Goal: Book appointment/travel/reservation: Book appointment/travel/reservation

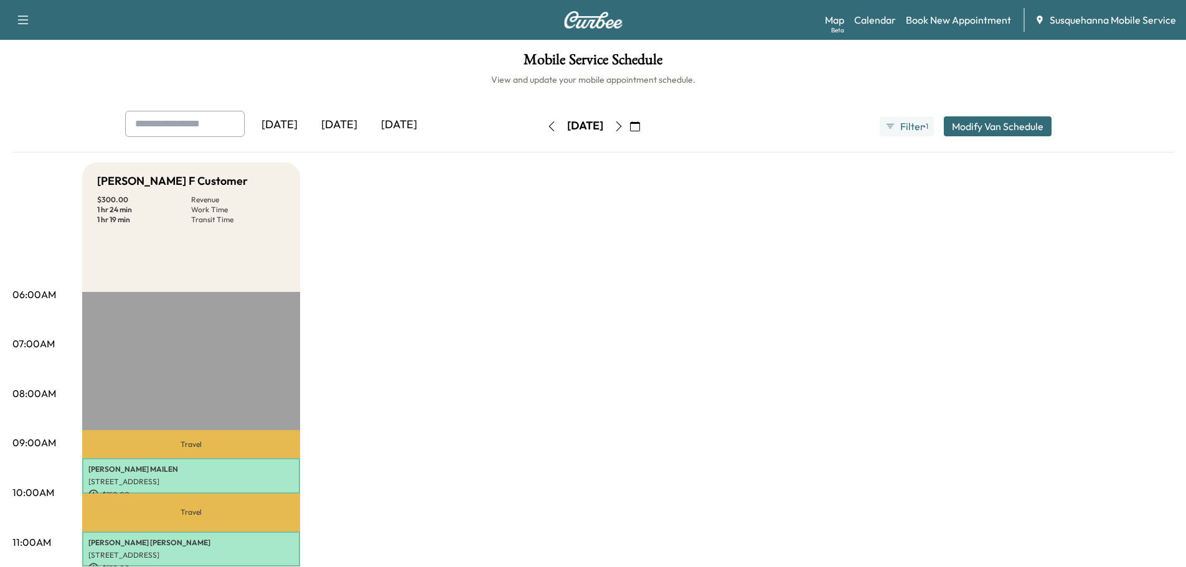
click at [640, 127] on icon "button" at bounding box center [635, 126] width 10 height 10
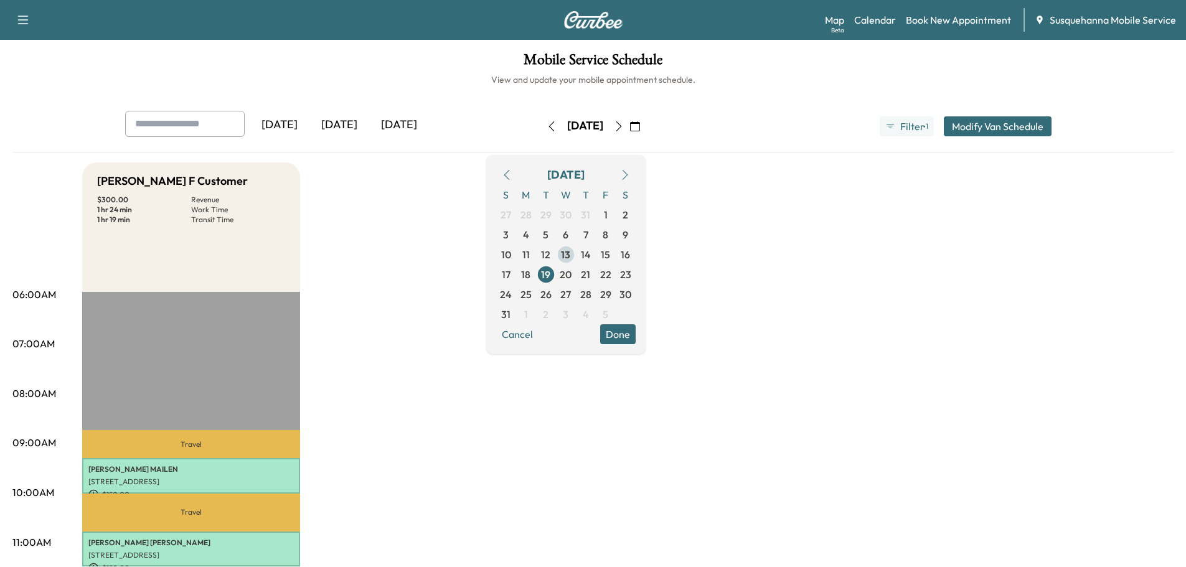
click at [576, 255] on span "13" at bounding box center [566, 255] width 20 height 20
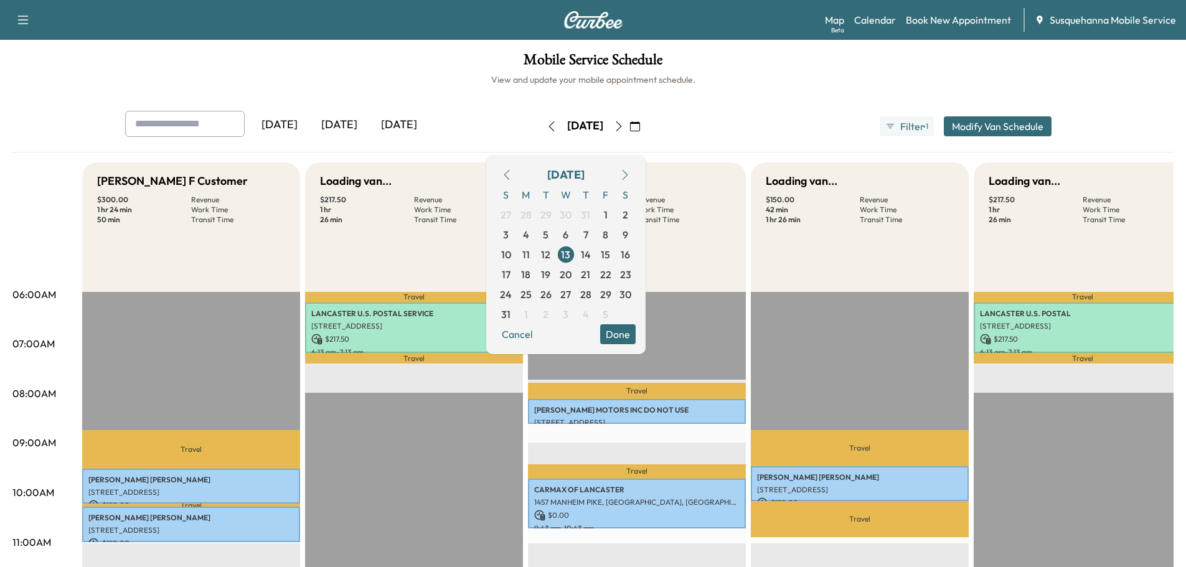
click at [635, 335] on button "Done" at bounding box center [617, 334] width 35 height 20
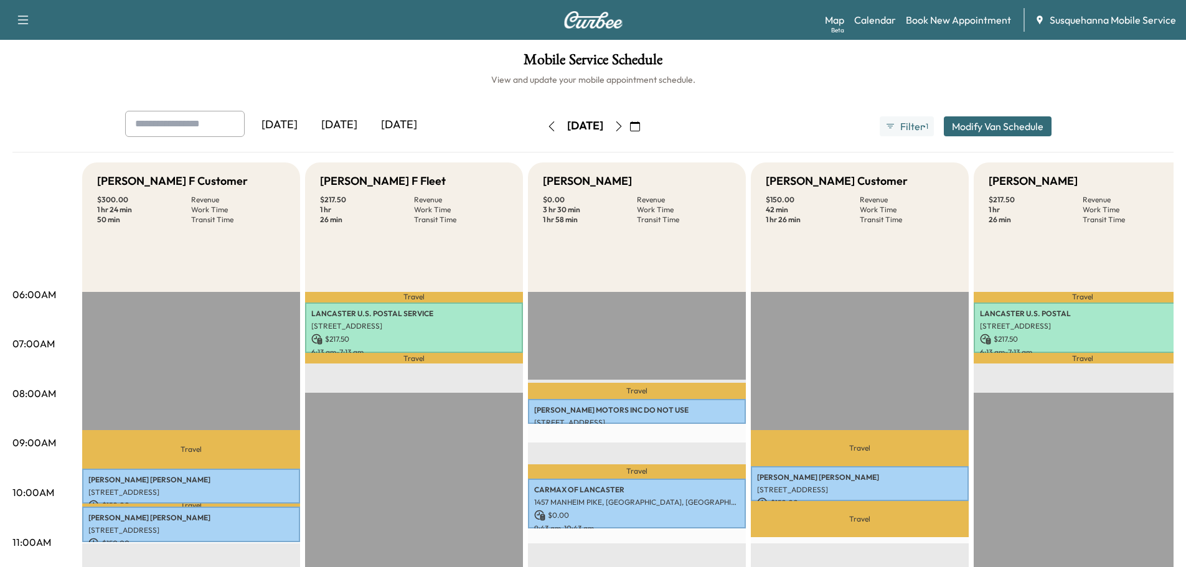
click at [624, 125] on icon "button" at bounding box center [619, 126] width 10 height 10
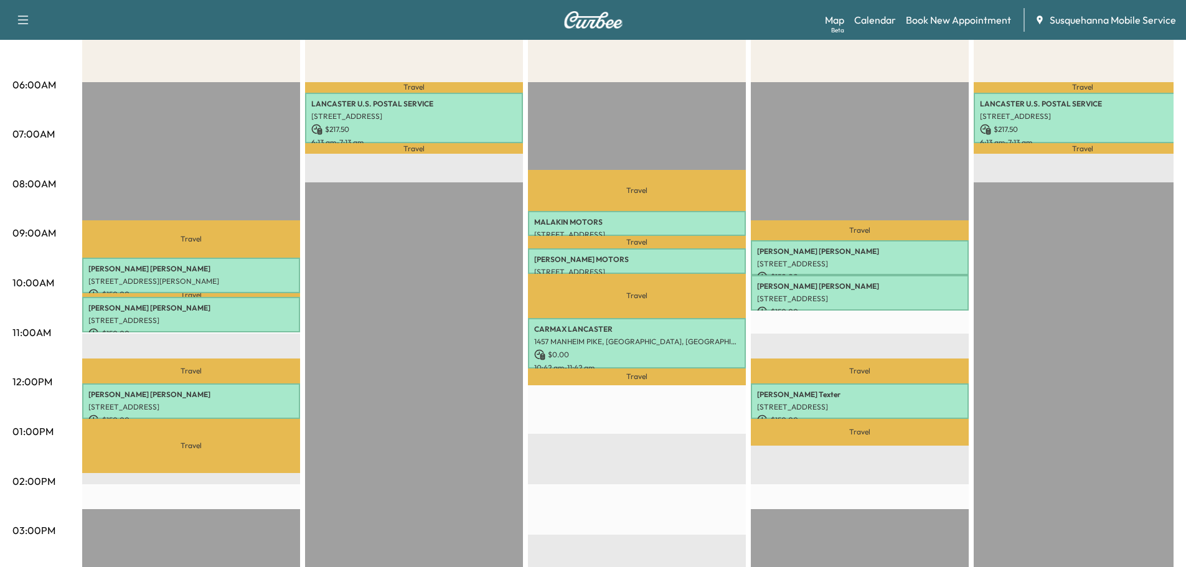
scroll to position [11, 0]
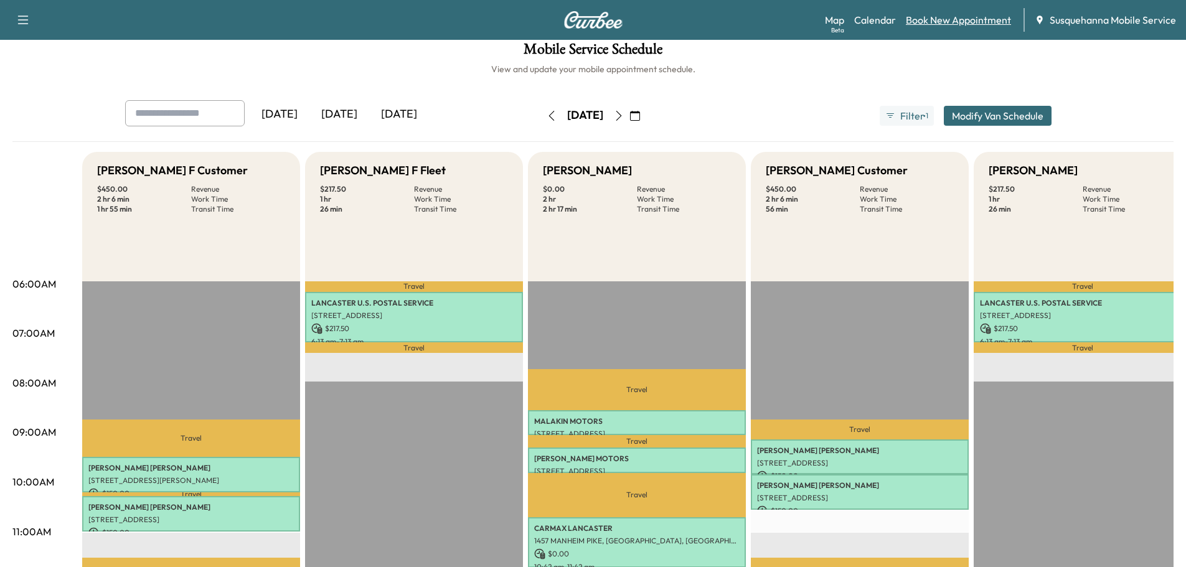
click at [959, 19] on link "Book New Appointment" at bounding box center [957, 19] width 105 height 15
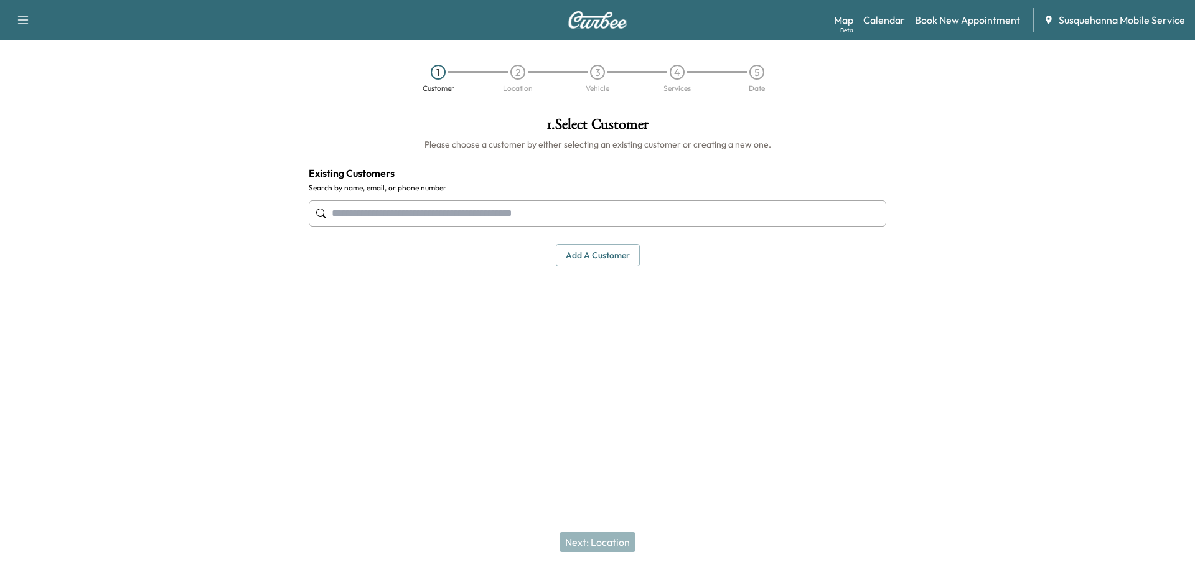
click at [620, 222] on input "text" at bounding box center [598, 213] width 578 height 26
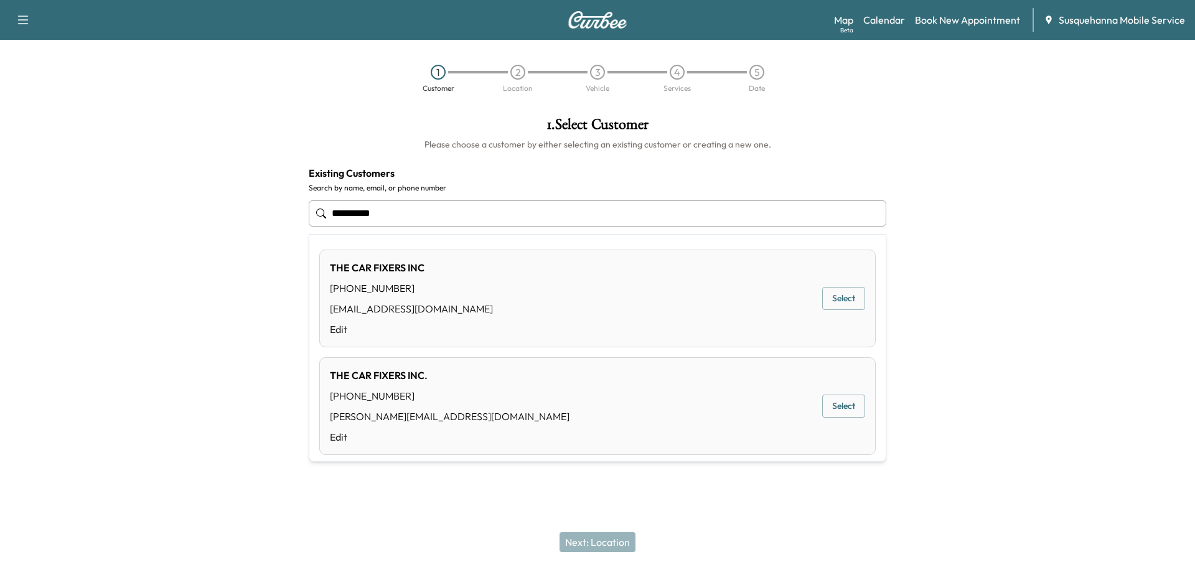
click at [822, 299] on button "Select" at bounding box center [843, 298] width 43 height 23
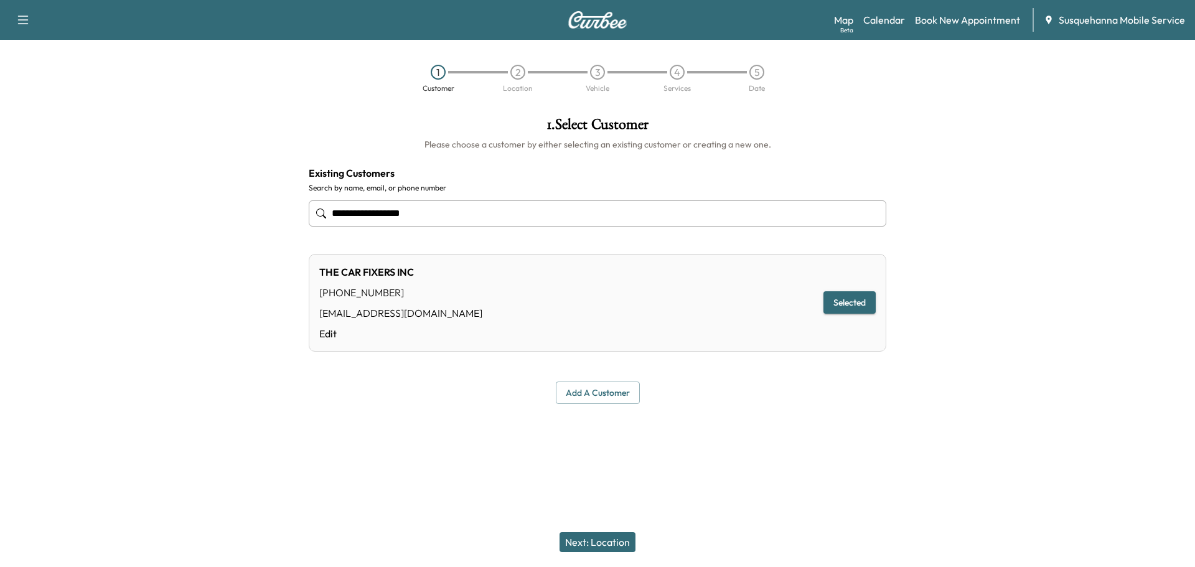
type input "**********"
click at [620, 545] on button "Next: Location" at bounding box center [597, 542] width 76 height 20
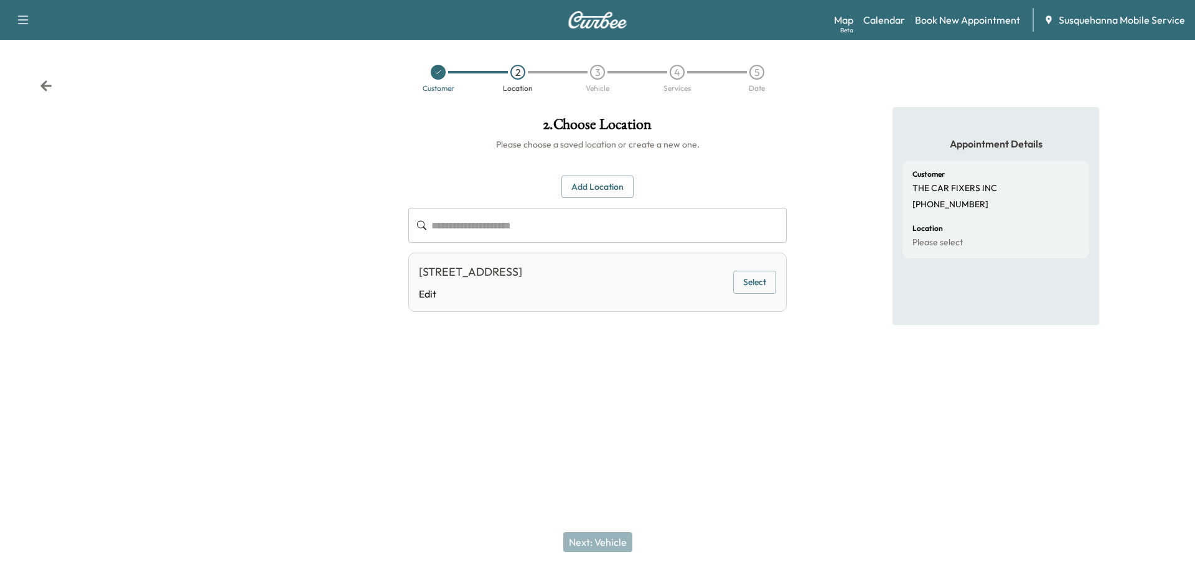
click at [739, 288] on button "Select" at bounding box center [754, 282] width 43 height 23
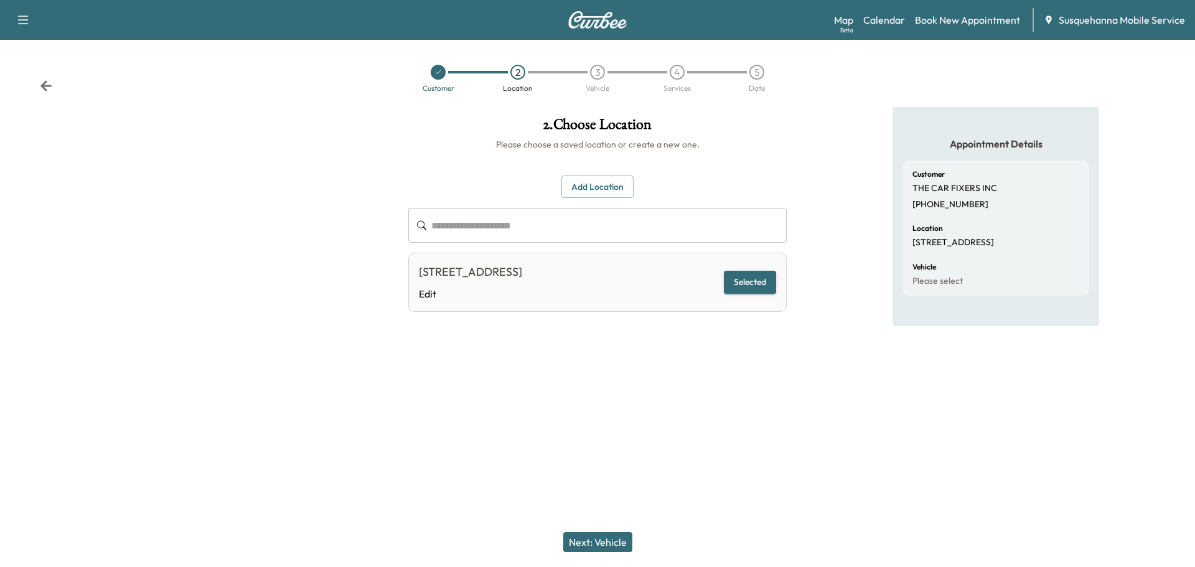
click at [592, 540] on button "Next: Vehicle" at bounding box center [597, 542] width 69 height 20
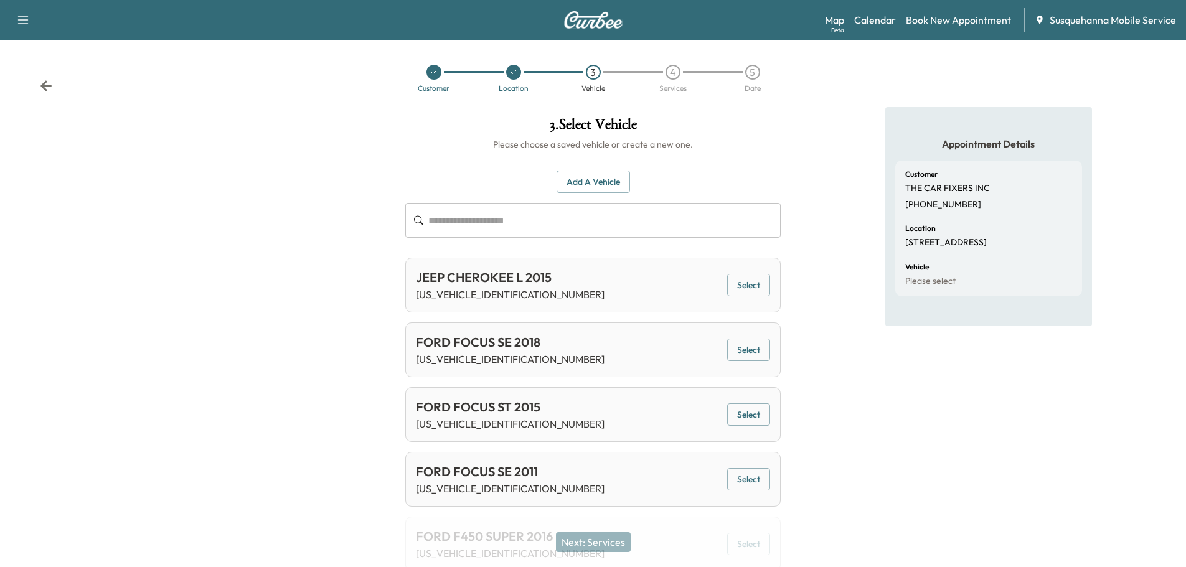
click at [609, 187] on button "Add a Vehicle" at bounding box center [592, 182] width 73 height 23
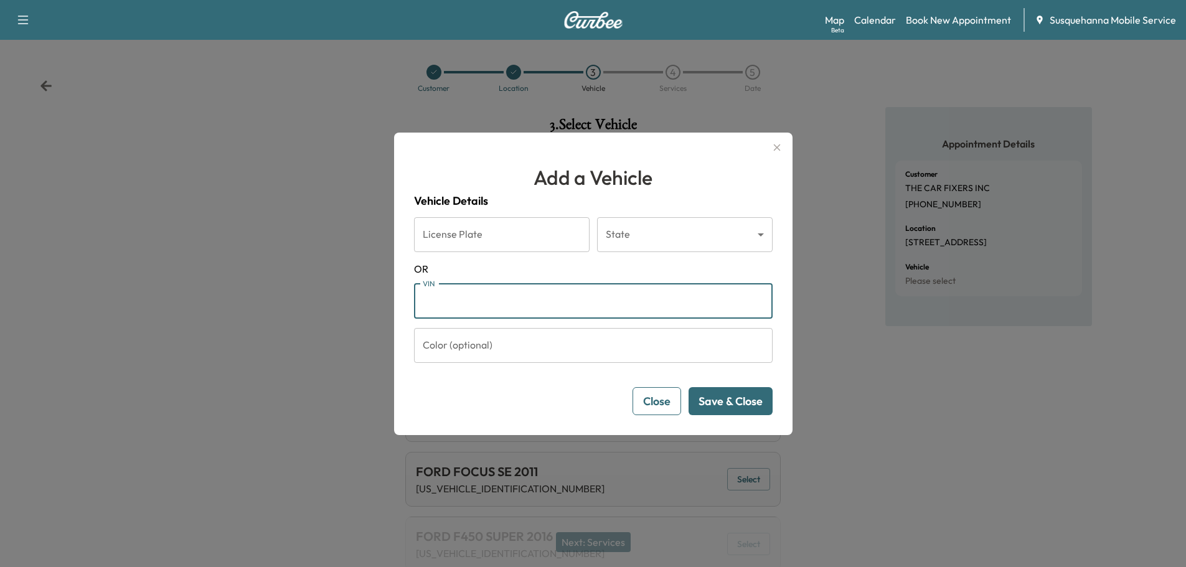
paste input "**********"
type input "**********"
click at [747, 403] on button "Save & Close" at bounding box center [730, 401] width 84 height 28
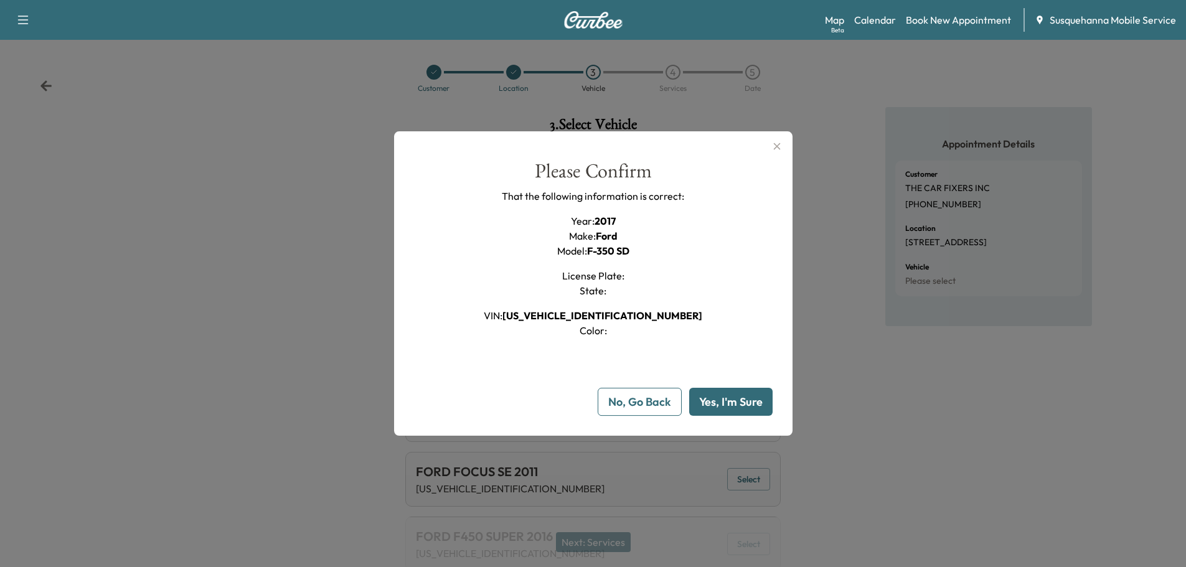
click at [747, 403] on button "Yes, I'm Sure" at bounding box center [730, 402] width 83 height 28
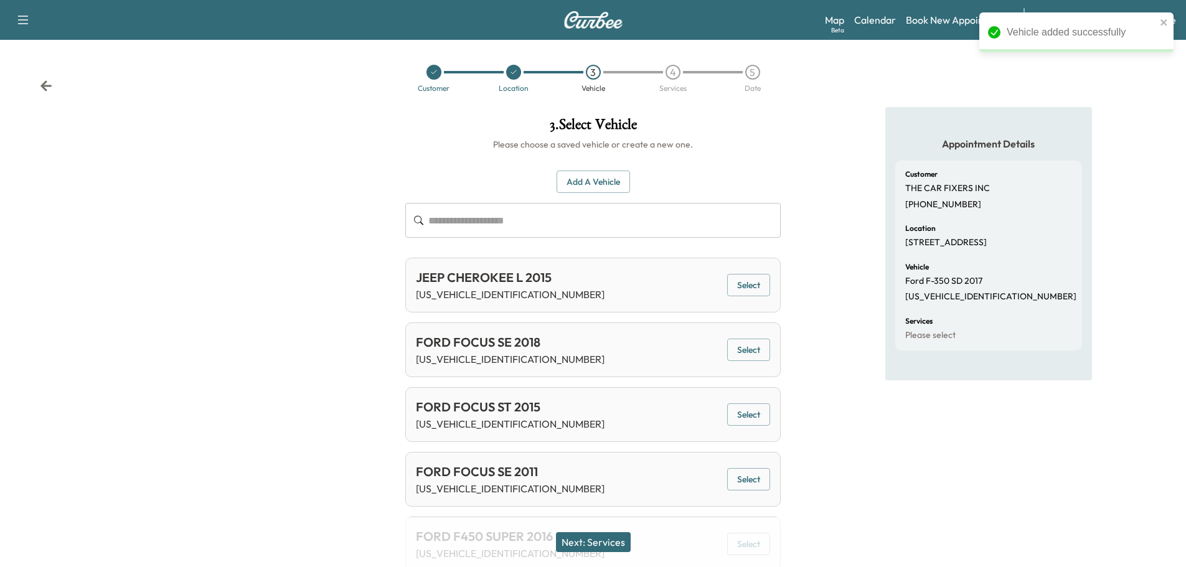
scroll to position [266, 0]
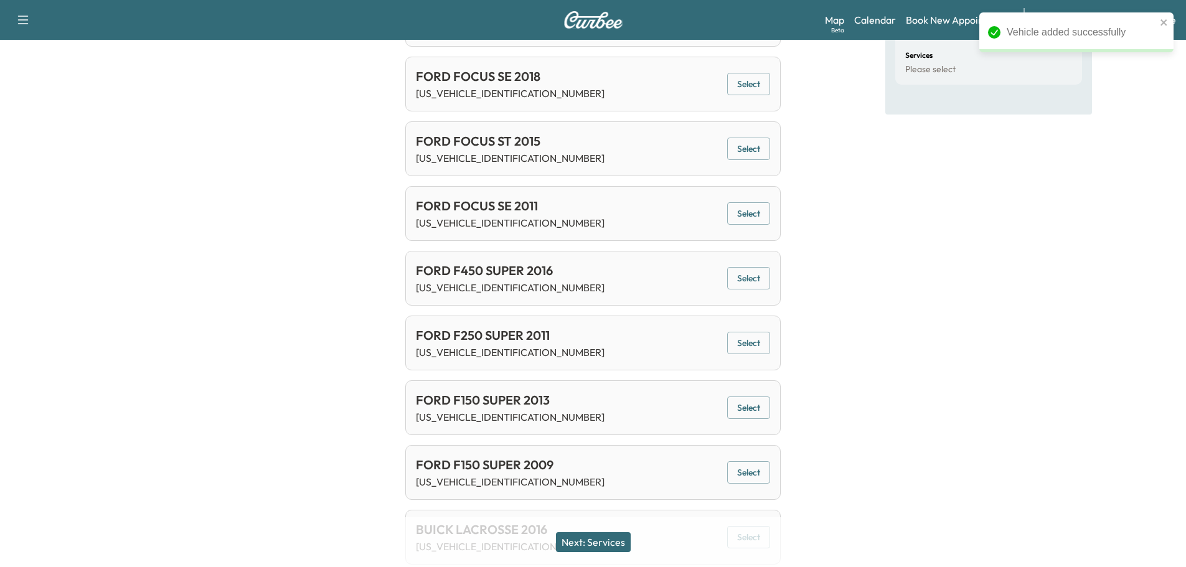
click at [594, 536] on button "Next: Services" at bounding box center [593, 542] width 75 height 20
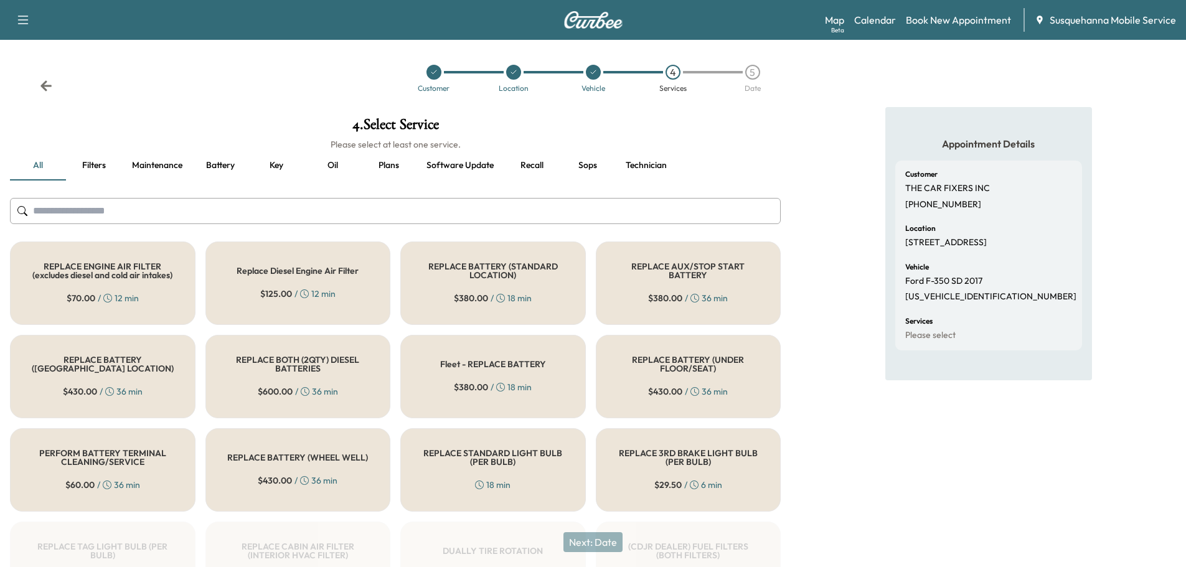
click at [441, 215] on input "text" at bounding box center [395, 211] width 770 height 26
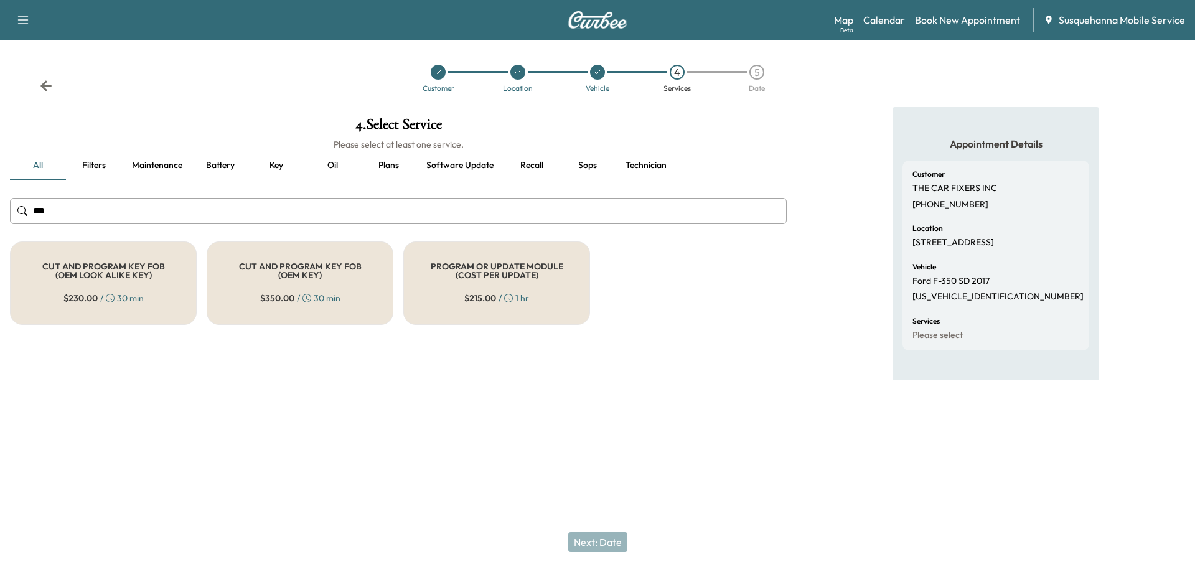
type input "***"
click at [499, 296] on div "$ 215.00 / 1 hr" at bounding box center [496, 298] width 65 height 12
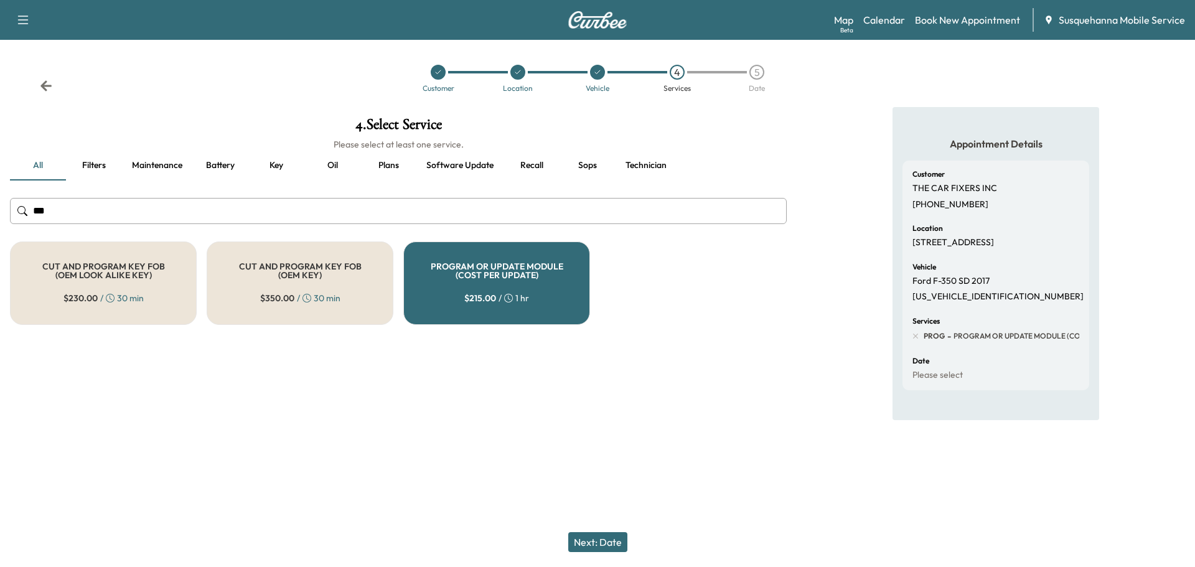
click at [660, 159] on button "Technician" at bounding box center [645, 166] width 61 height 30
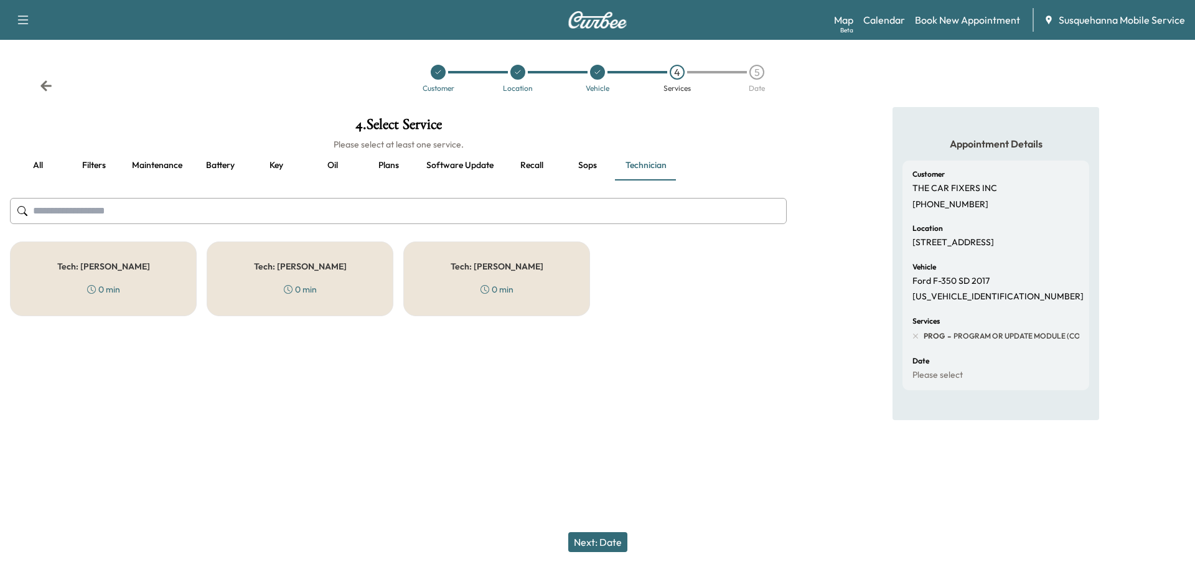
click at [497, 276] on div "Tech: [PERSON_NAME] 0 min" at bounding box center [496, 278] width 187 height 75
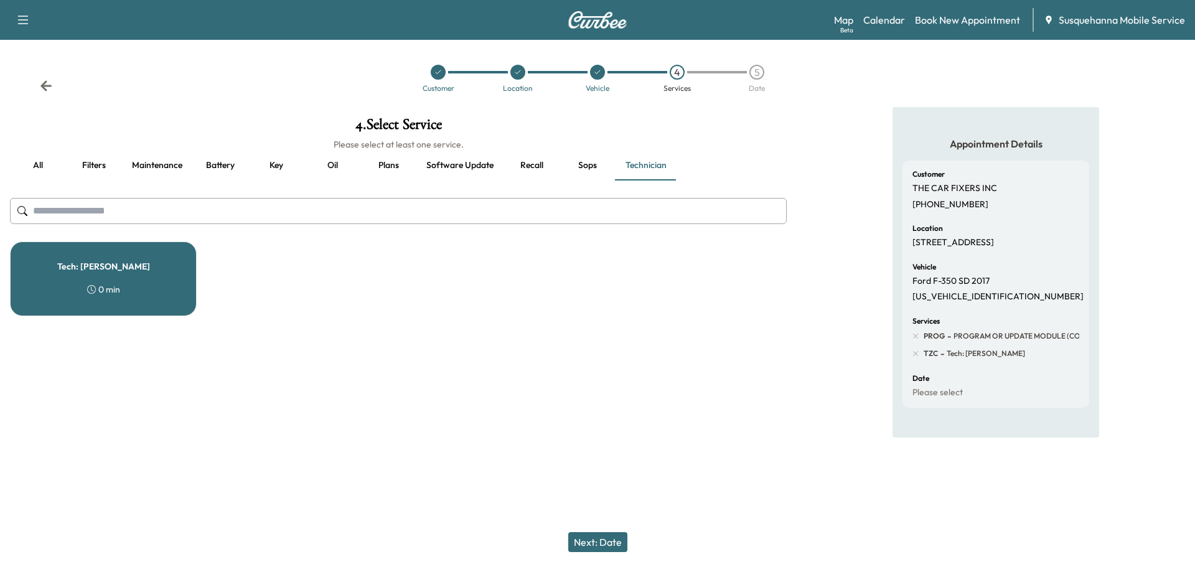
click at [602, 540] on button "Next: Date" at bounding box center [597, 542] width 59 height 20
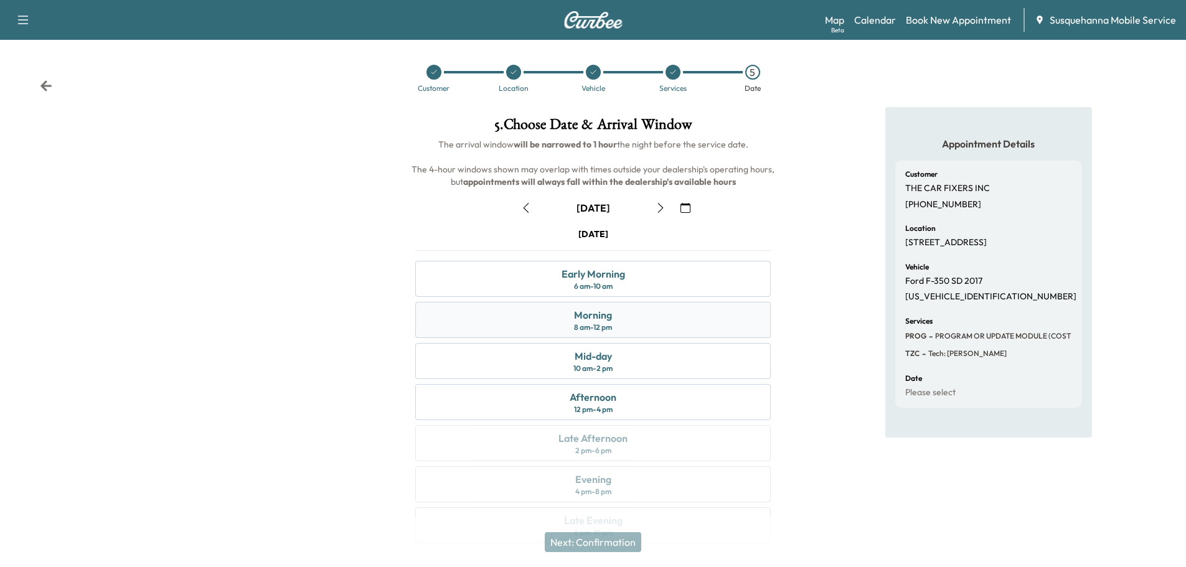
click at [632, 311] on div "Morning 8 am - 12 pm" at bounding box center [592, 320] width 355 height 36
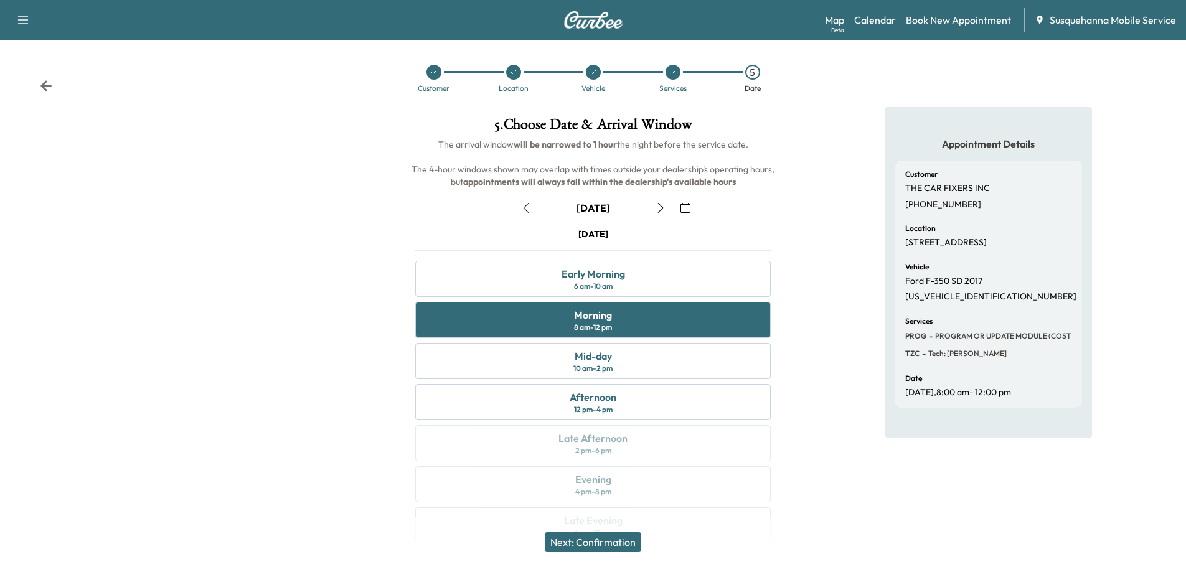
click at [620, 538] on button "Next: Confirmation" at bounding box center [593, 542] width 96 height 20
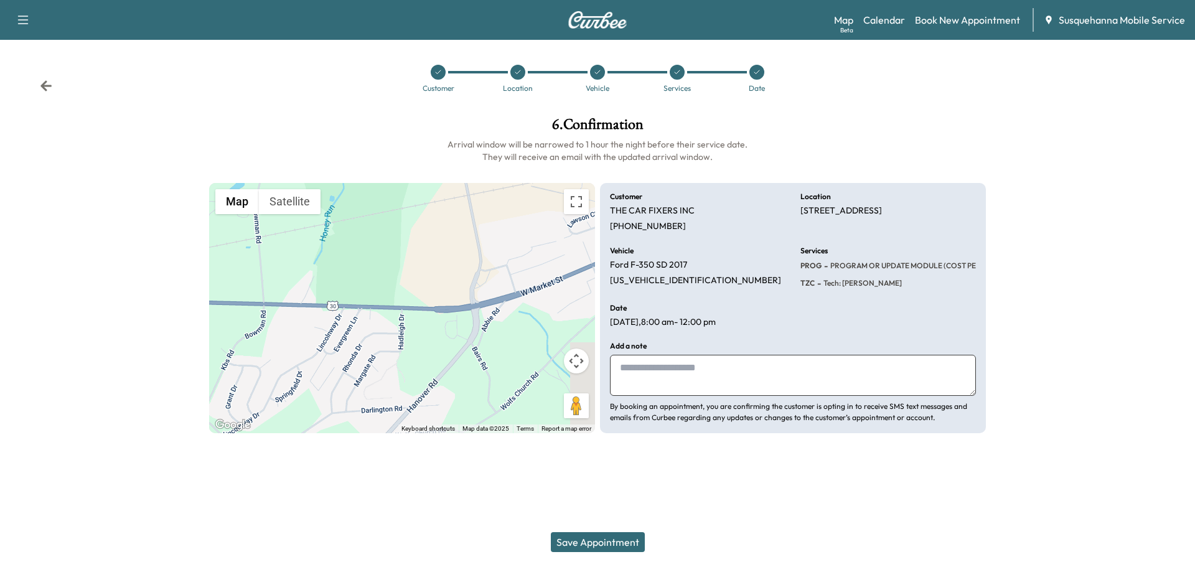
click at [691, 360] on textarea at bounding box center [793, 375] width 366 height 41
type textarea "**********"
click at [635, 553] on div "Save Appointment" at bounding box center [597, 542] width 1195 height 50
click at [635, 541] on button "Save Appointment" at bounding box center [598, 542] width 94 height 20
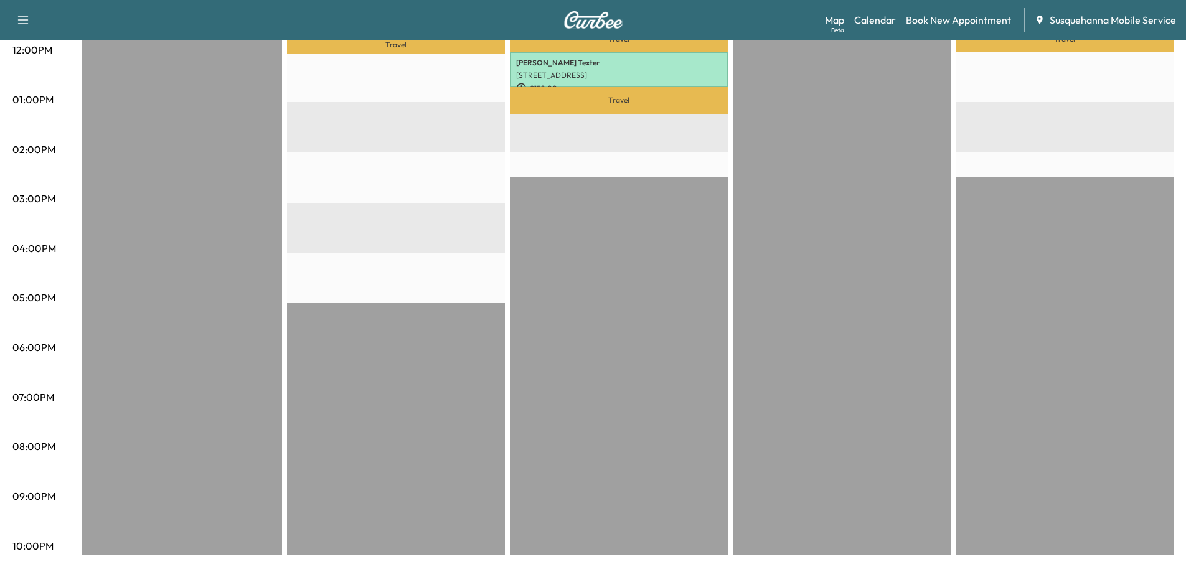
scroll to position [210, 0]
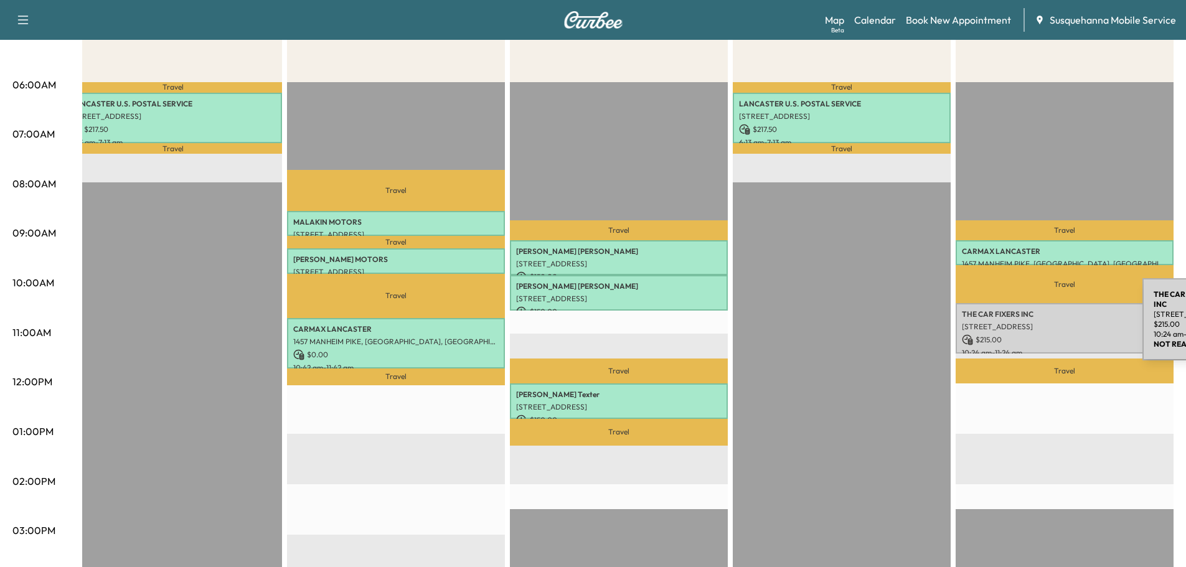
click at [1049, 322] on p "[STREET_ADDRESS]" at bounding box center [1064, 327] width 205 height 10
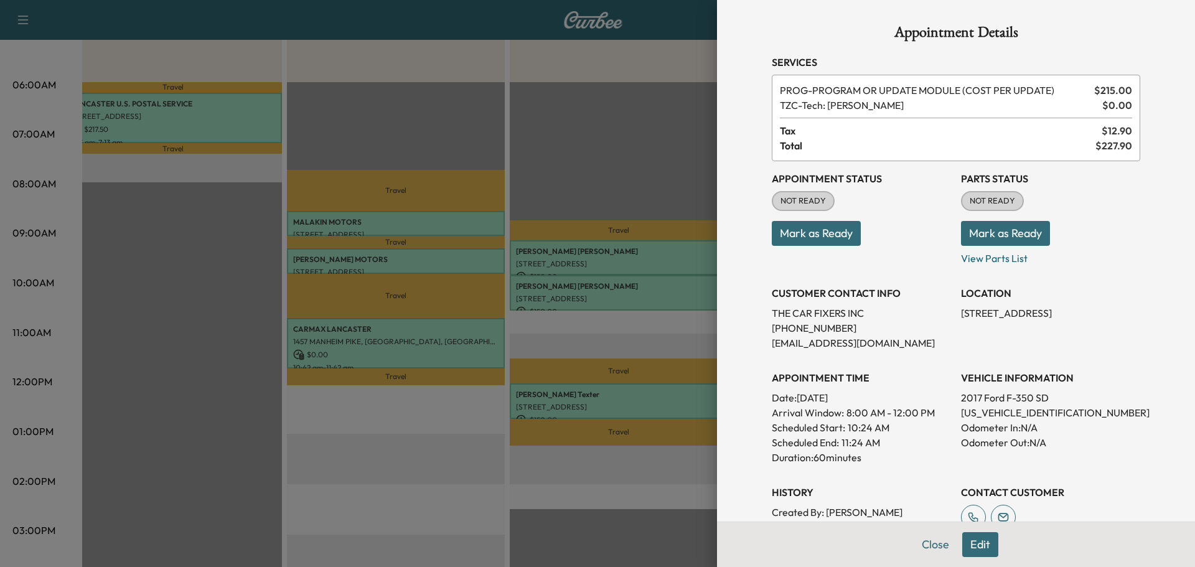
click at [1018, 236] on button "Mark as Ready" at bounding box center [1005, 233] width 89 height 25
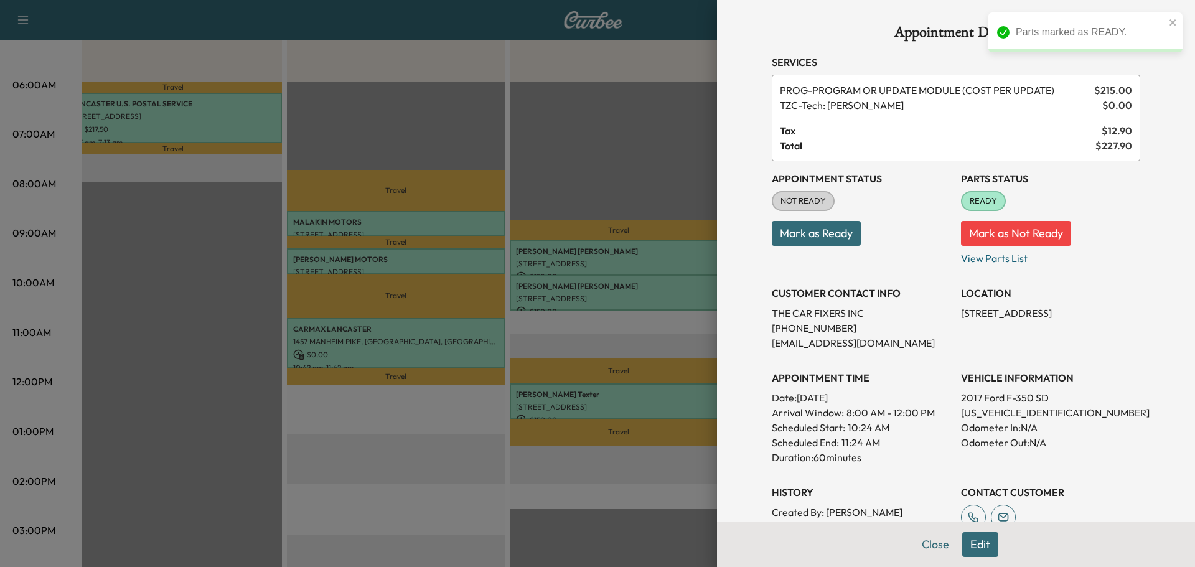
click at [842, 239] on button "Mark as Ready" at bounding box center [816, 233] width 89 height 25
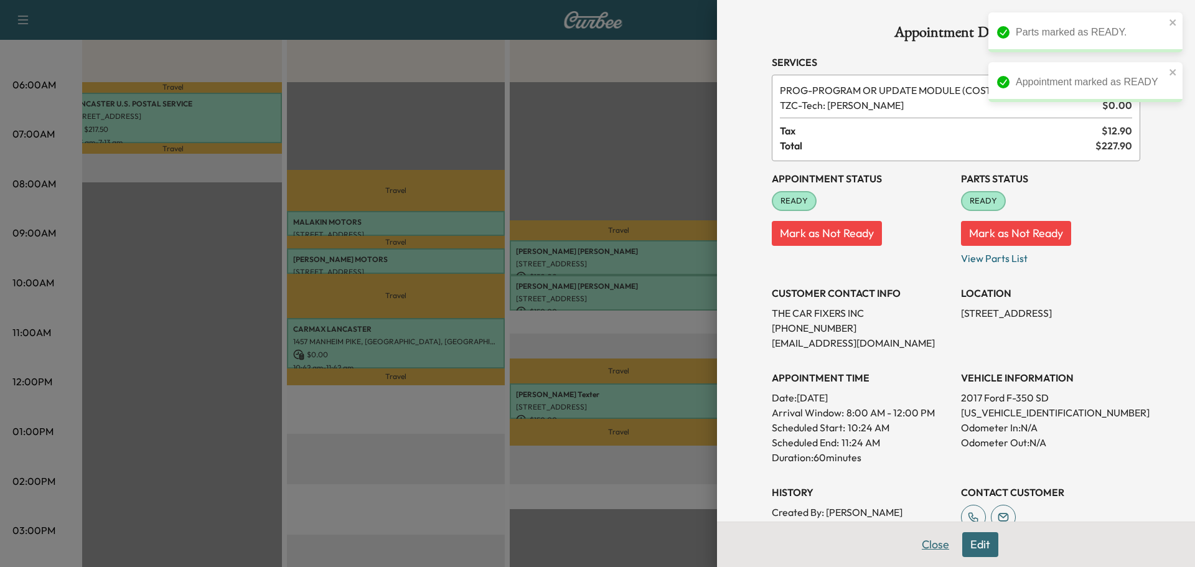
click at [917, 536] on button "Close" at bounding box center [936, 544] width 44 height 25
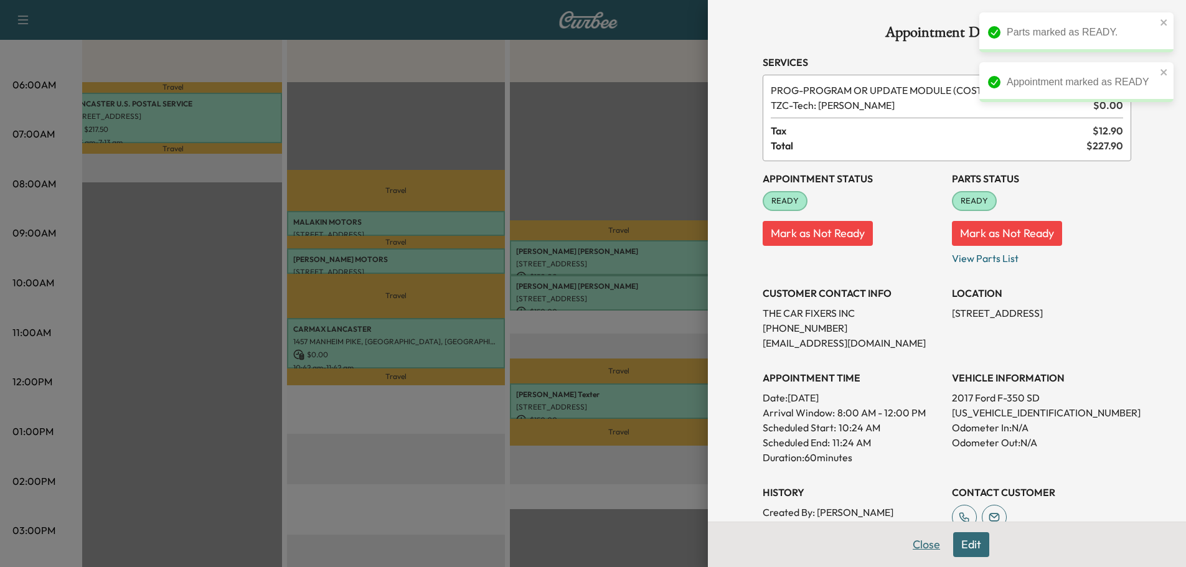
scroll to position [0, 232]
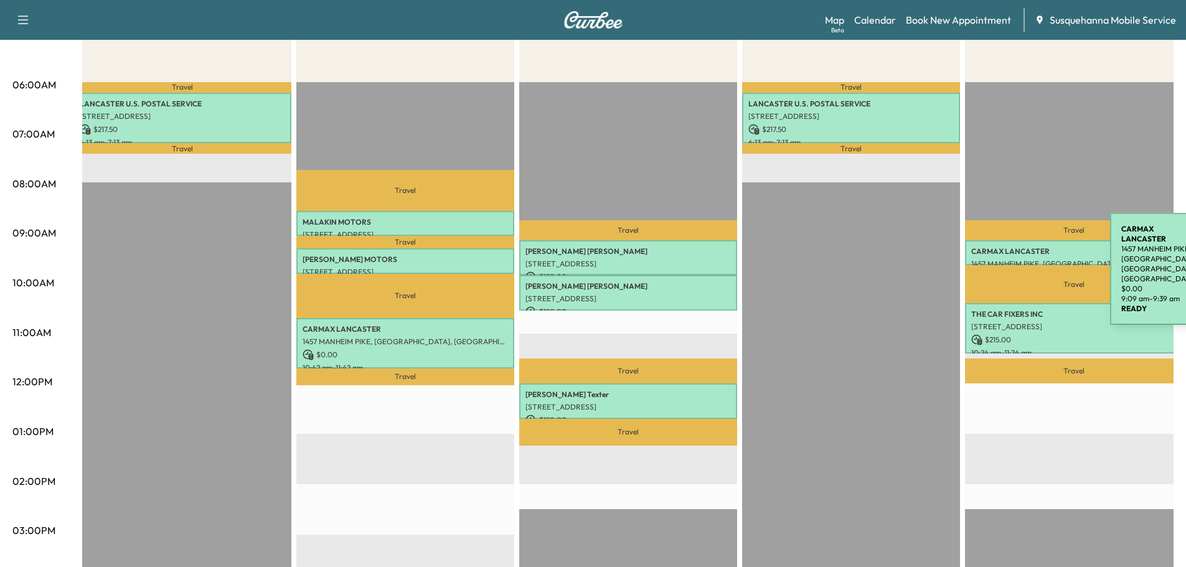
click at [1016, 253] on p "CARMAX LANCASTER" at bounding box center [1073, 251] width 205 height 10
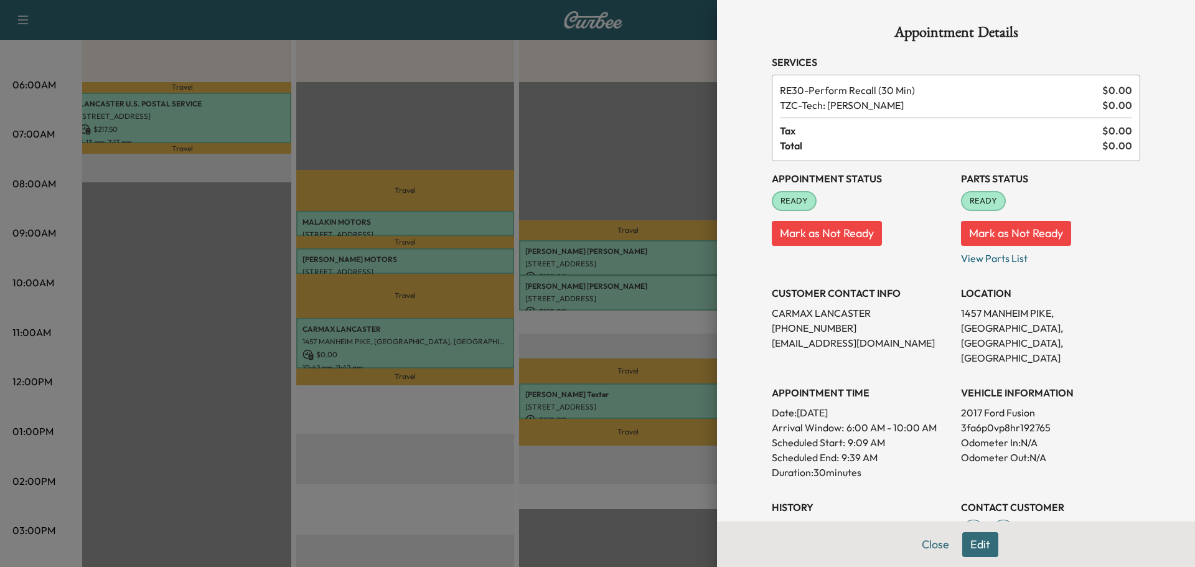
click at [963, 550] on button "Edit" at bounding box center [980, 544] width 36 height 25
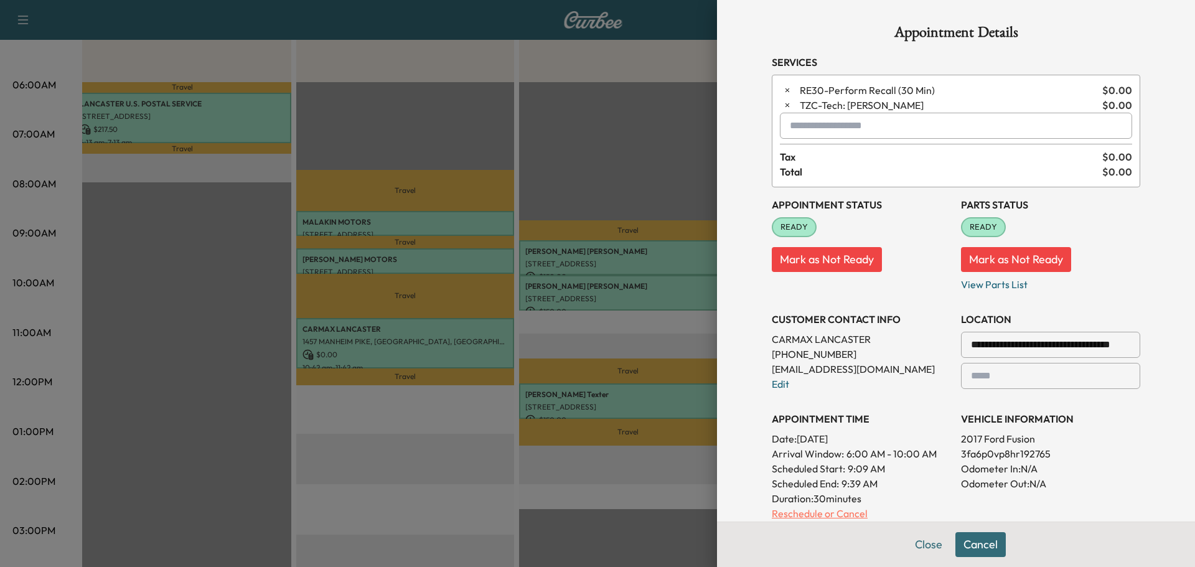
click at [817, 512] on p "Reschedule or Cancel" at bounding box center [861, 513] width 179 height 15
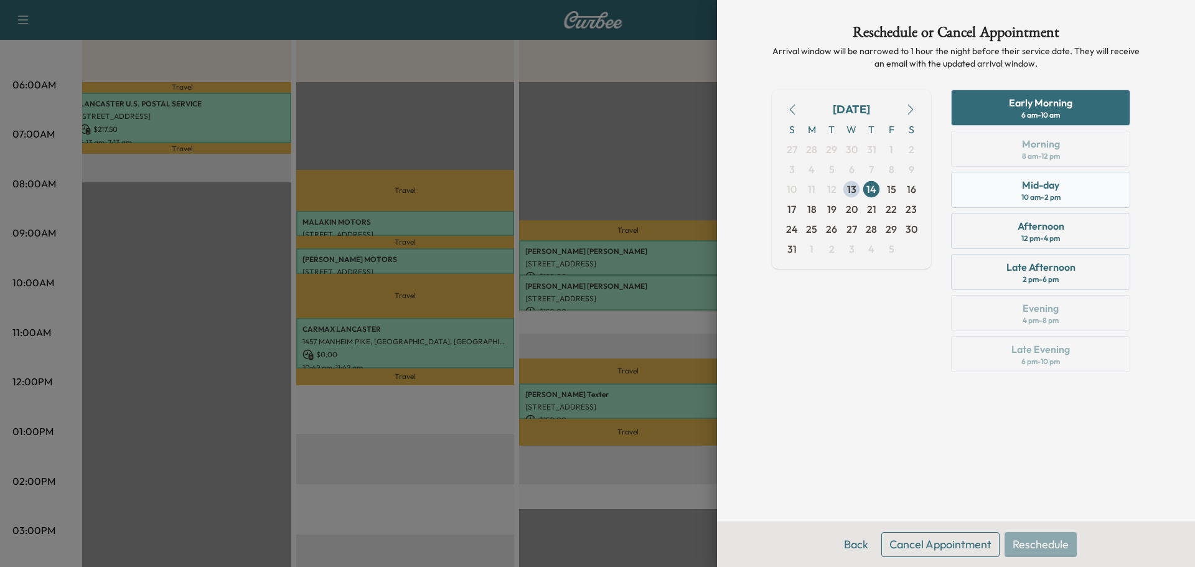
click at [1019, 182] on div "Mid-day 10 am - 2 pm" at bounding box center [1040, 190] width 179 height 36
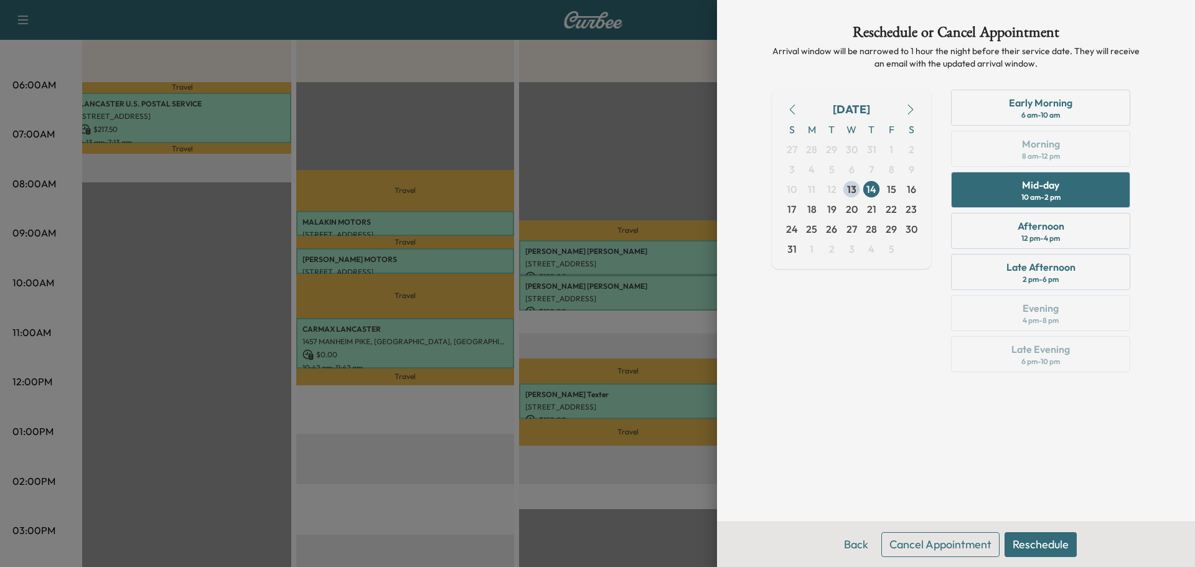
click at [1013, 541] on button "Reschedule" at bounding box center [1040, 544] width 72 height 25
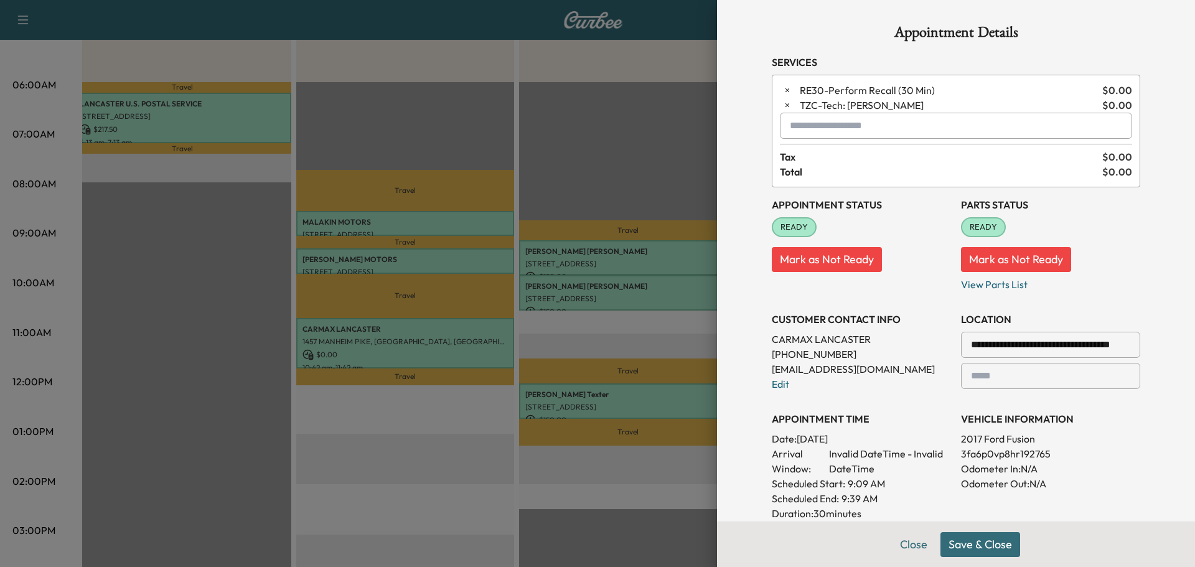
click at [990, 553] on button "Save & Close" at bounding box center [980, 544] width 80 height 25
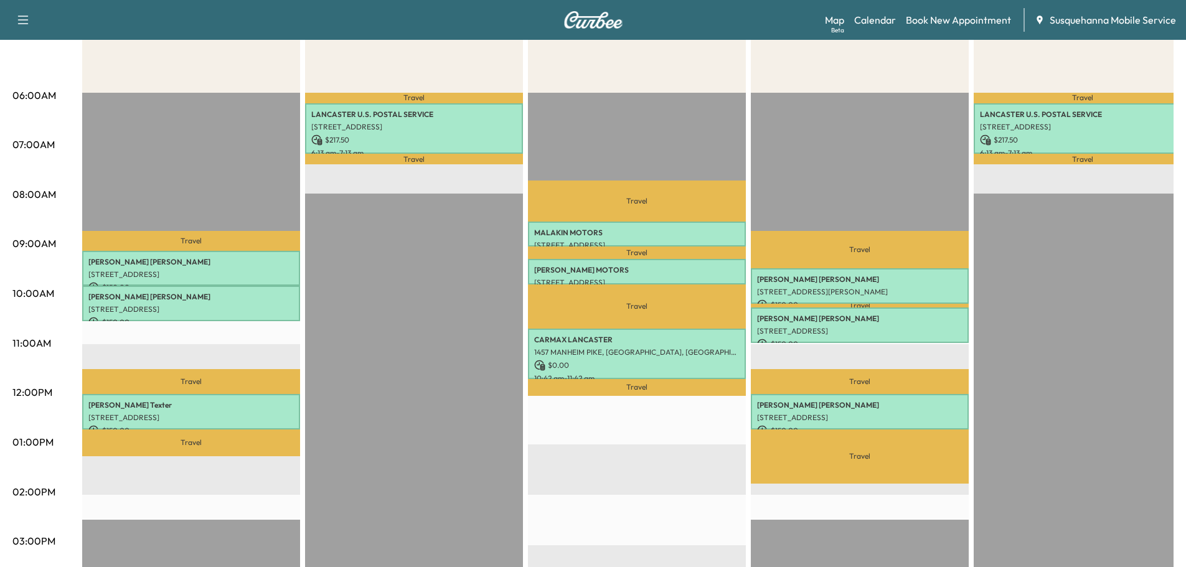
scroll to position [0, 0]
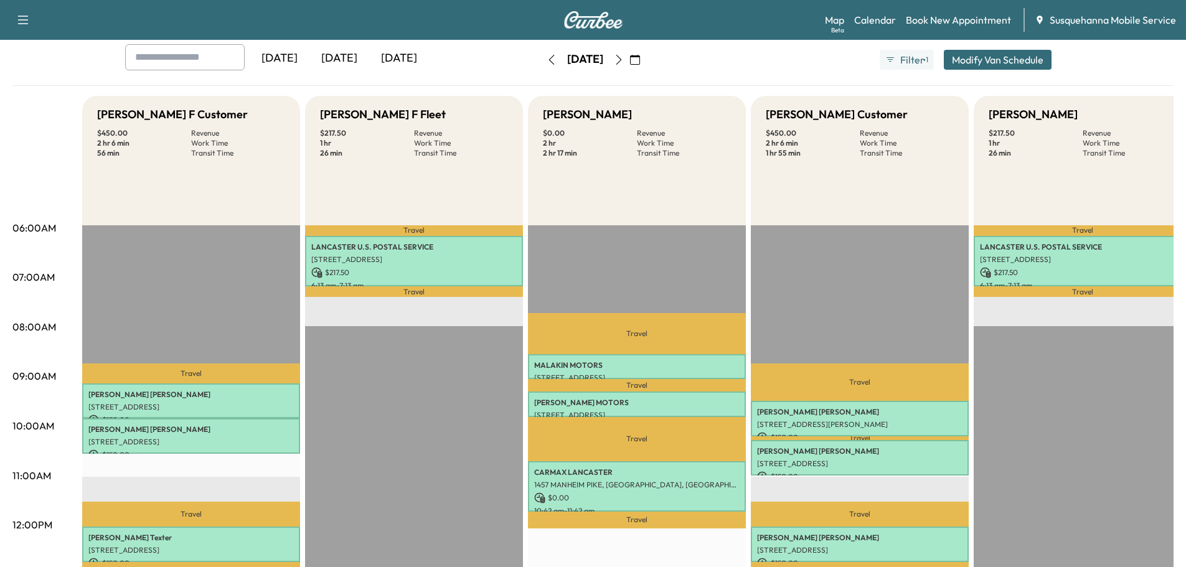
scroll to position [133, 0]
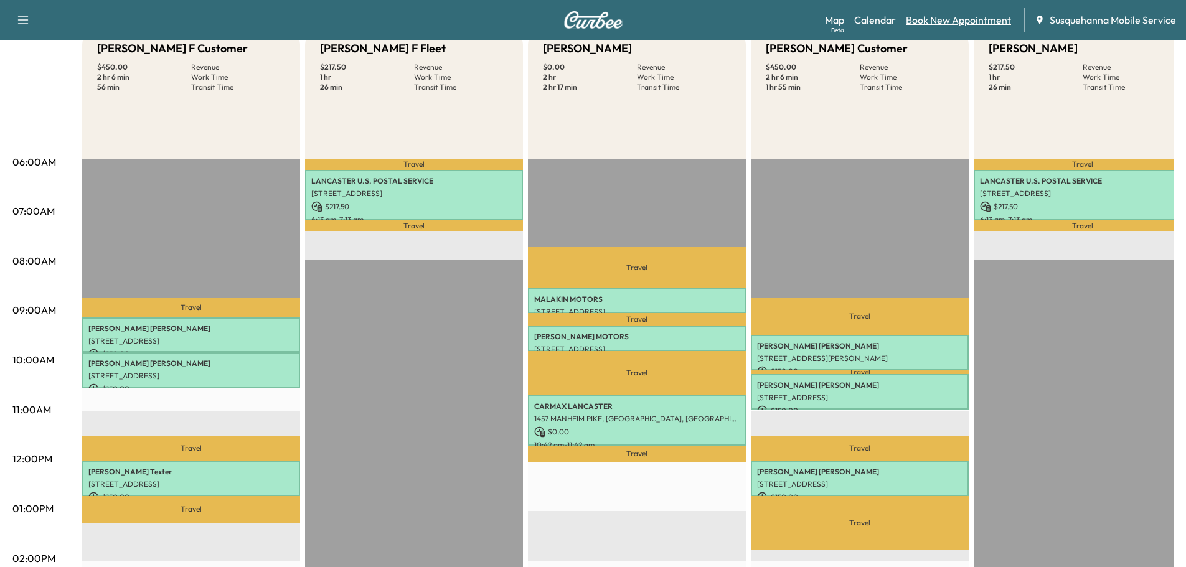
click at [924, 22] on link "Book New Appointment" at bounding box center [957, 19] width 105 height 15
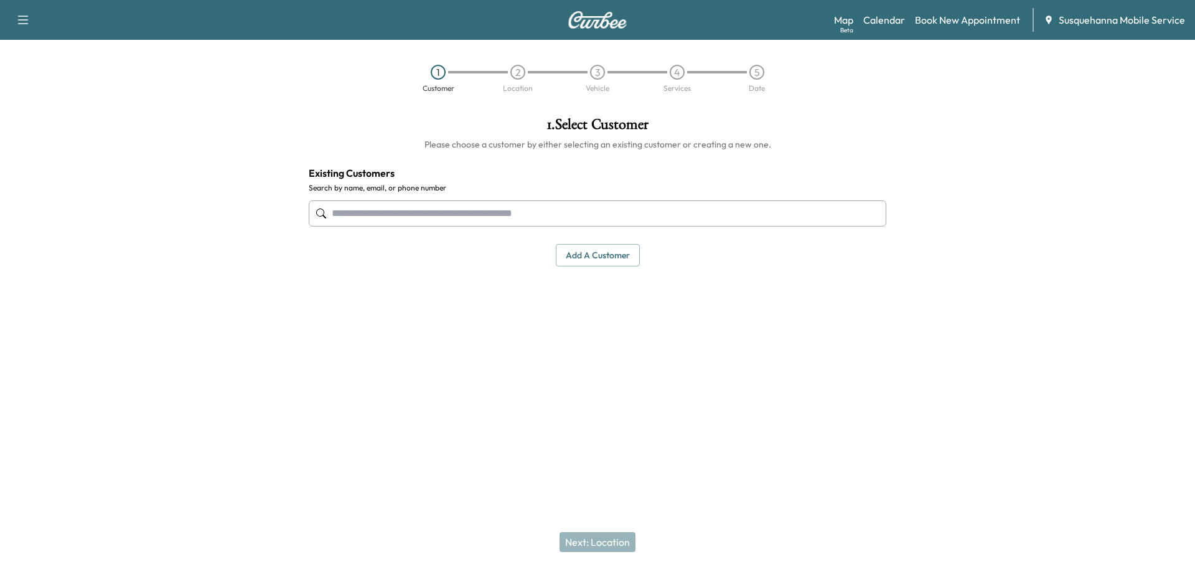
click at [622, 218] on input "text" at bounding box center [598, 213] width 578 height 26
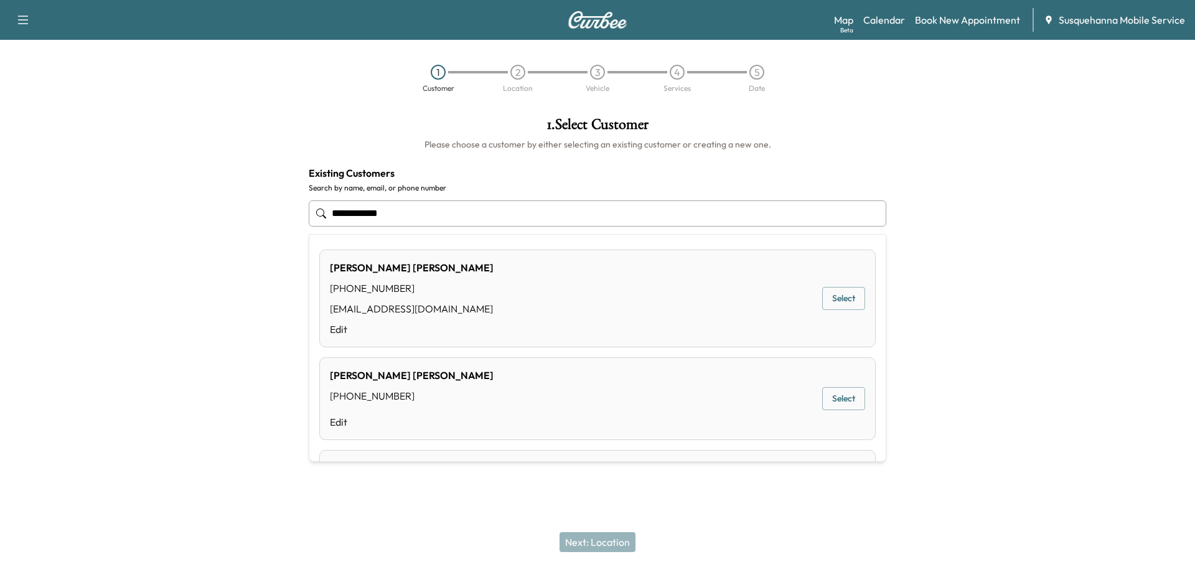
click at [823, 295] on button "Select" at bounding box center [843, 298] width 43 height 23
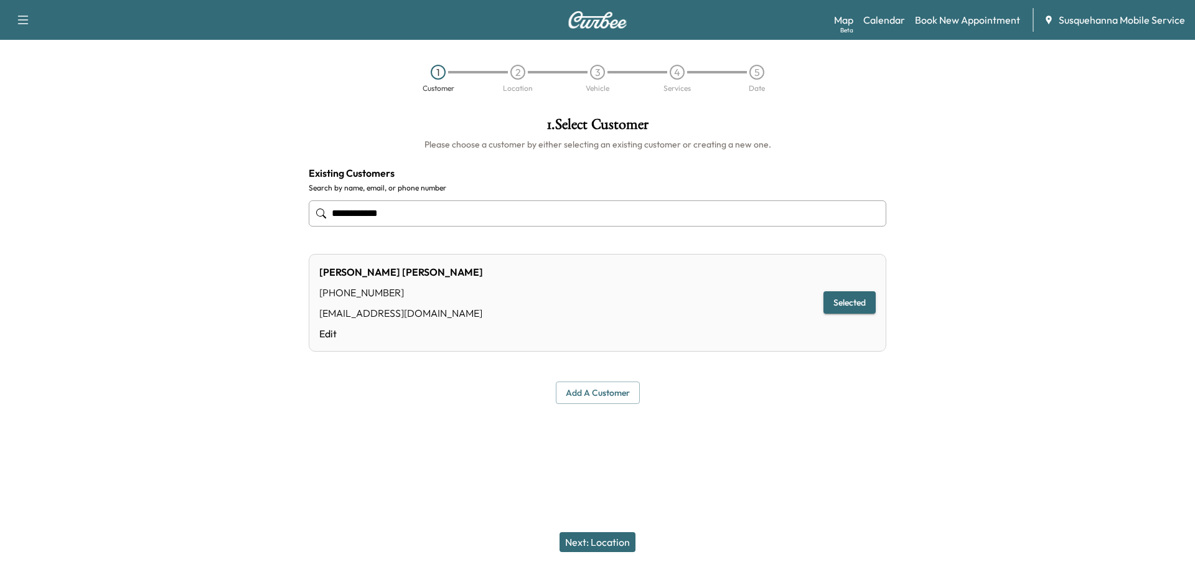
type input "**********"
click at [620, 545] on button "Next: Location" at bounding box center [597, 542] width 76 height 20
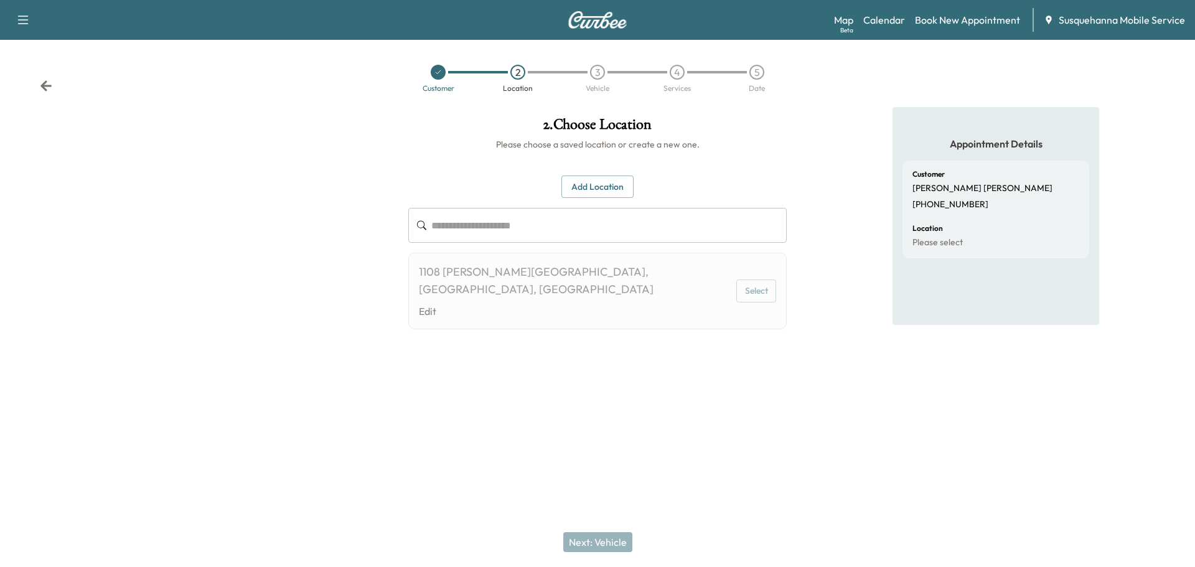
click at [762, 288] on button "Select" at bounding box center [756, 290] width 40 height 23
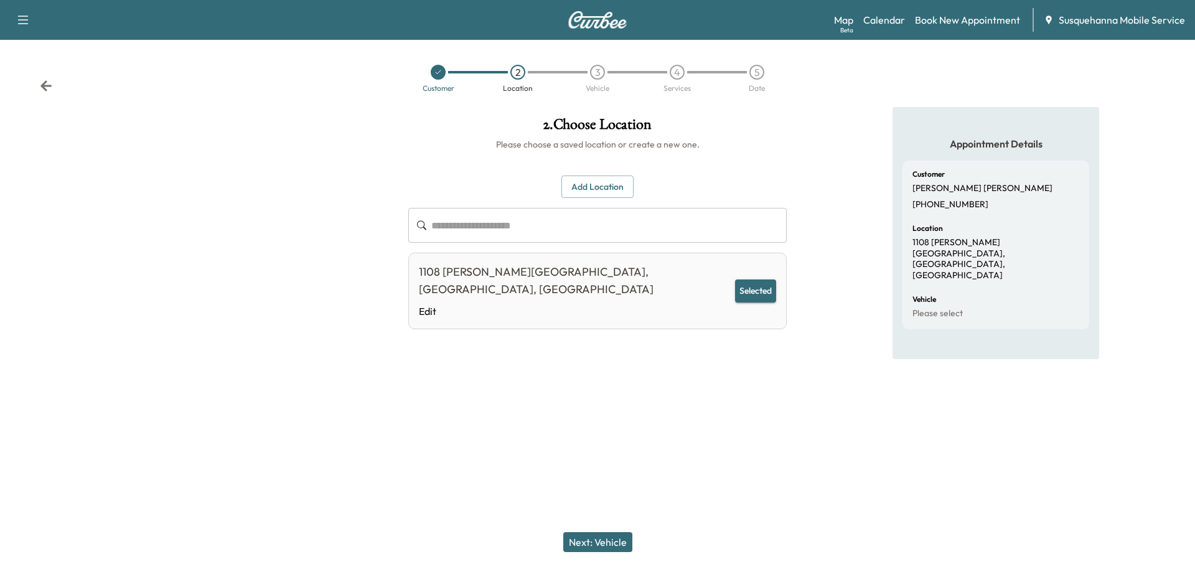
click at [597, 538] on button "Next: Vehicle" at bounding box center [597, 542] width 69 height 20
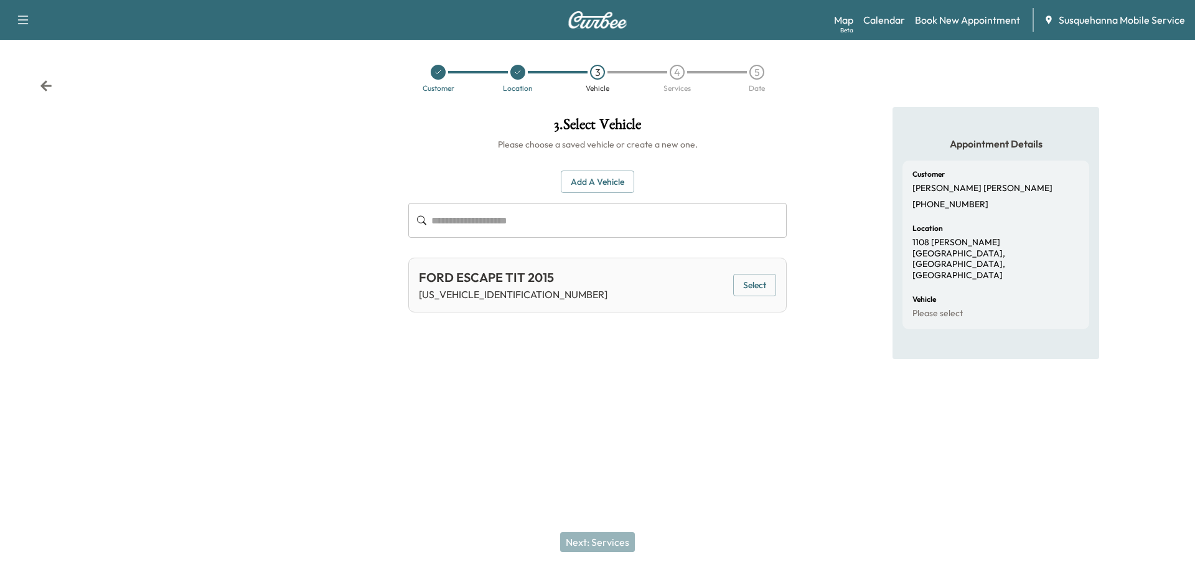
click at [776, 284] on div "FORD ESCAPE TIT 2015 1FMCU9JX8FUA48540 Select" at bounding box center [597, 285] width 378 height 55
click at [751, 285] on button "Select" at bounding box center [754, 285] width 43 height 23
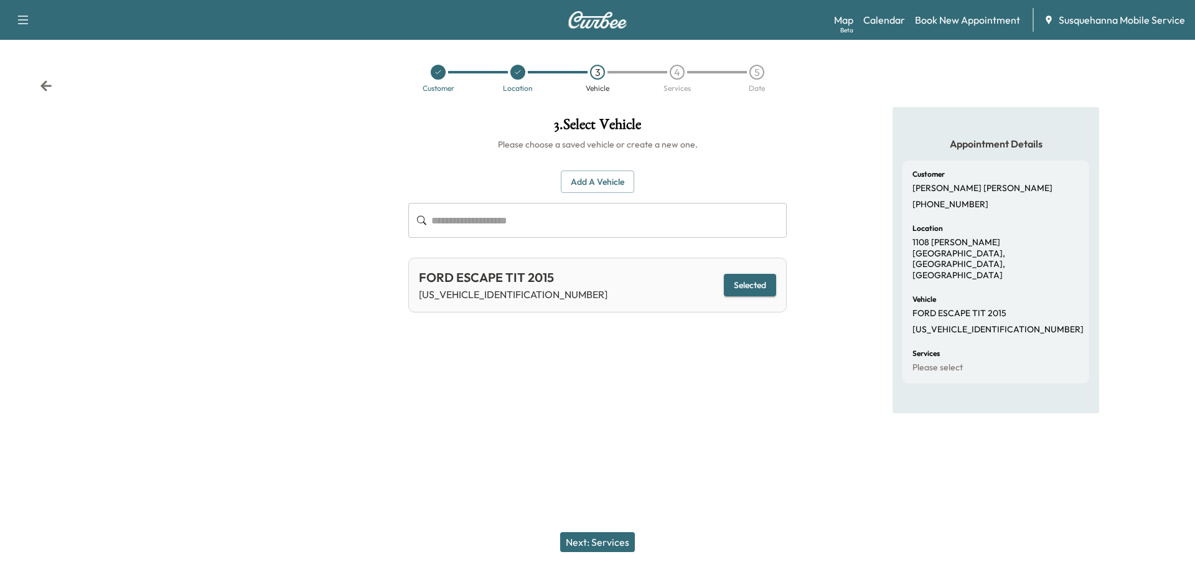
click at [604, 543] on button "Next: Services" at bounding box center [597, 542] width 75 height 20
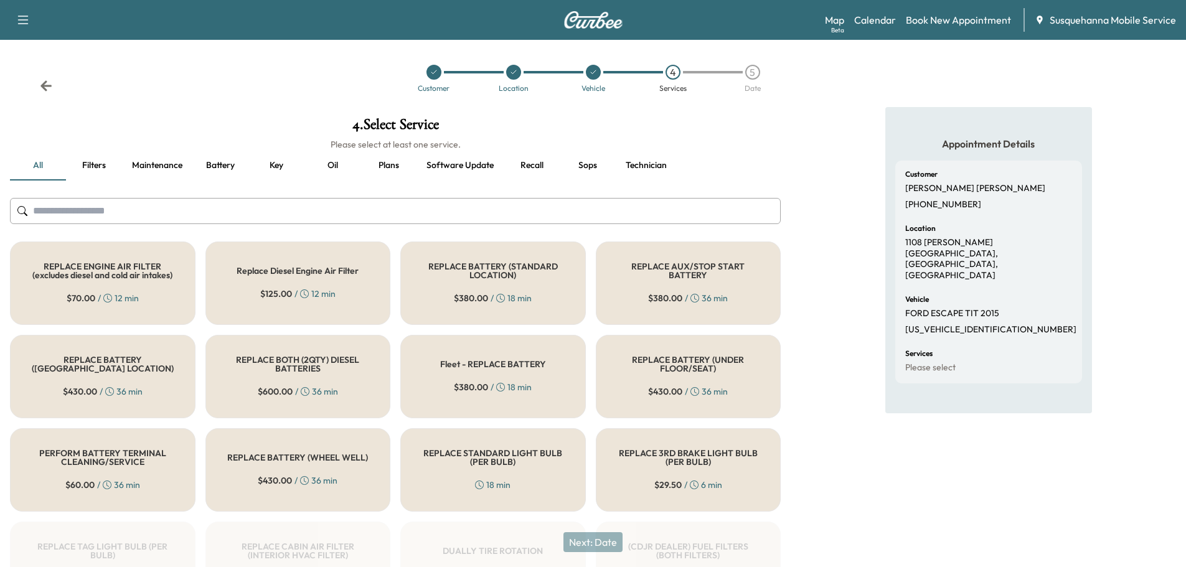
click at [271, 166] on button "Key" at bounding box center [276, 166] width 56 height 30
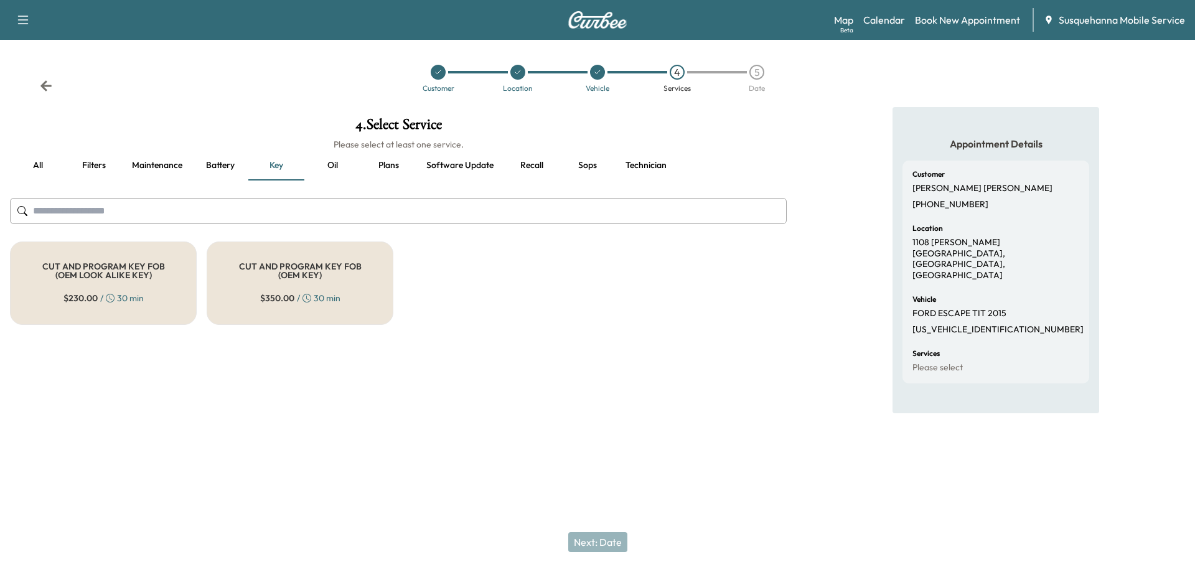
click at [157, 279] on h5 "CUT AND PROGRAM KEY FOB (OEM LOOK ALIKE KEY)" at bounding box center [103, 270] width 146 height 17
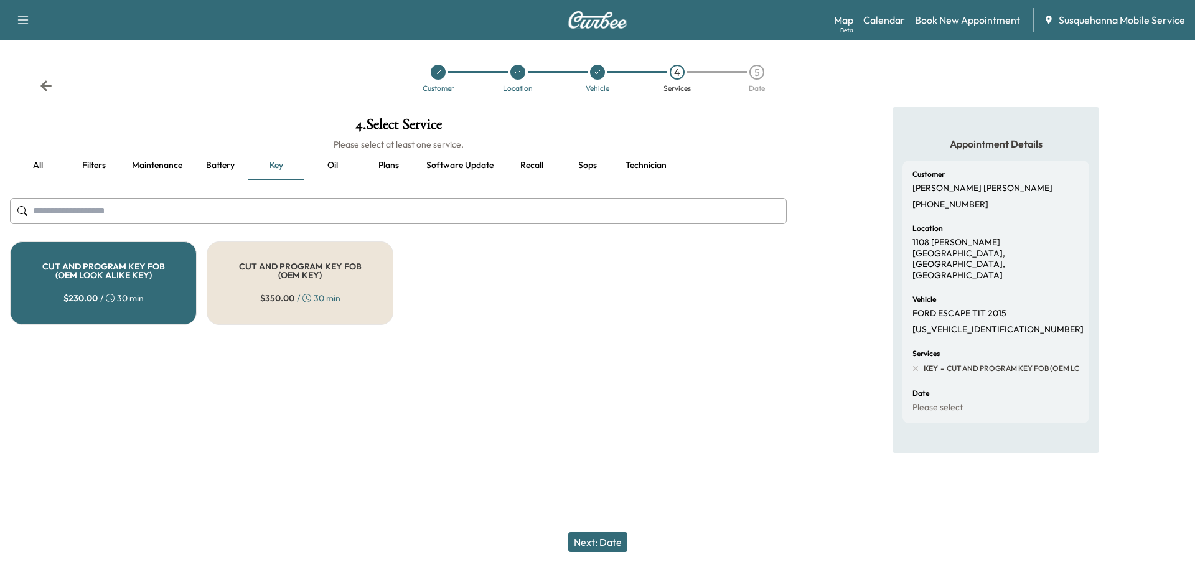
click at [583, 536] on button "Next: Date" at bounding box center [597, 542] width 59 height 20
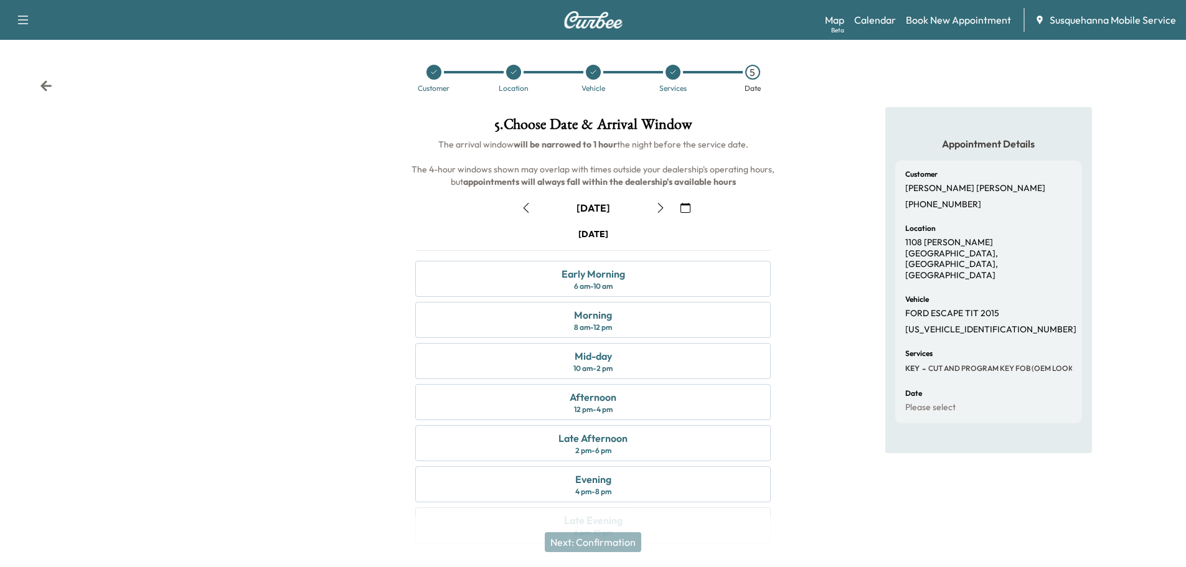
click at [683, 209] on icon "button" at bounding box center [685, 208] width 10 height 10
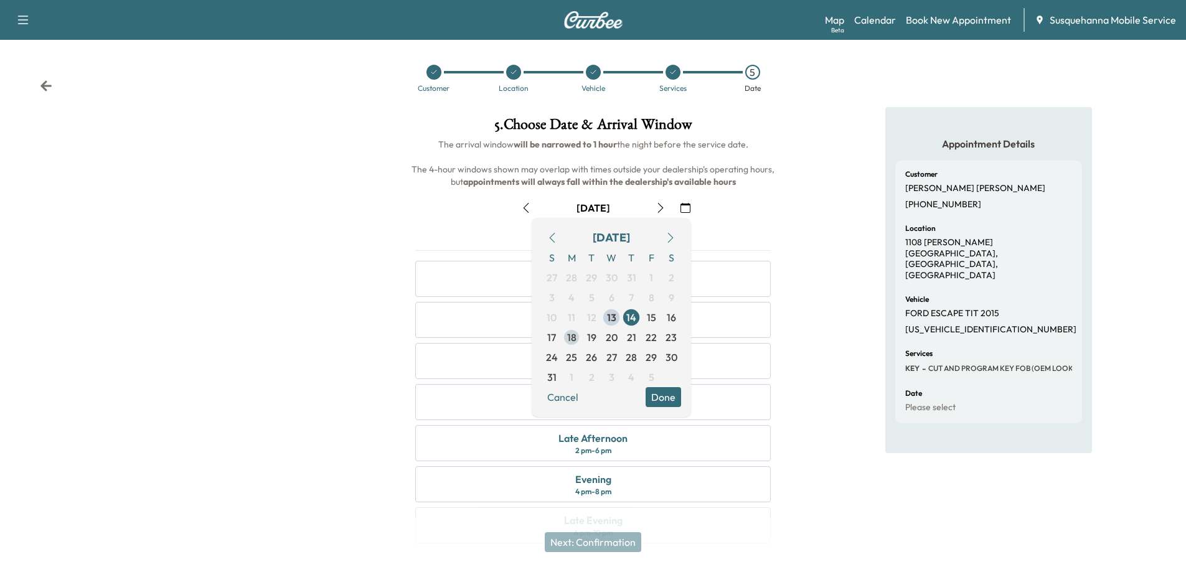
click at [576, 339] on span "18" at bounding box center [571, 337] width 9 height 15
click at [661, 396] on button "Done" at bounding box center [662, 397] width 35 height 20
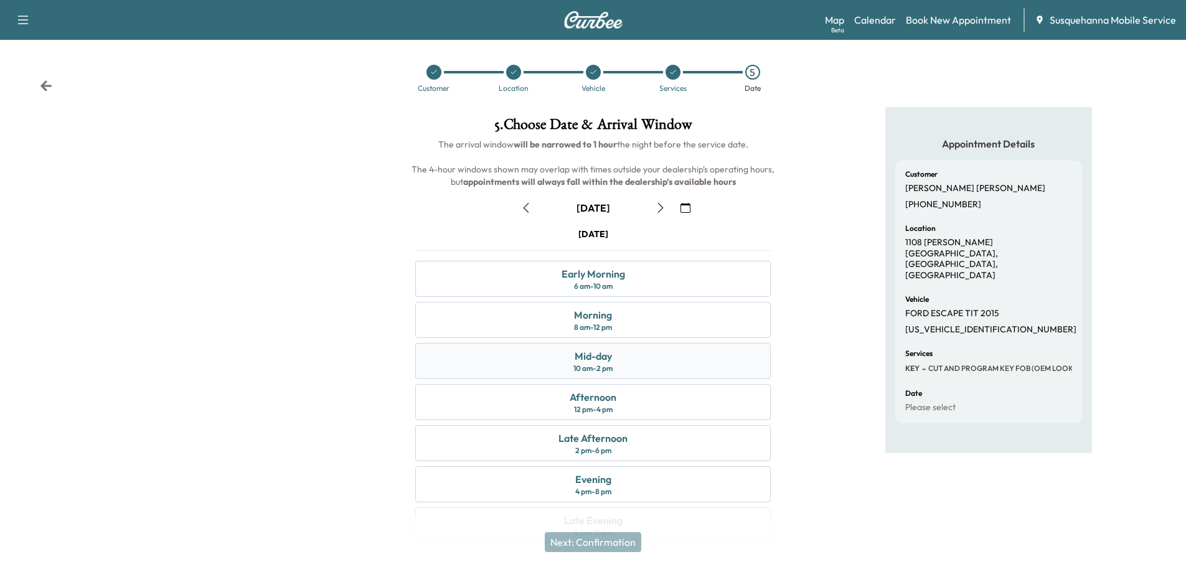
click at [627, 366] on div "Mid-day 10 am - 2 pm" at bounding box center [592, 361] width 355 height 36
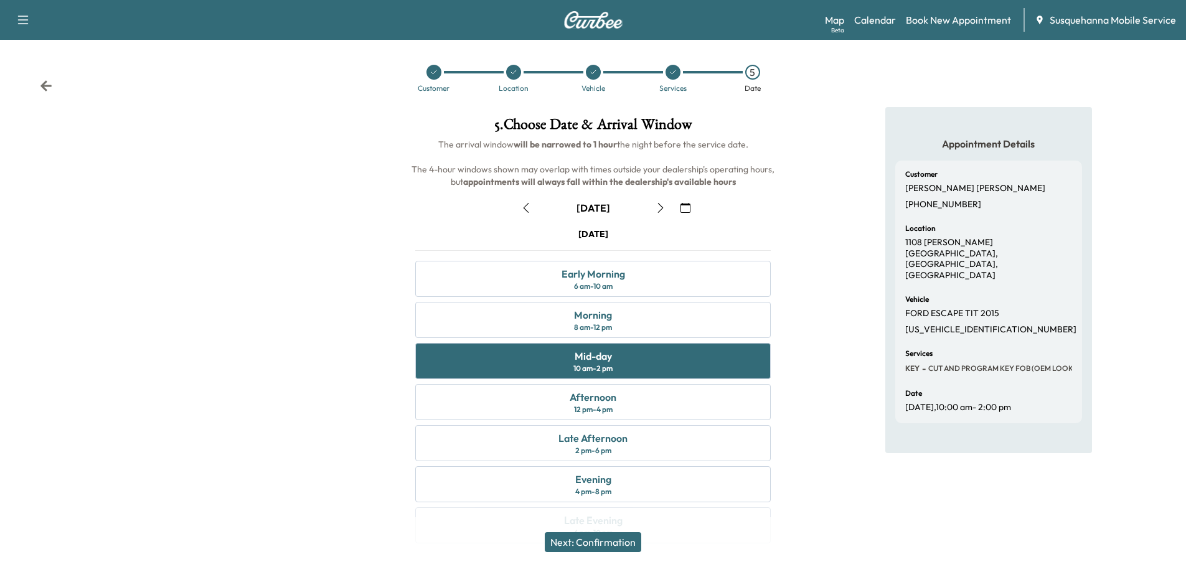
click at [627, 538] on button "Next: Confirmation" at bounding box center [593, 542] width 96 height 20
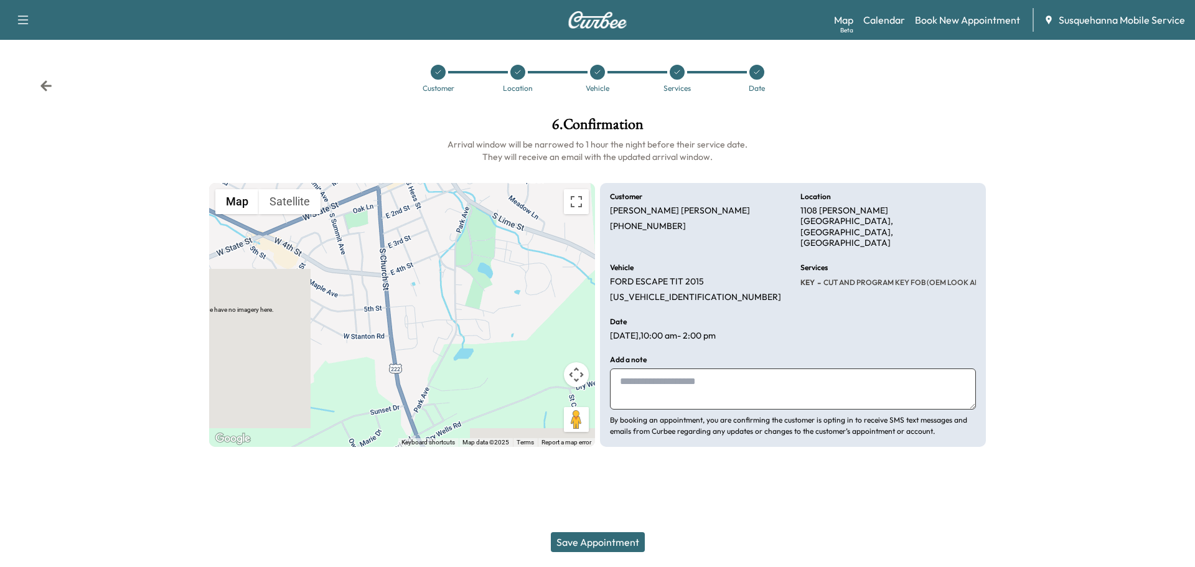
click at [688, 378] on textarea at bounding box center [793, 388] width 366 height 41
type textarea "**********"
click at [49, 91] on icon at bounding box center [46, 86] width 12 height 12
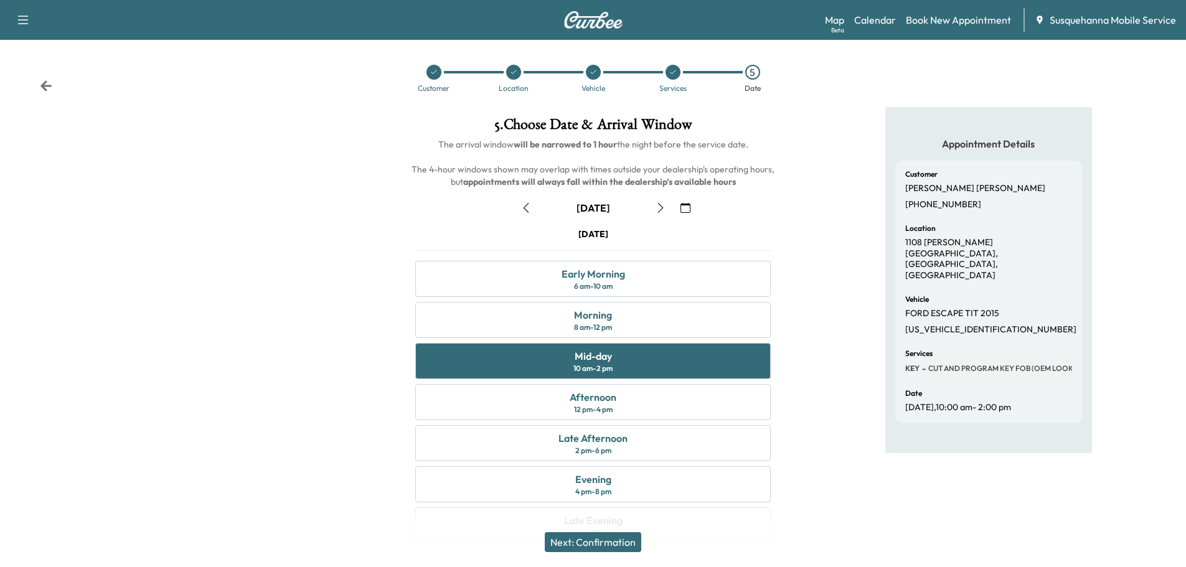
click at [43, 90] on icon at bounding box center [46, 86] width 12 height 12
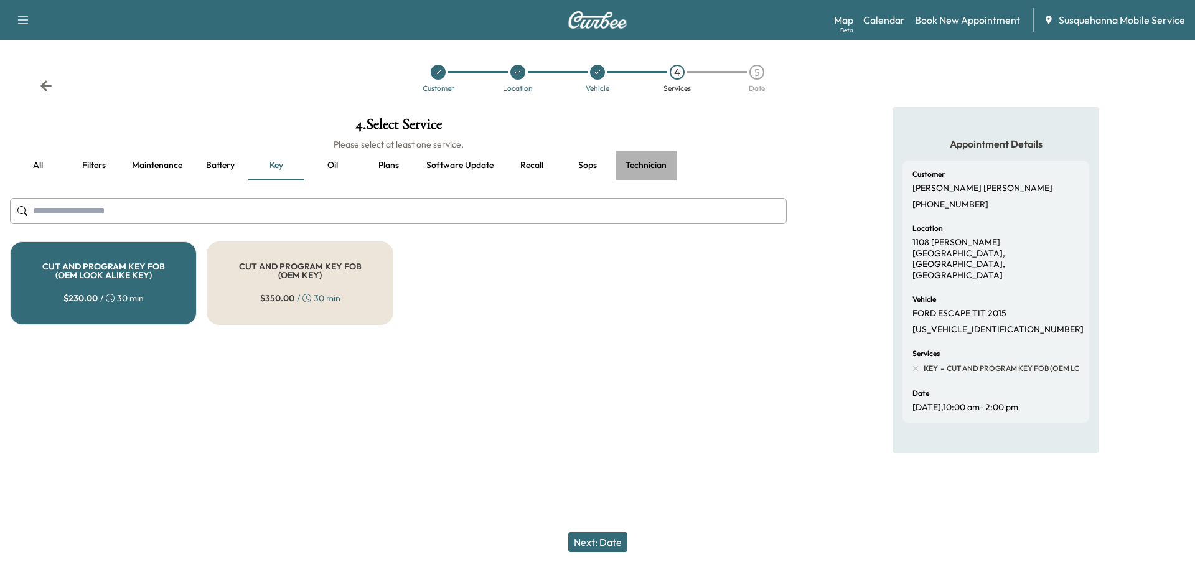
click at [629, 163] on button "Technician" at bounding box center [645, 166] width 61 height 30
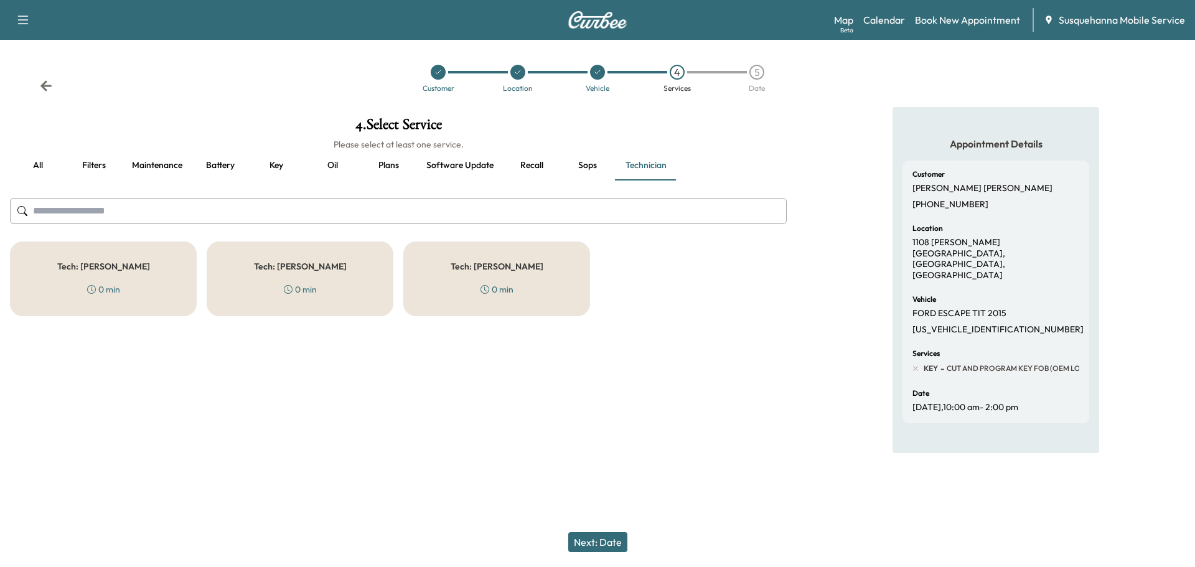
click at [490, 281] on div "Tech: [PERSON_NAME] 0 min" at bounding box center [496, 278] width 187 height 75
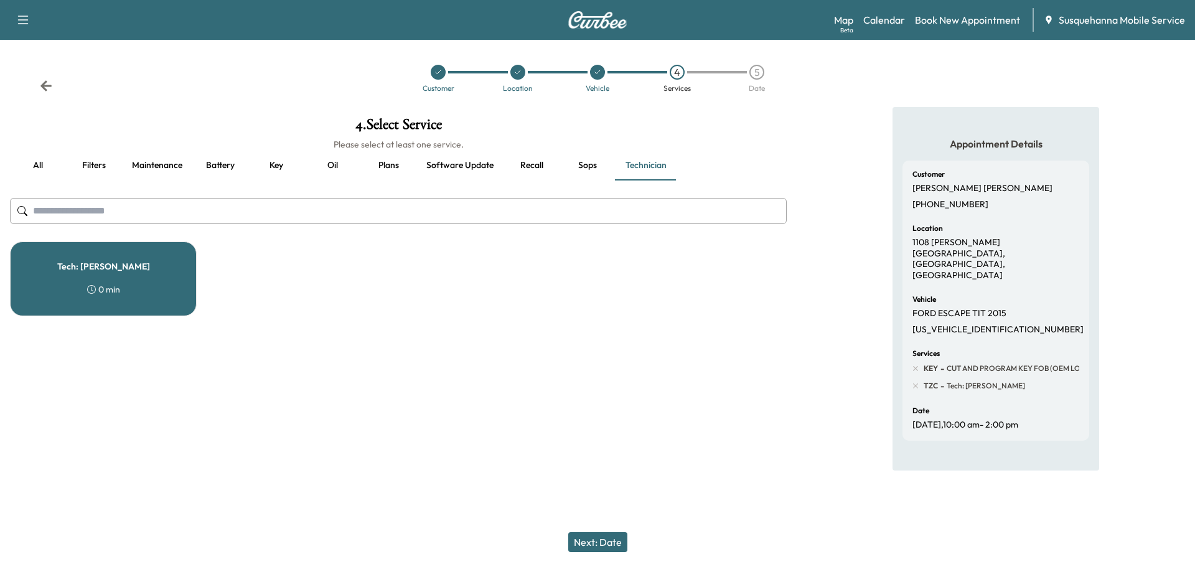
click at [599, 536] on button "Next: Date" at bounding box center [597, 542] width 59 height 20
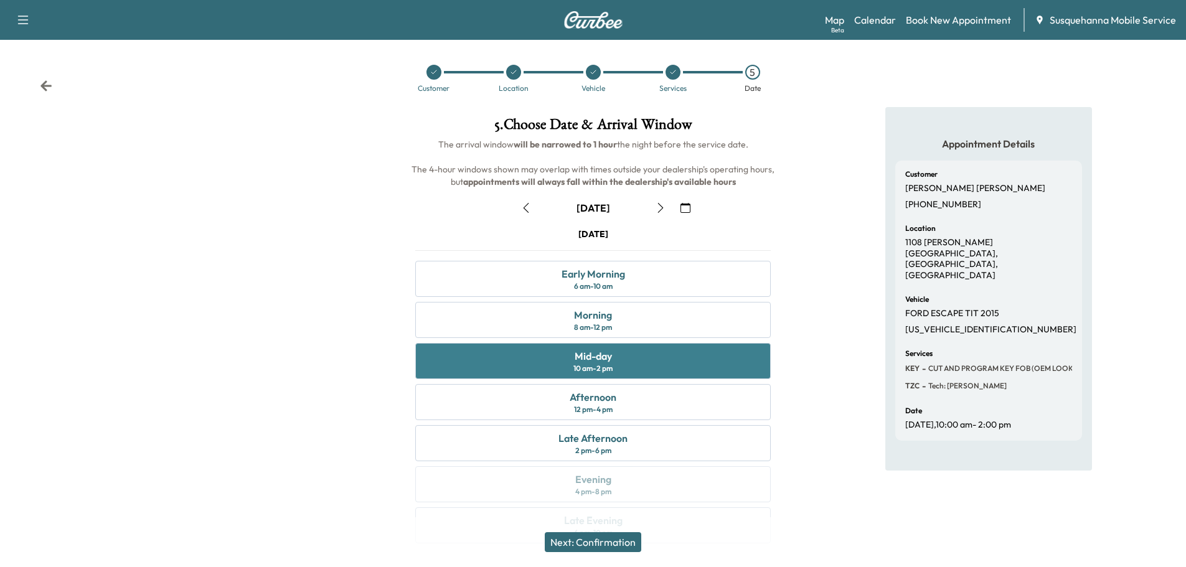
click at [634, 363] on div "Mid-day 10 am - 2 pm" at bounding box center [592, 361] width 355 height 36
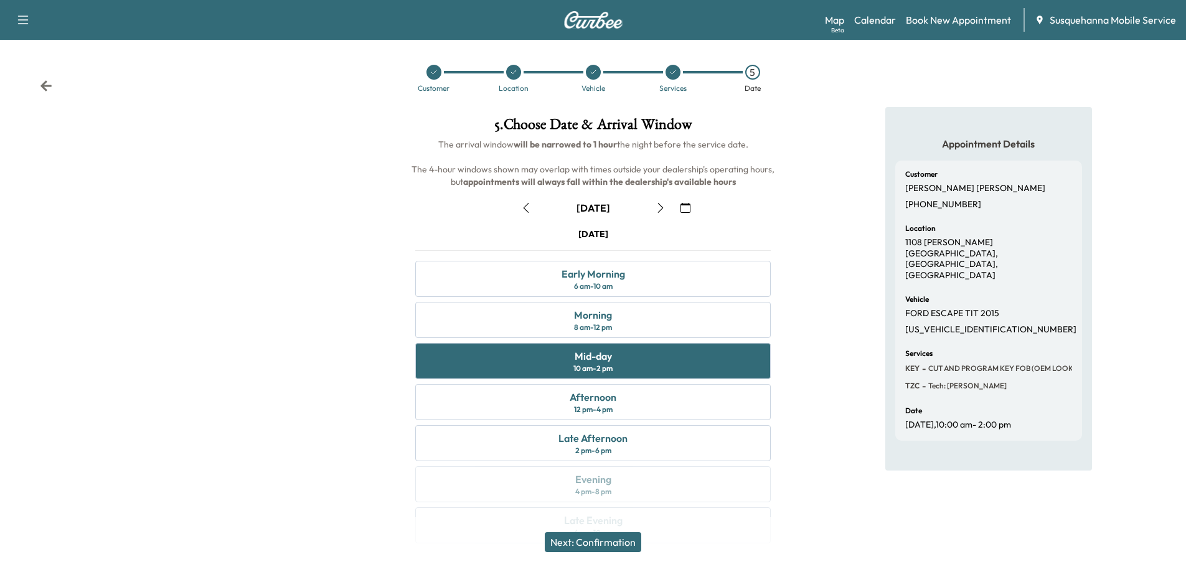
click at [621, 546] on button "Next: Confirmation" at bounding box center [593, 542] width 96 height 20
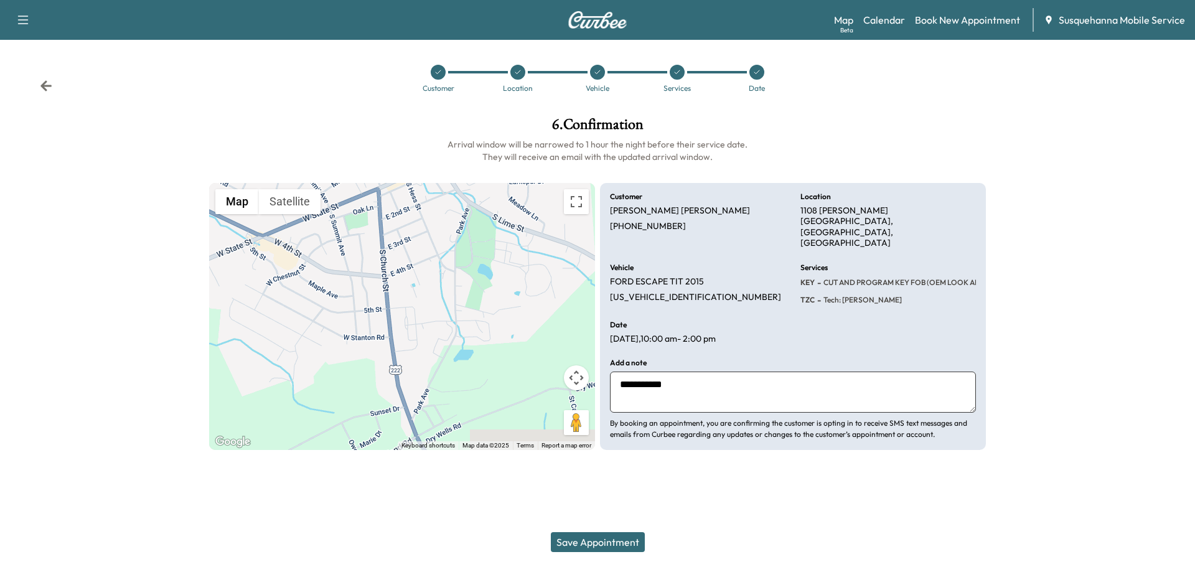
click at [719, 374] on textarea "**********" at bounding box center [793, 392] width 366 height 41
type textarea "**********"
click at [639, 546] on button "Save Appointment" at bounding box center [598, 542] width 94 height 20
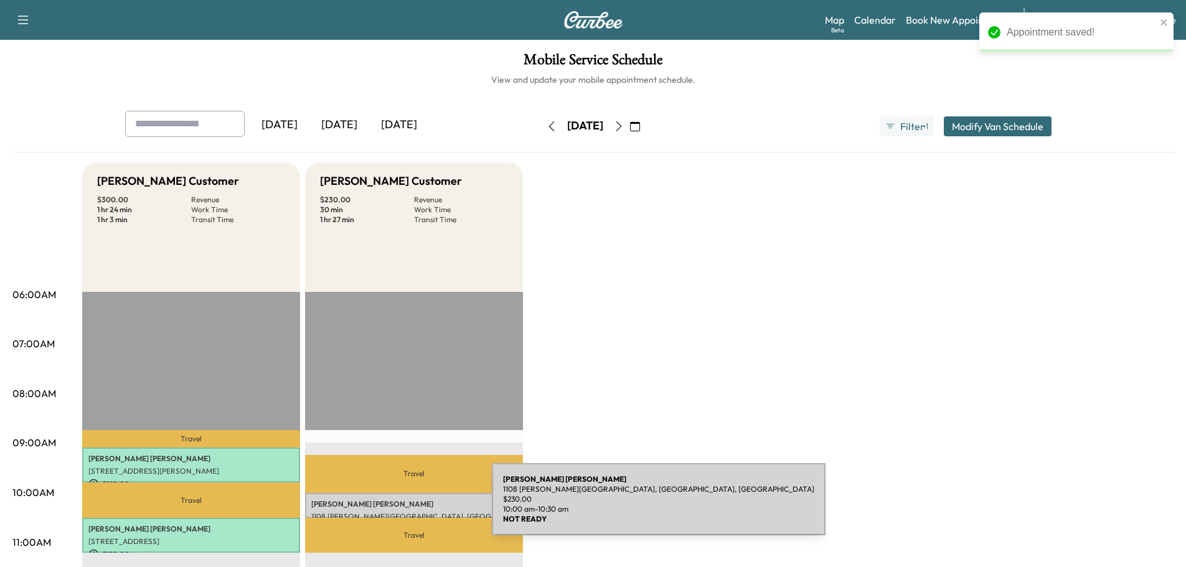
click at [398, 507] on div "JANET NELSON 1108 HASTINGS HL, QUARRYVILLE, PA, USA $ 230.00 10:00 am - 10:30 am" at bounding box center [414, 505] width 218 height 25
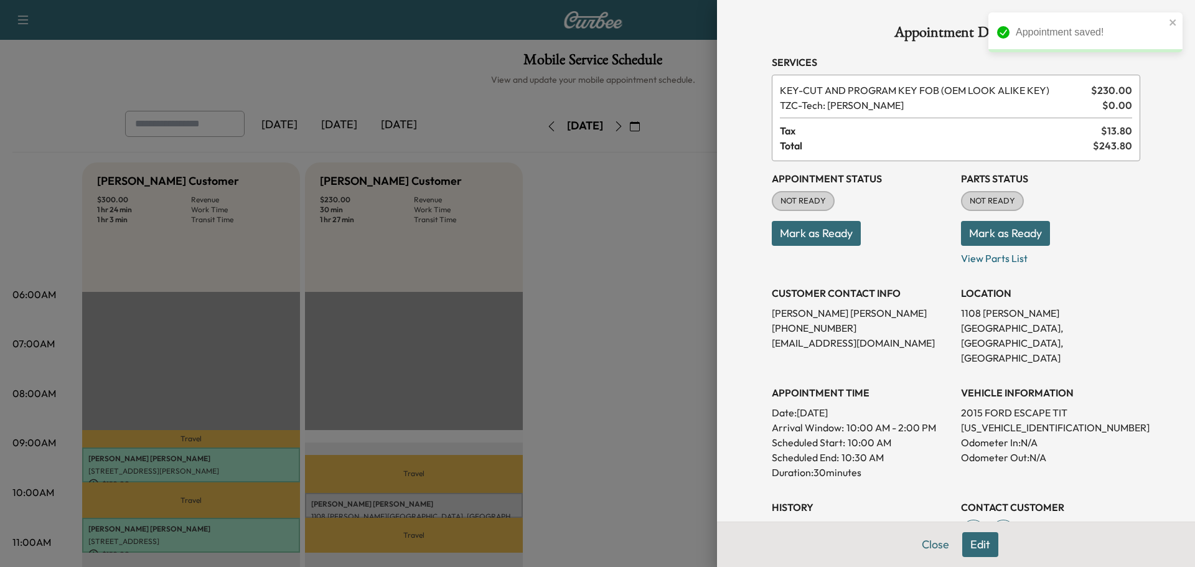
click at [988, 238] on button "Mark as Ready" at bounding box center [1005, 233] width 89 height 25
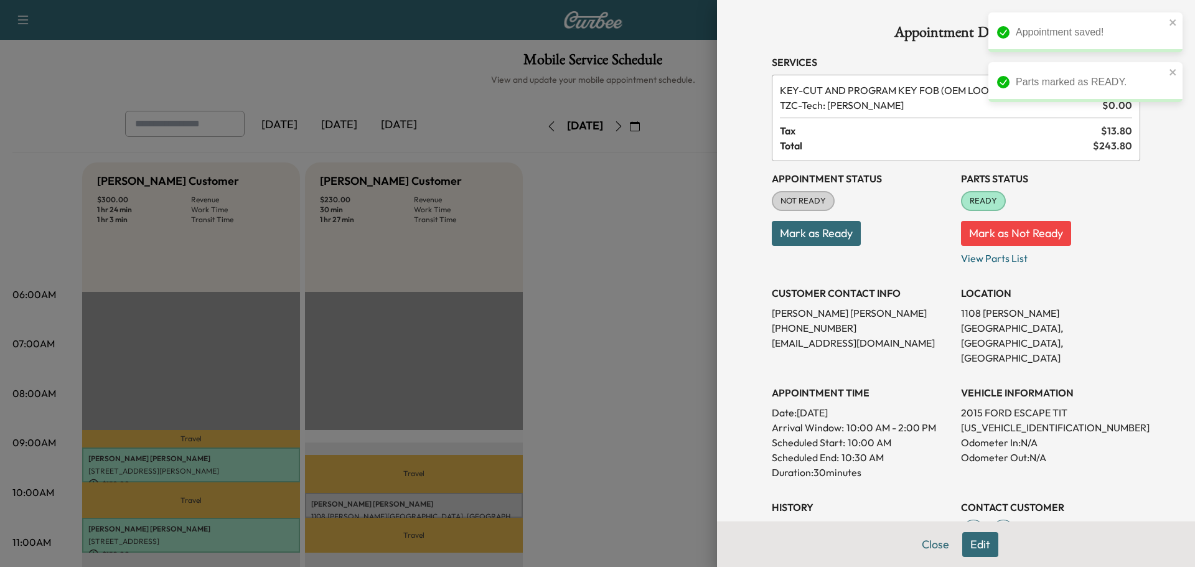
click at [820, 230] on button "Mark as Ready" at bounding box center [816, 233] width 89 height 25
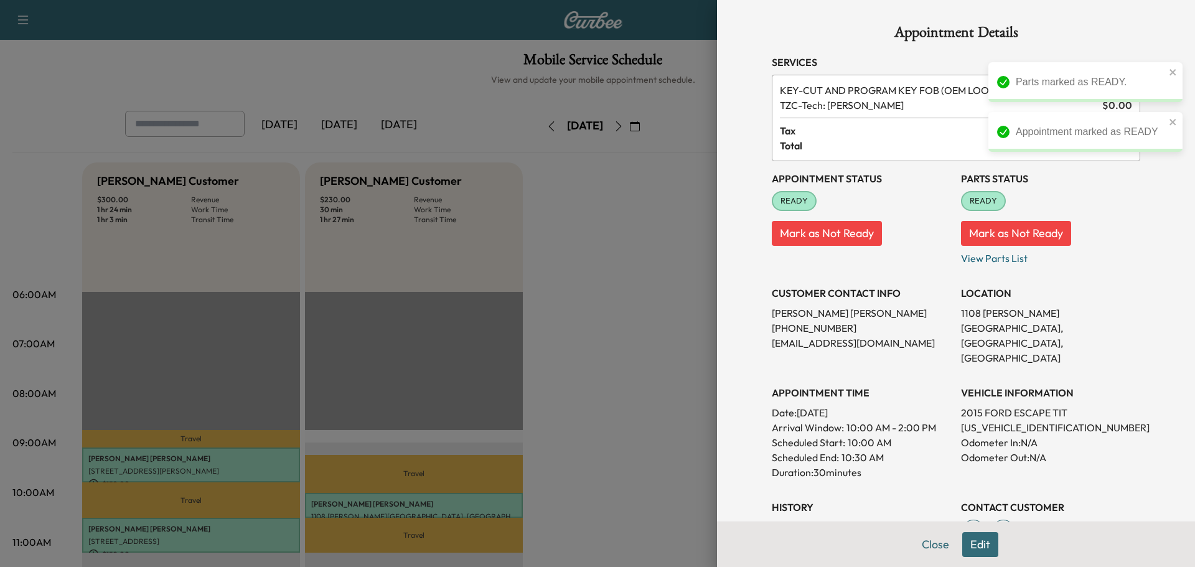
click at [897, 340] on p "rnel699@aol.com" at bounding box center [861, 342] width 179 height 15
click at [935, 548] on button "Close" at bounding box center [936, 544] width 44 height 25
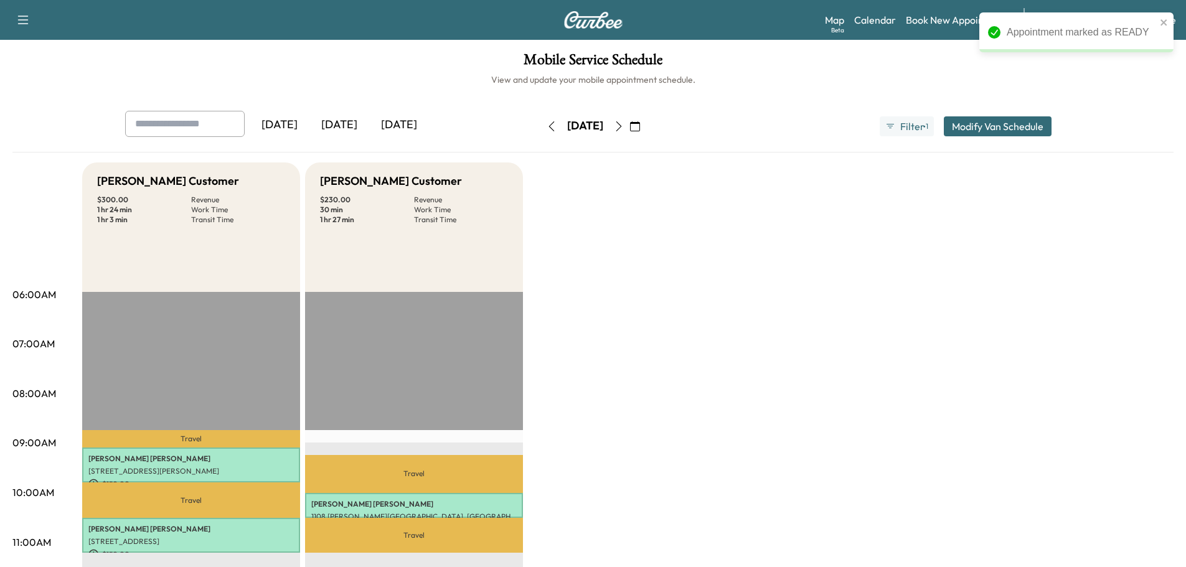
click at [546, 128] on icon "button" at bounding box center [551, 126] width 10 height 10
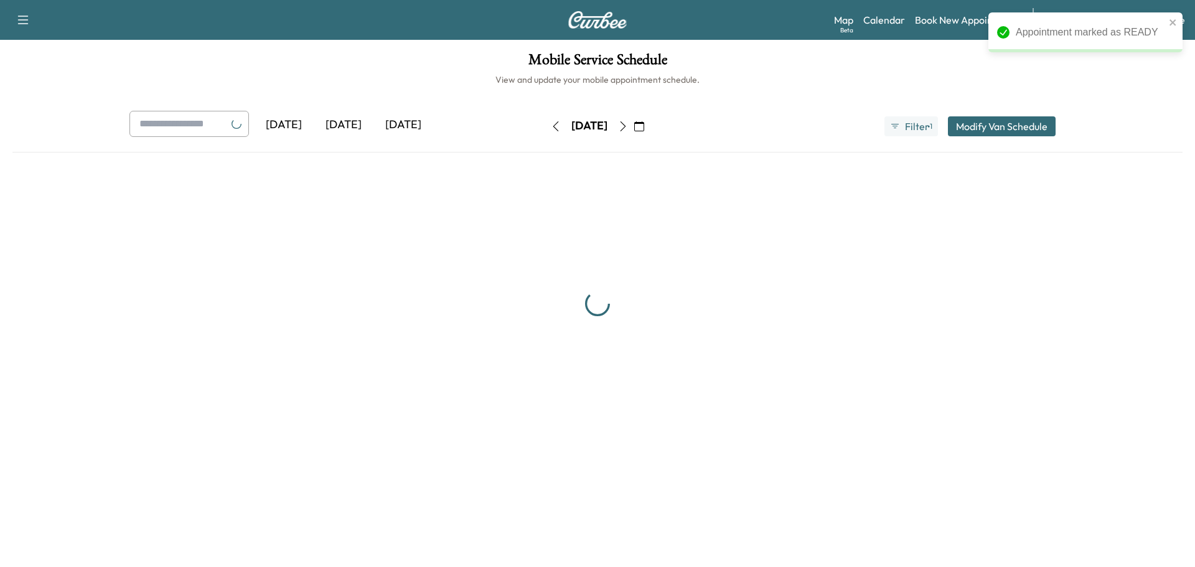
click at [551, 128] on icon "button" at bounding box center [556, 126] width 10 height 10
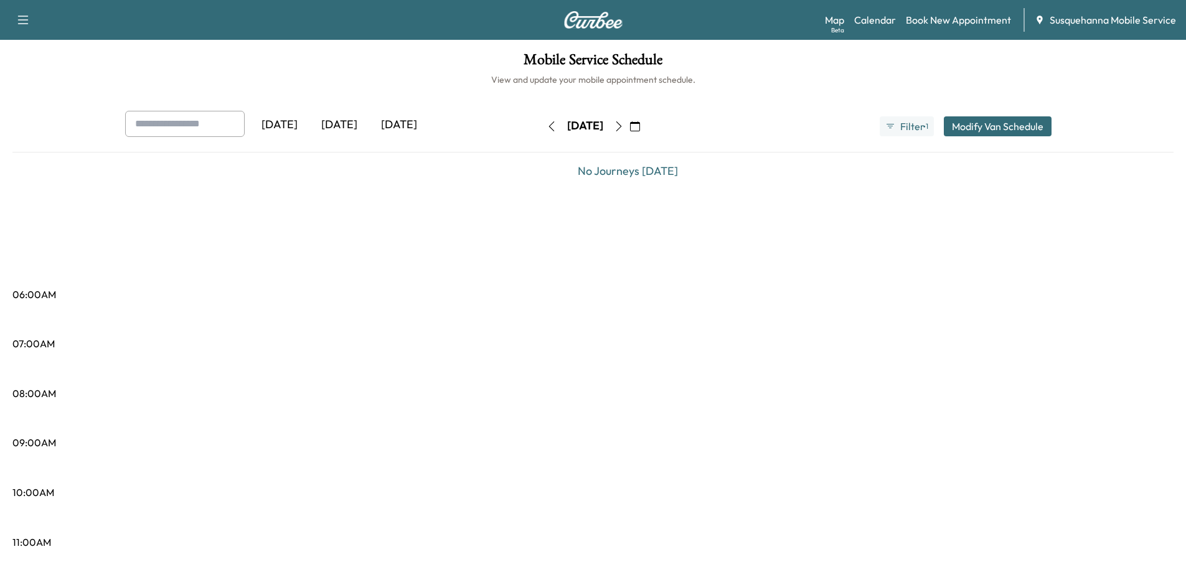
click at [546, 128] on icon "button" at bounding box center [551, 126] width 10 height 10
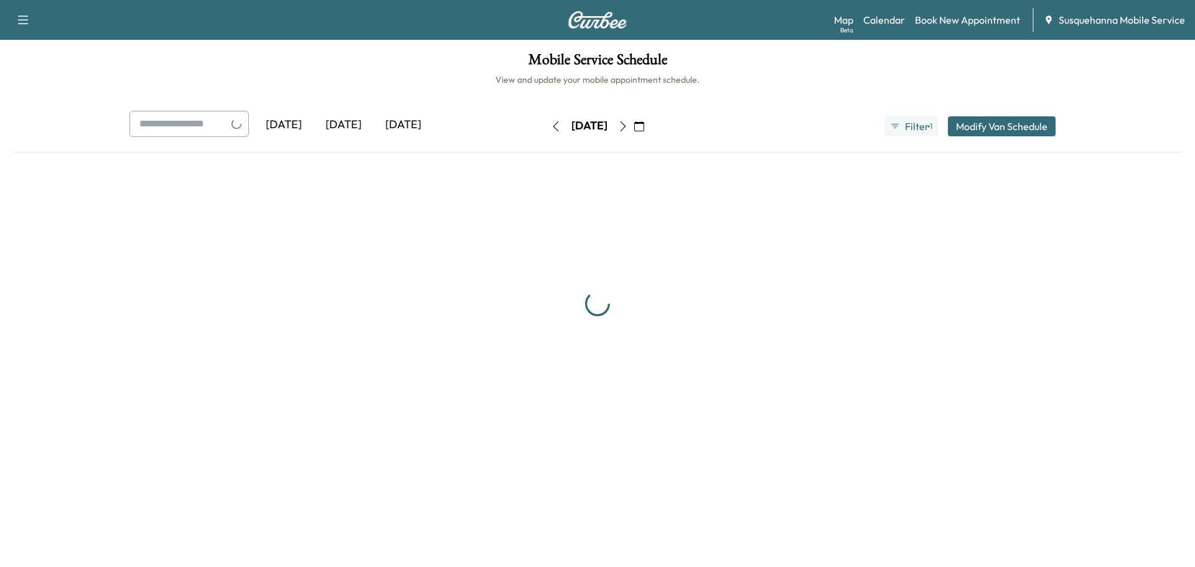
click at [545, 128] on button "button" at bounding box center [555, 126] width 21 height 20
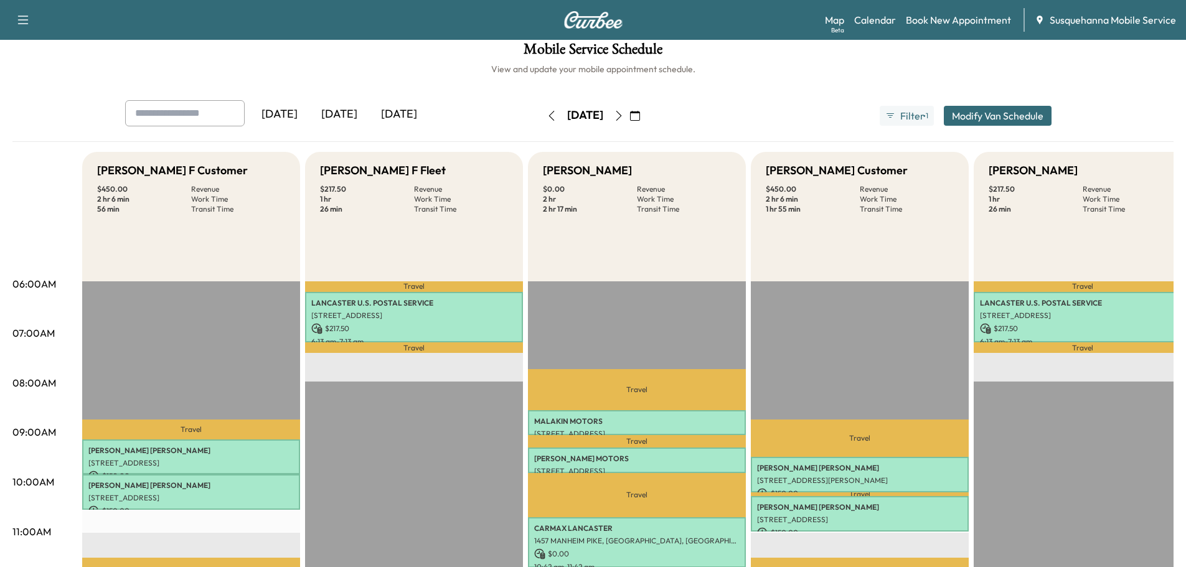
scroll to position [143, 0]
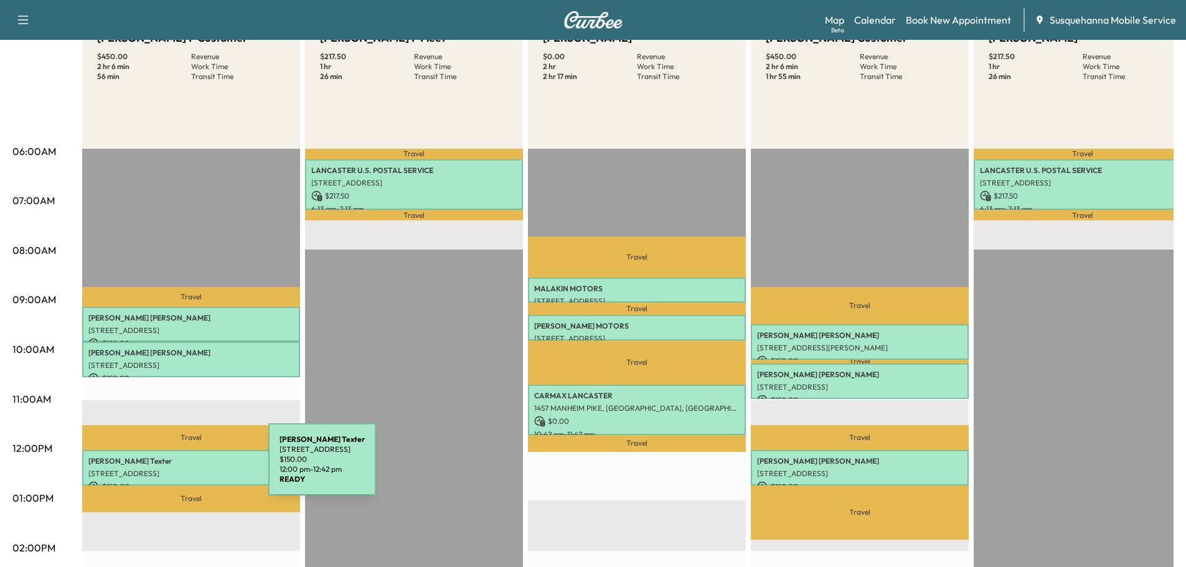
click at [175, 469] on p "[STREET_ADDRESS]" at bounding box center [190, 474] width 205 height 10
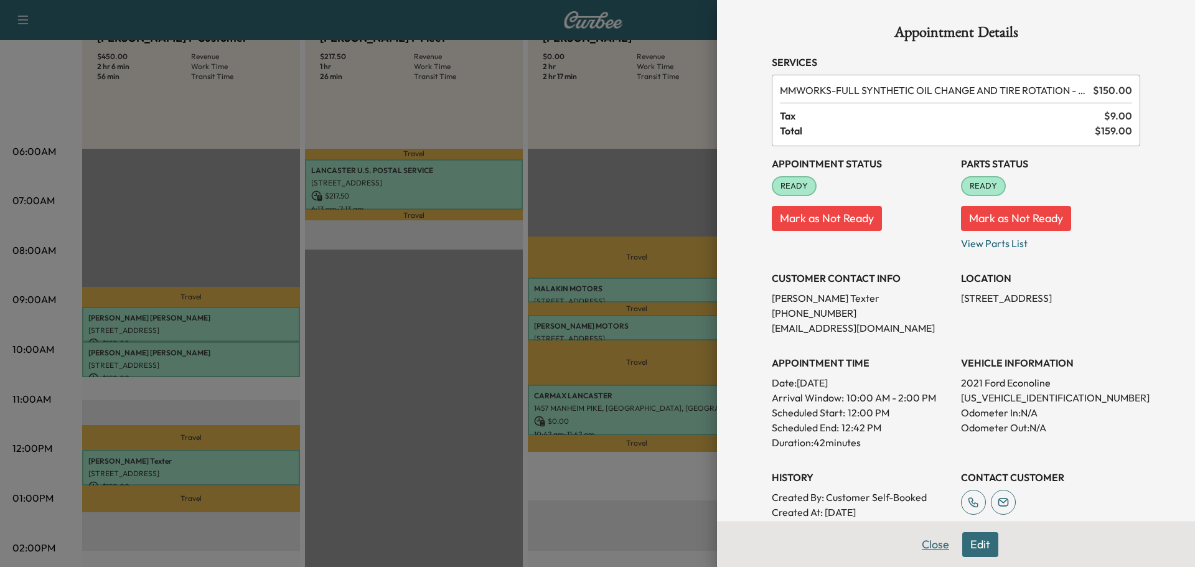
click at [922, 546] on button "Close" at bounding box center [936, 544] width 44 height 25
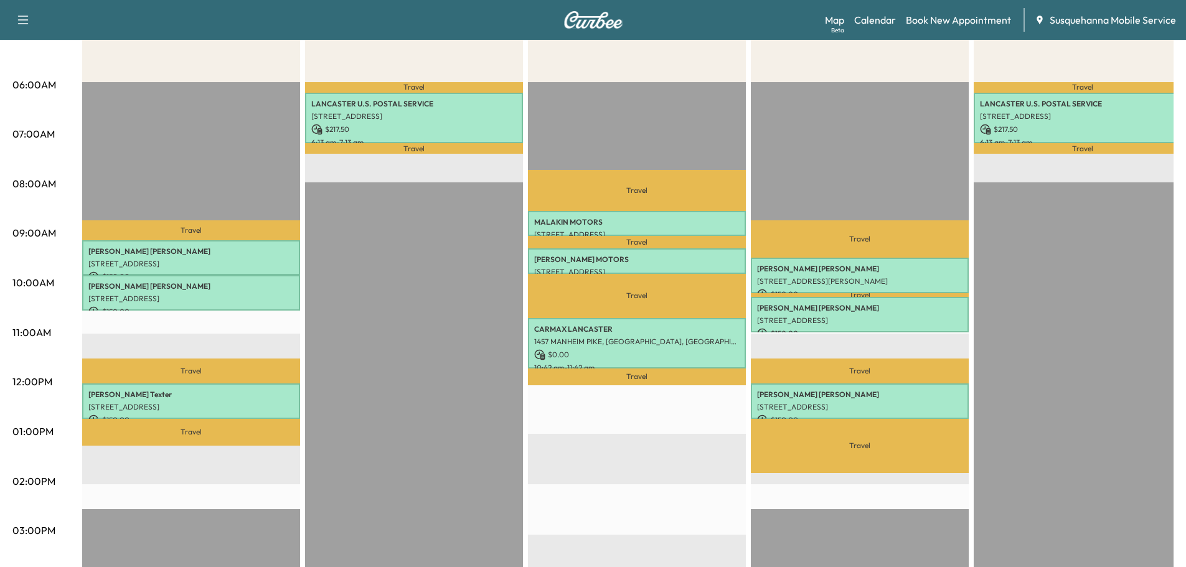
scroll to position [0, 0]
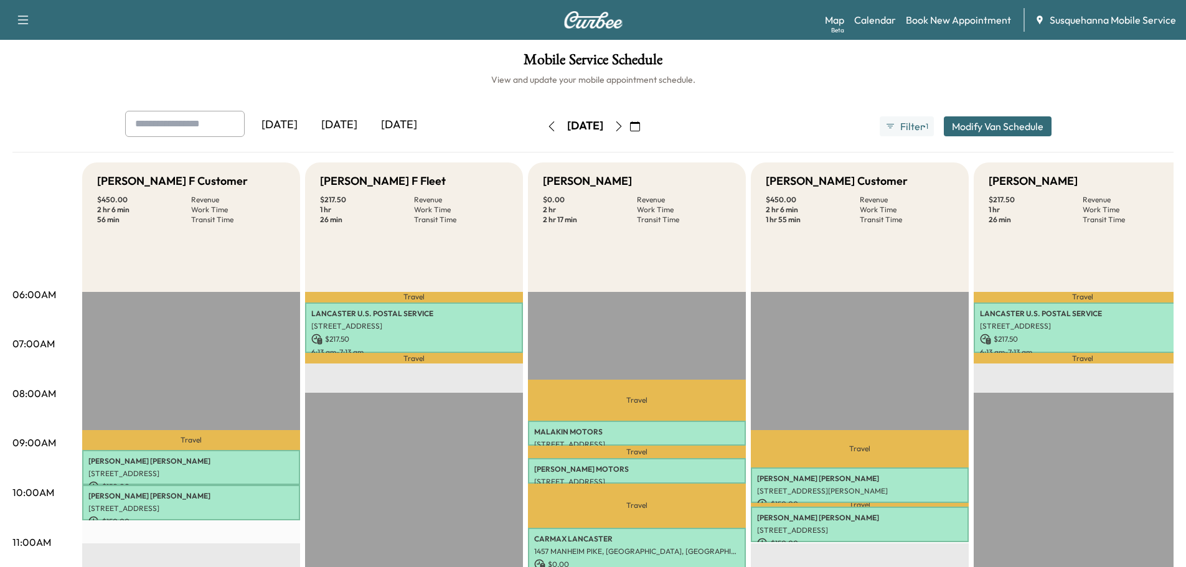
click at [621, 129] on icon "button" at bounding box center [618, 126] width 6 height 10
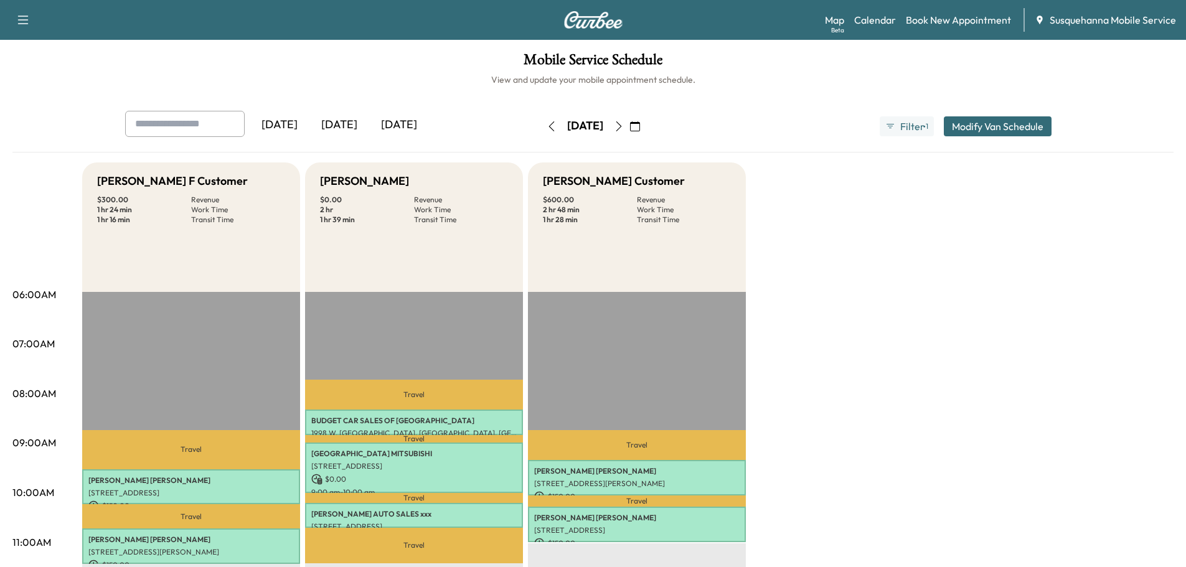
click at [624, 128] on icon "button" at bounding box center [619, 126] width 10 height 10
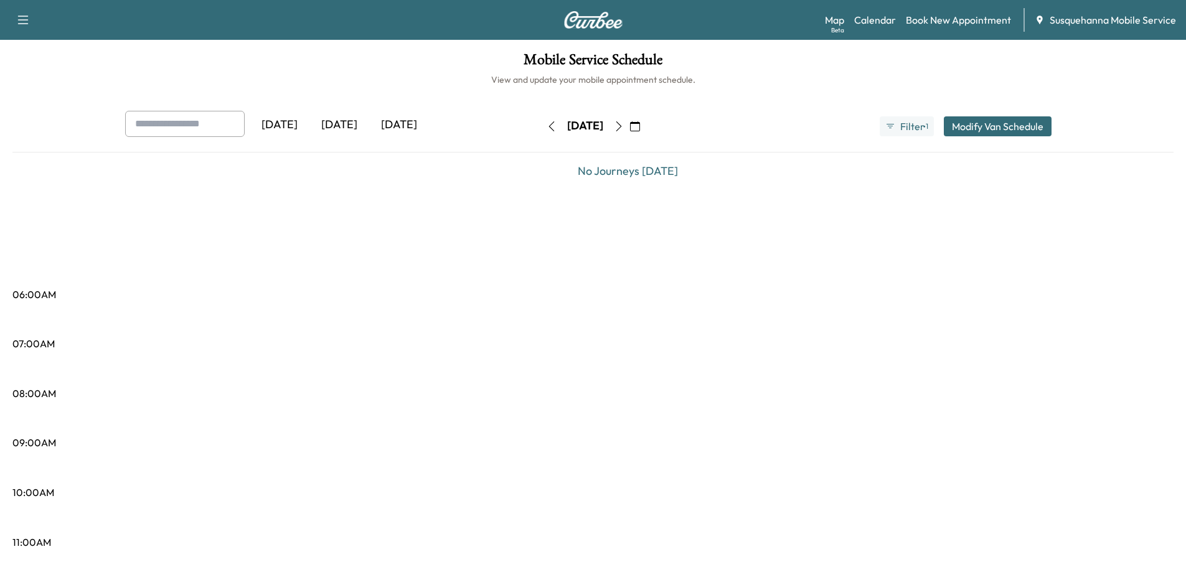
click at [629, 128] on button "button" at bounding box center [618, 126] width 21 height 20
click at [624, 128] on icon "button" at bounding box center [619, 126] width 10 height 10
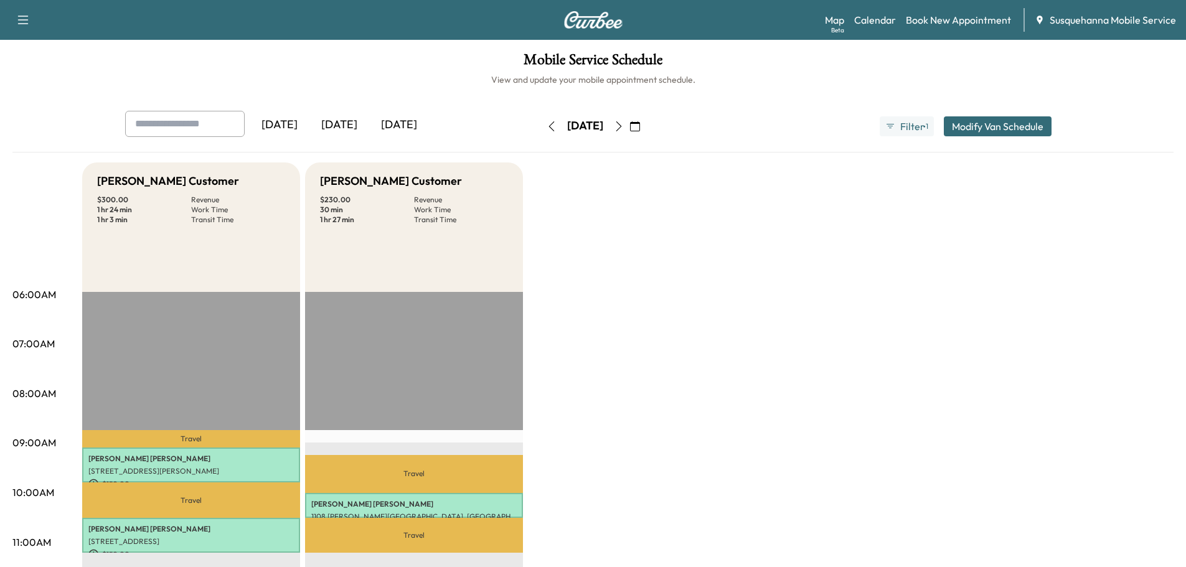
click at [541, 133] on button "button" at bounding box center [551, 126] width 21 height 20
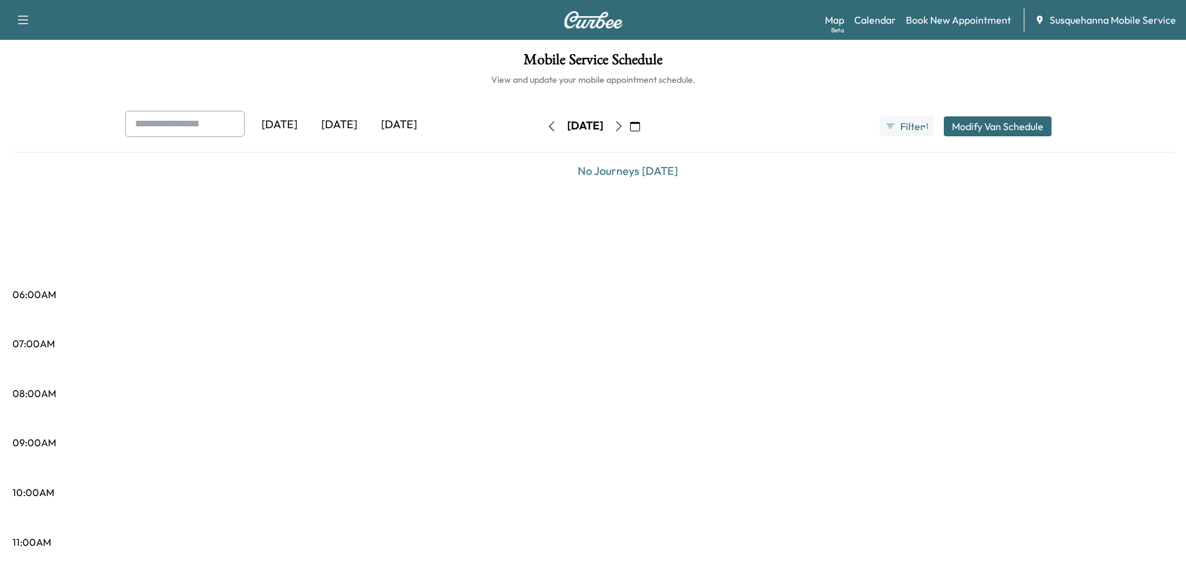
click at [546, 126] on icon "button" at bounding box center [551, 126] width 10 height 10
click at [541, 126] on button "button" at bounding box center [551, 126] width 21 height 20
click at [546, 126] on icon "button" at bounding box center [551, 126] width 10 height 10
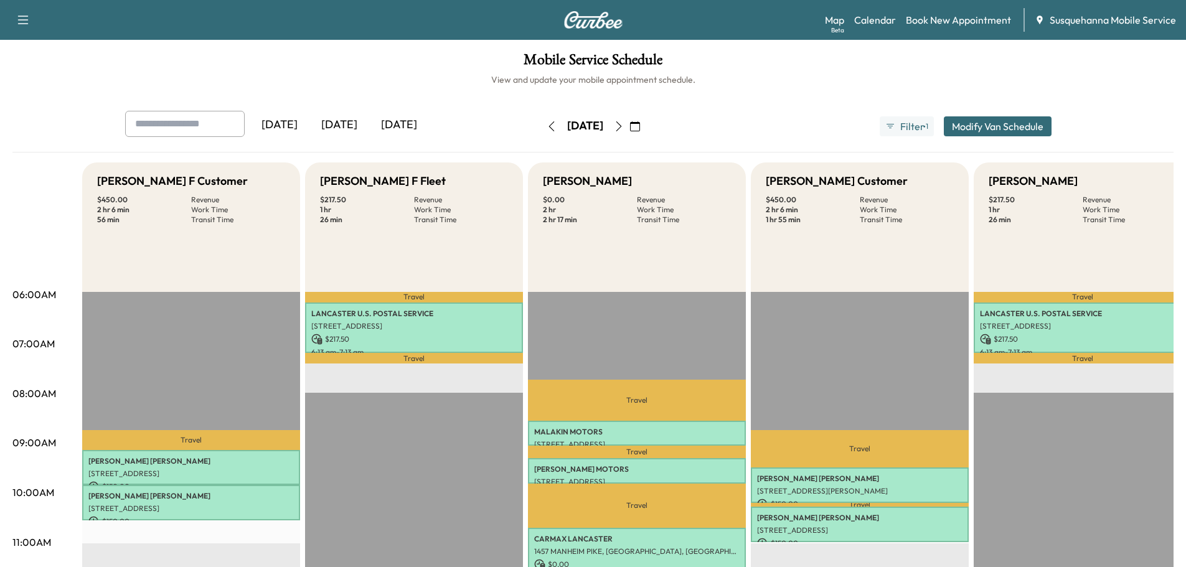
click at [624, 129] on icon "button" at bounding box center [619, 126] width 10 height 10
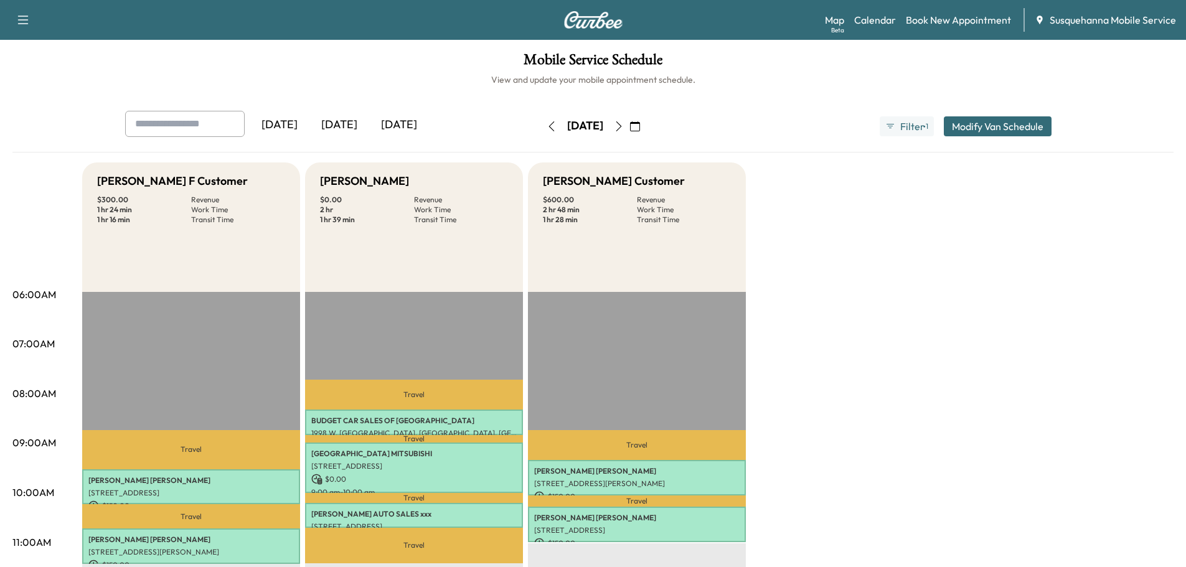
click at [546, 124] on icon "button" at bounding box center [551, 126] width 10 height 10
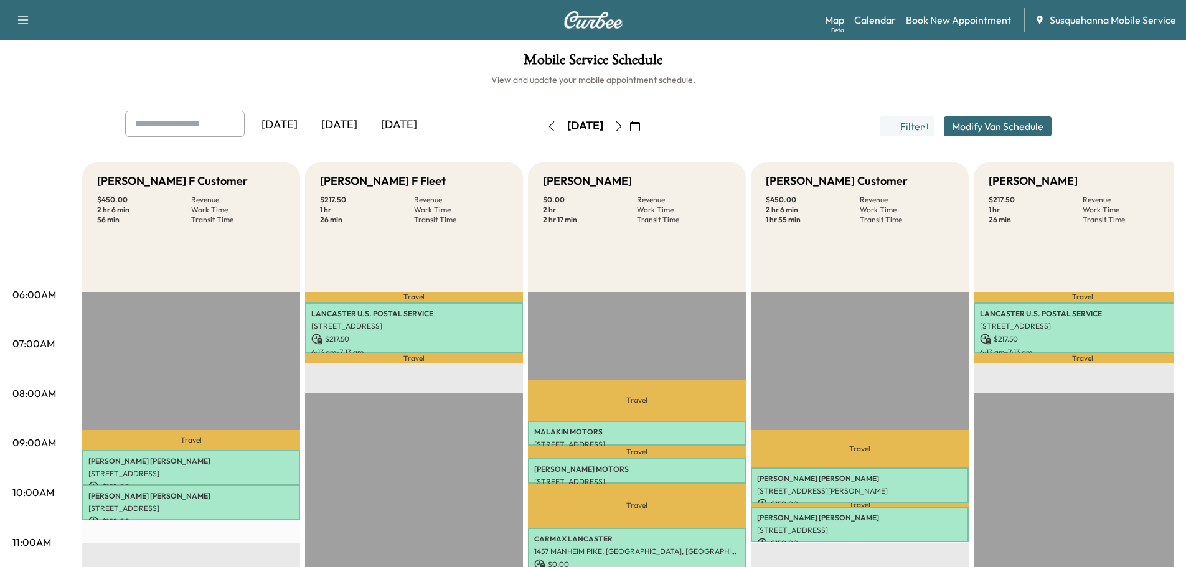
click at [624, 129] on icon "button" at bounding box center [619, 126] width 10 height 10
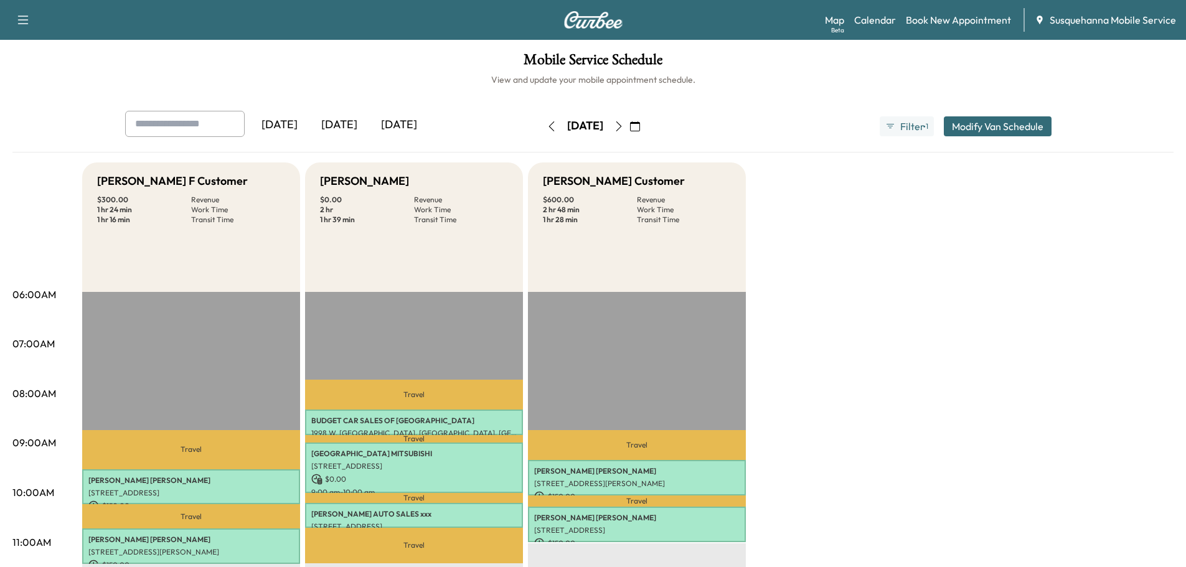
click at [546, 128] on icon "button" at bounding box center [551, 126] width 10 height 10
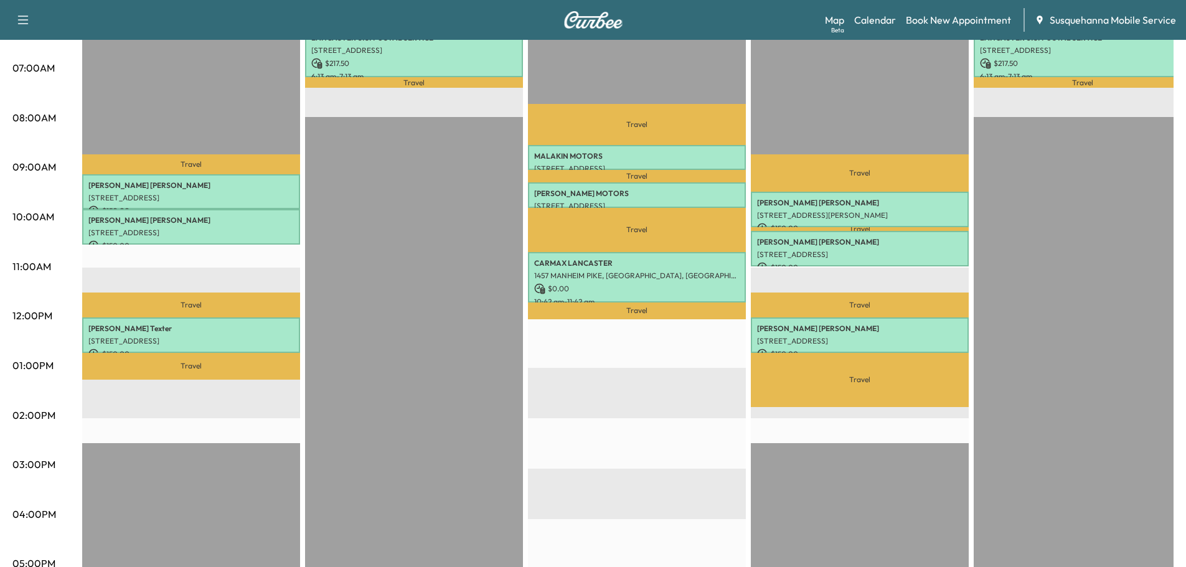
scroll to position [210, 0]
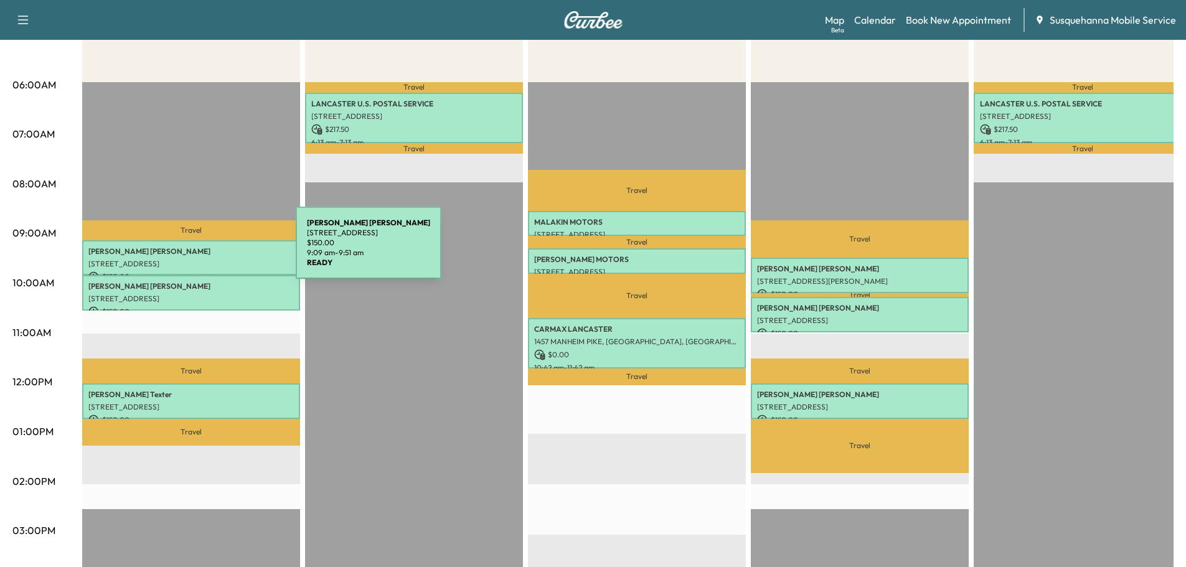
click at [202, 250] on p "TIMOTHY HOWELL" at bounding box center [190, 251] width 205 height 10
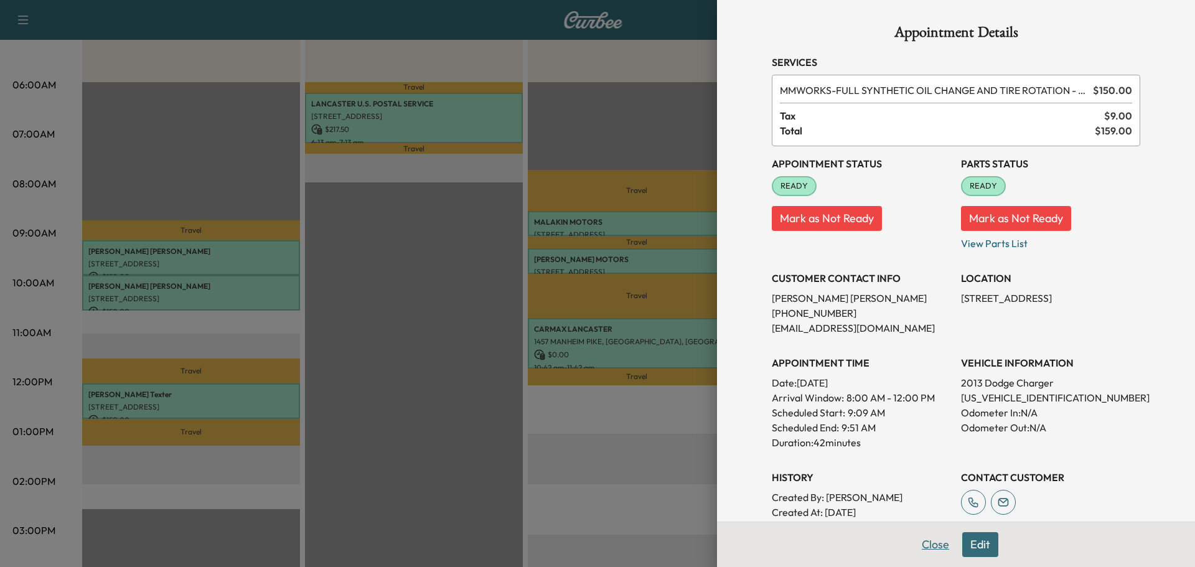
click at [914, 540] on button "Close" at bounding box center [936, 544] width 44 height 25
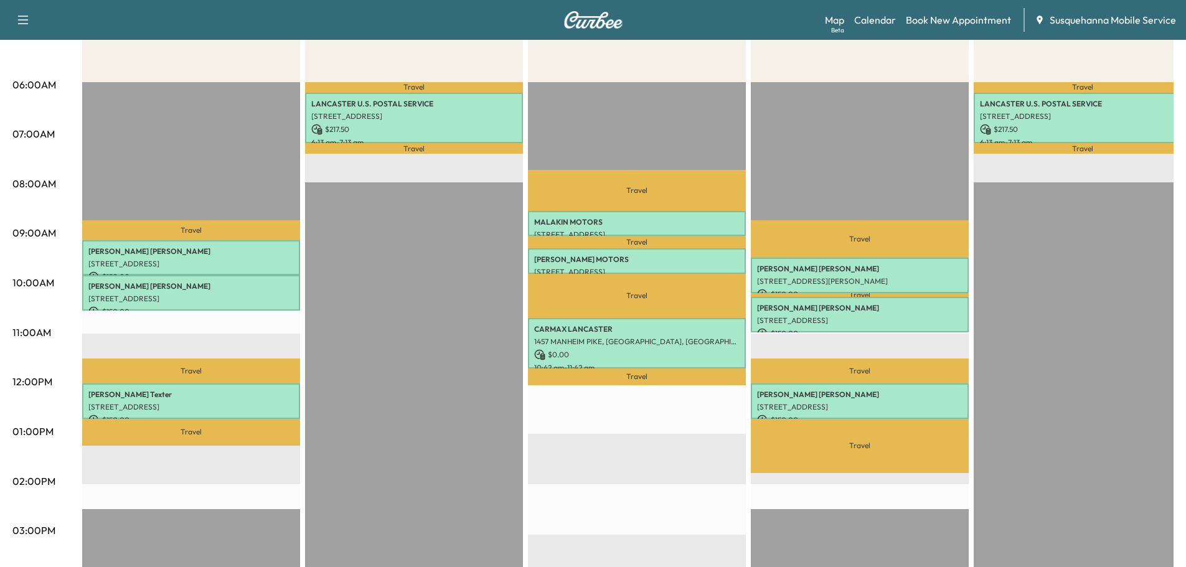
scroll to position [11, 0]
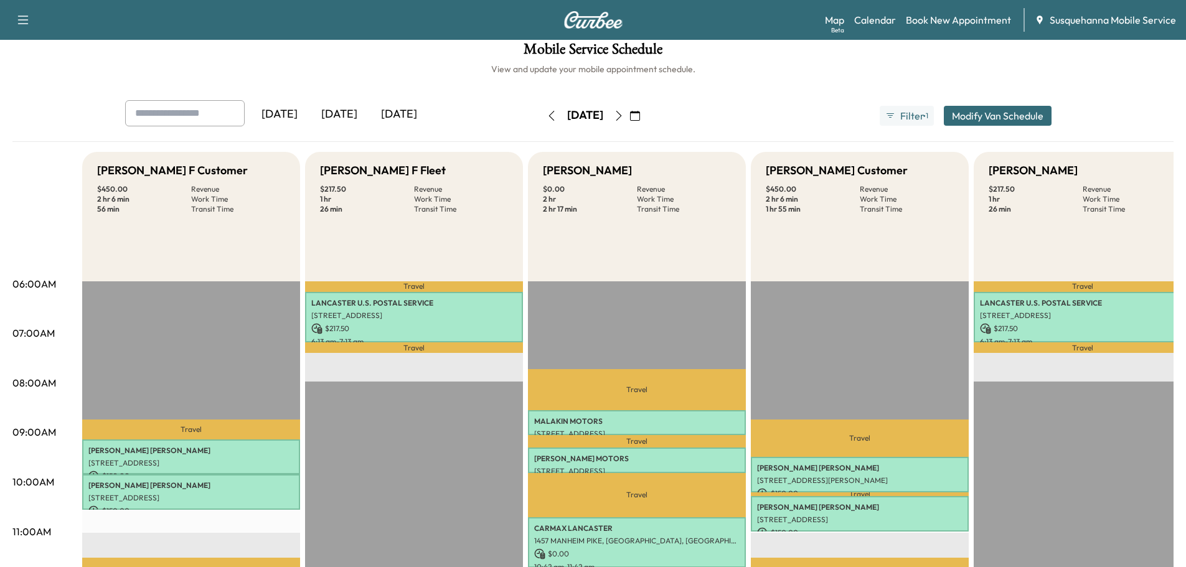
click at [541, 119] on button "button" at bounding box center [551, 116] width 21 height 20
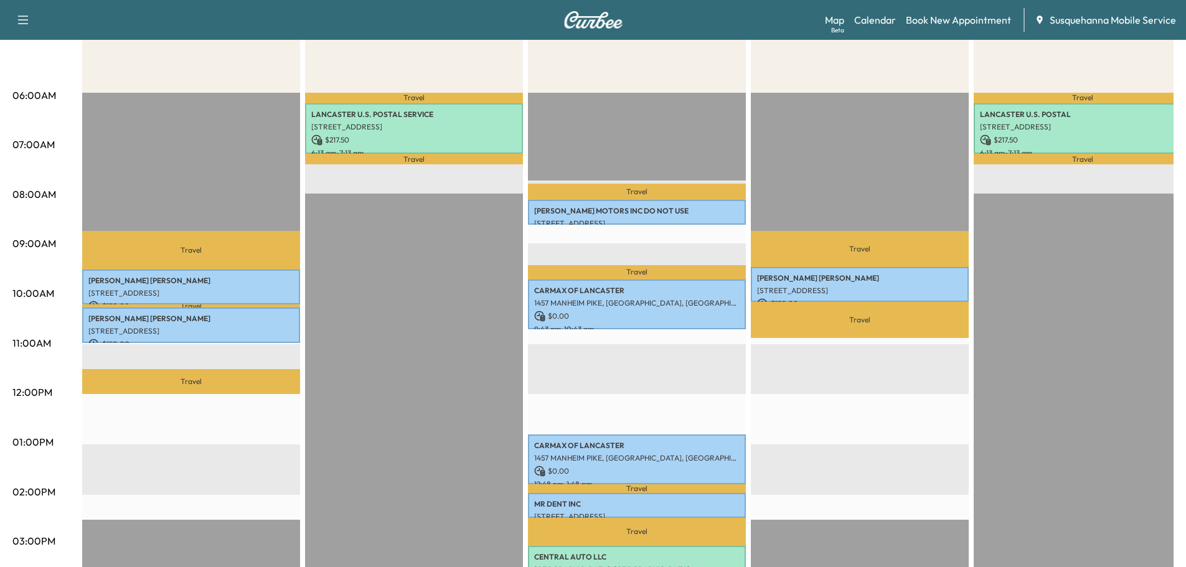
scroll to position [266, 0]
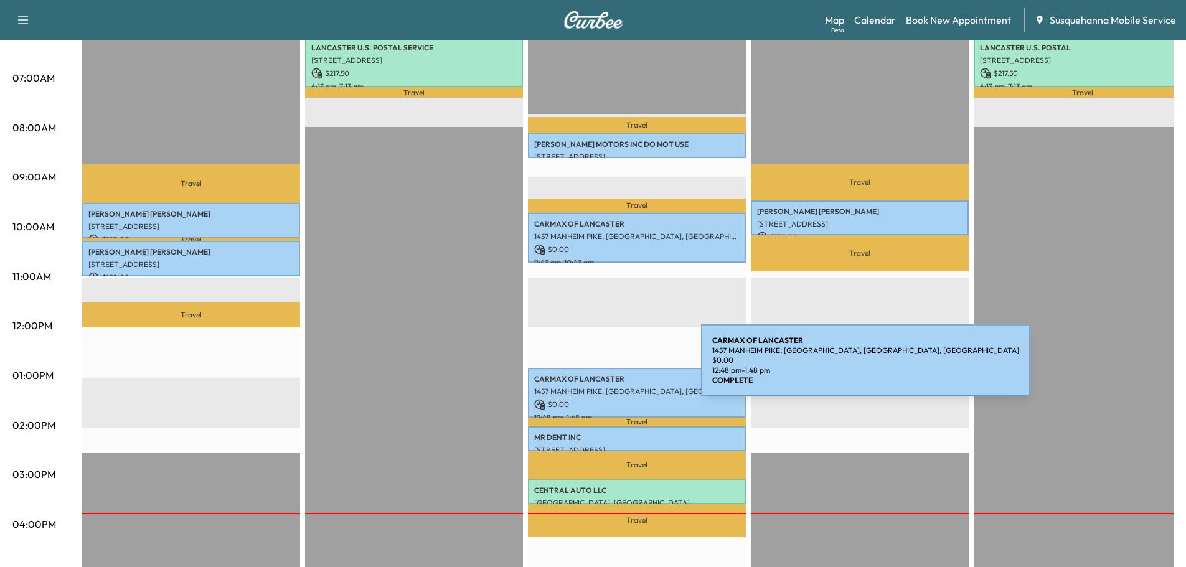
click at [607, 374] on p "CARMAX OF LANCASTER" at bounding box center [636, 379] width 205 height 10
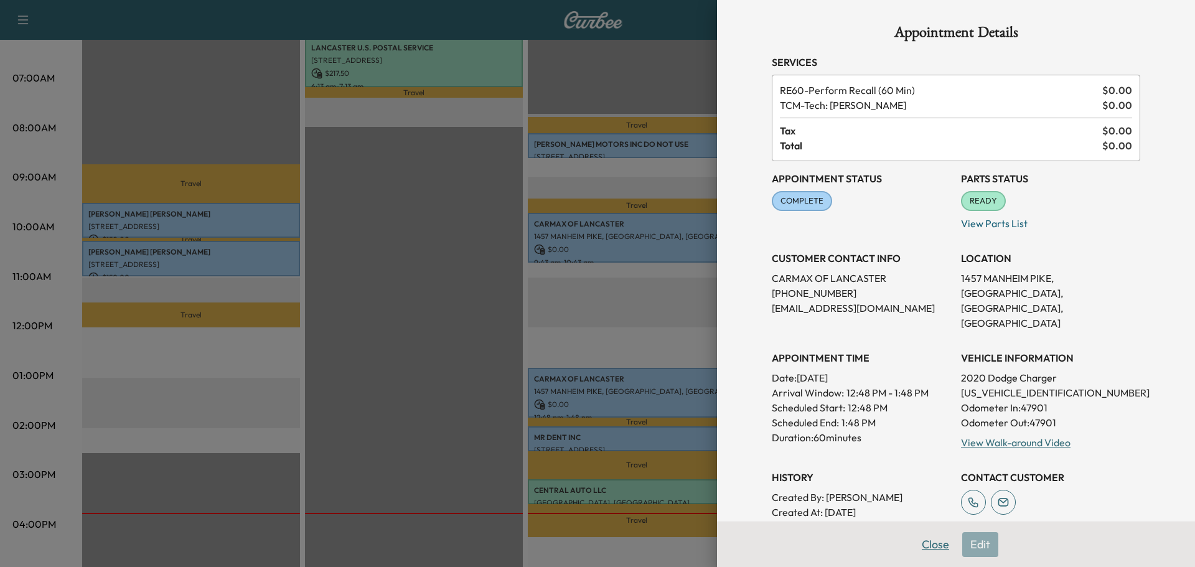
click at [927, 540] on button "Close" at bounding box center [936, 544] width 44 height 25
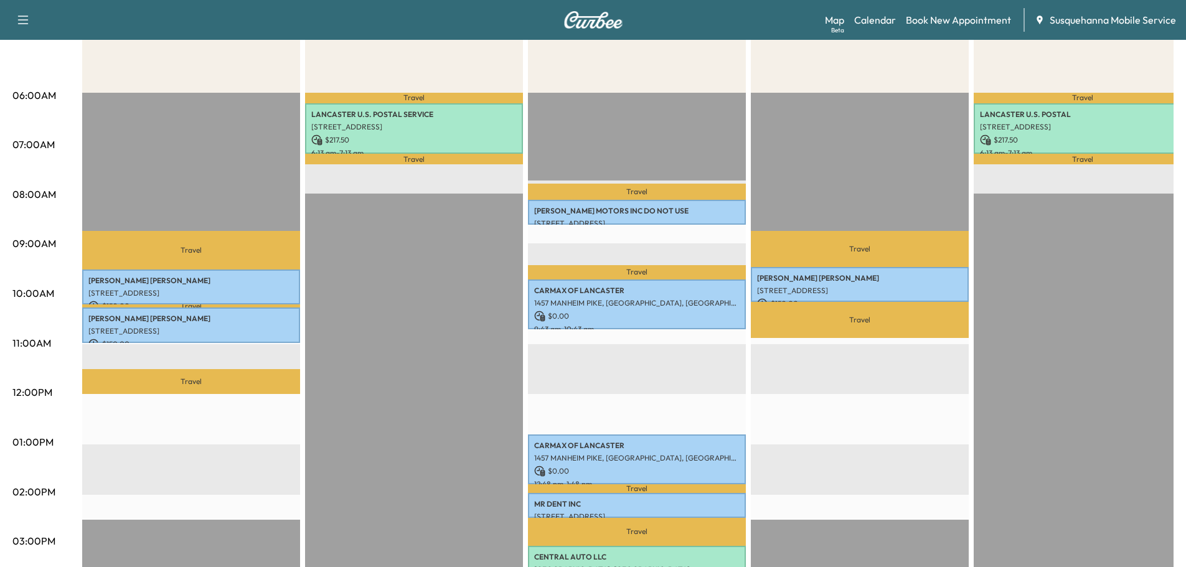
scroll to position [0, 0]
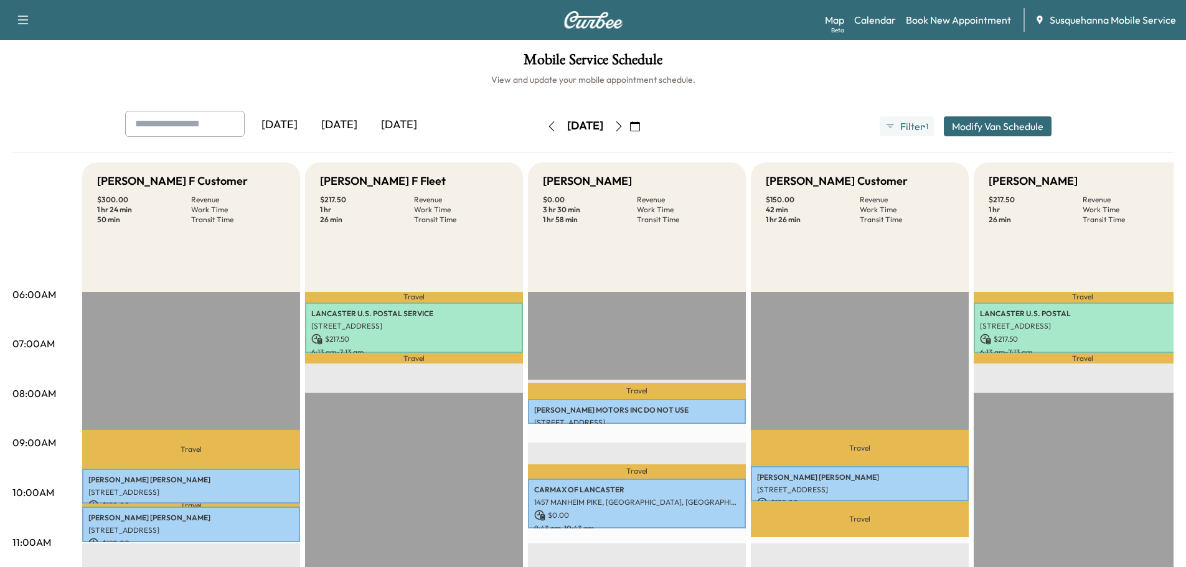
click at [624, 128] on icon "button" at bounding box center [619, 126] width 10 height 10
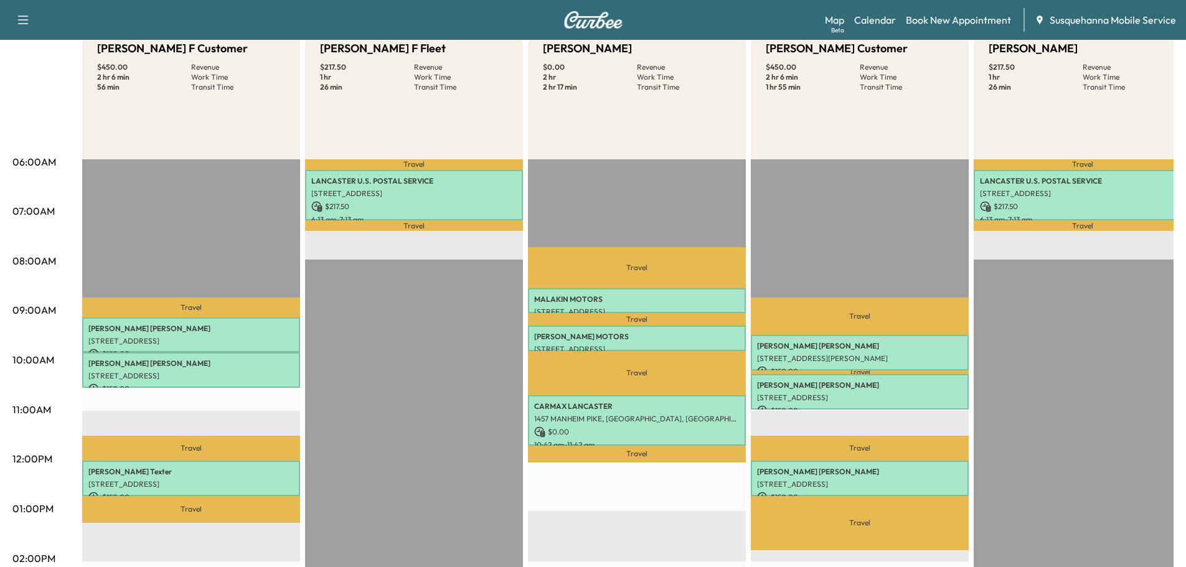
scroll to position [199, 0]
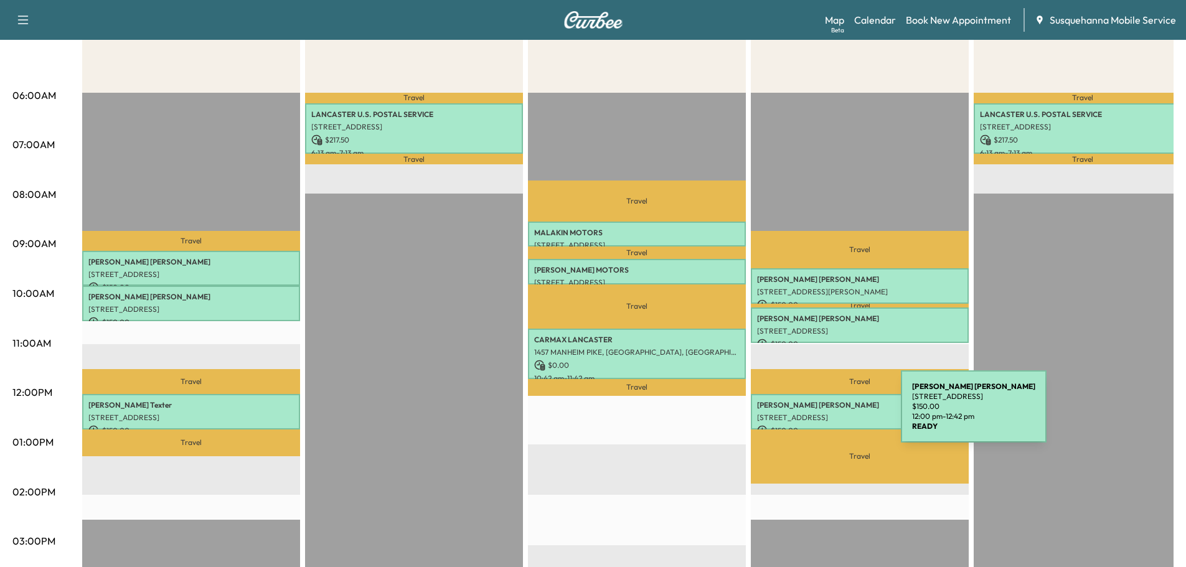
click at [807, 414] on p "[STREET_ADDRESS]" at bounding box center [859, 418] width 205 height 10
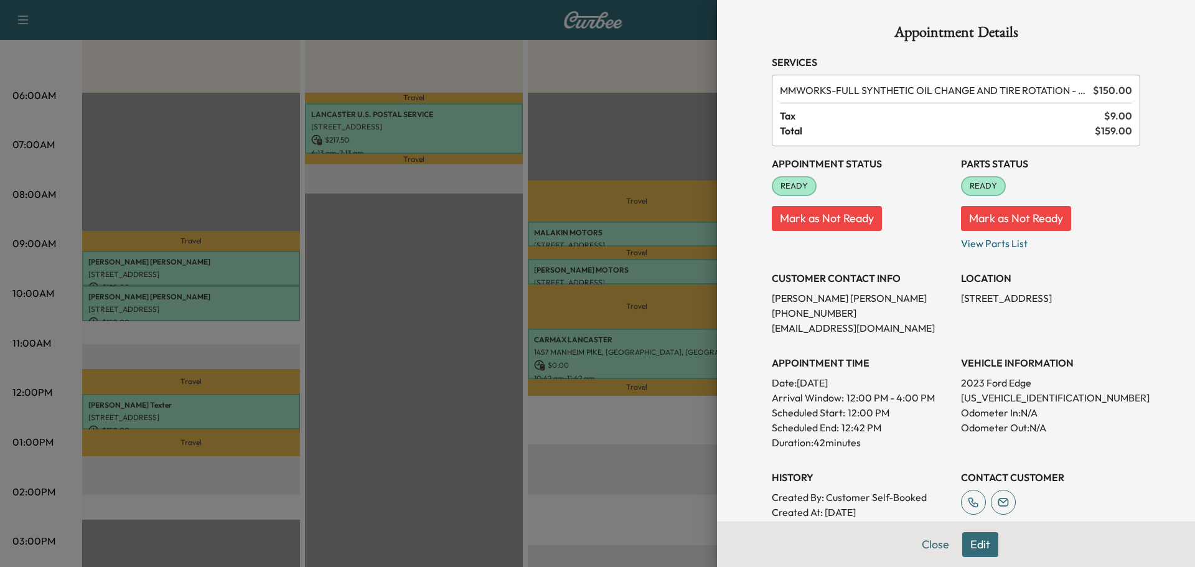
click at [967, 547] on button "Edit" at bounding box center [980, 544] width 36 height 25
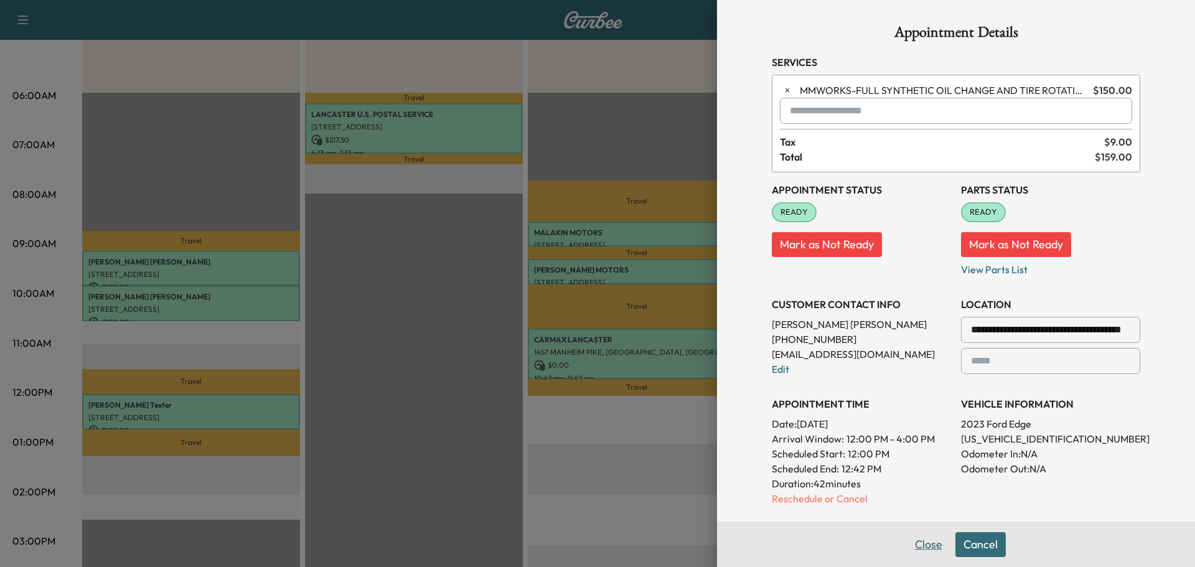
click at [915, 540] on button "Close" at bounding box center [929, 544] width 44 height 25
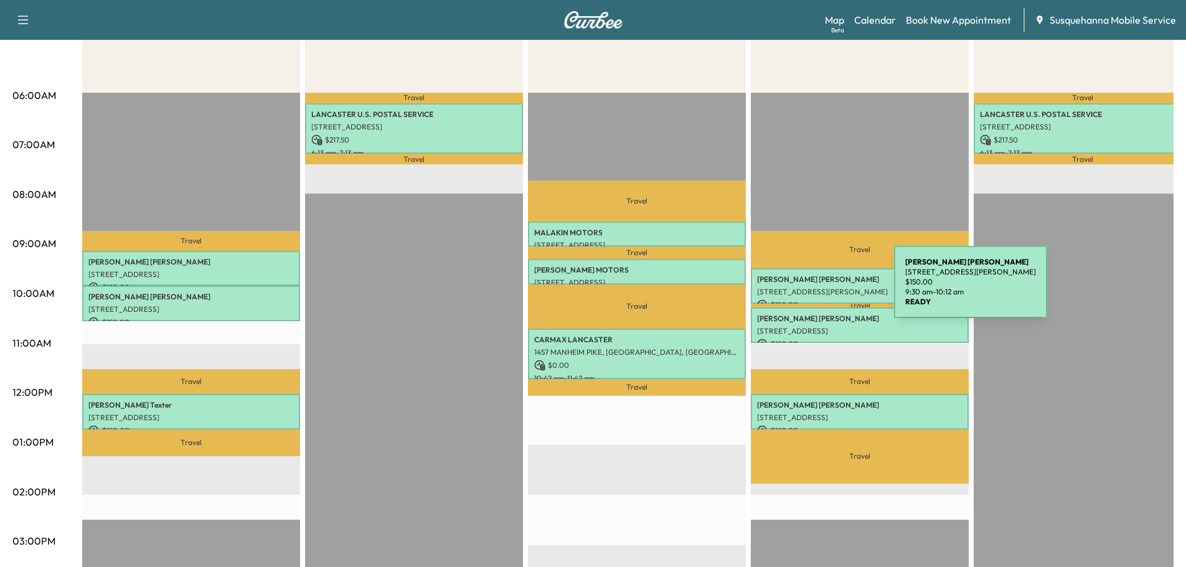
drag, startPoint x: 800, startPoint y: 289, endPoint x: 803, endPoint y: 276, distance: 13.3
click at [803, 276] on div "HEIDI REED 27 SHENKS WOOD CT, NEW PROVIDENCE, PA, USA $ 150.00 9:30 am - 10:12 …" at bounding box center [860, 285] width 218 height 35
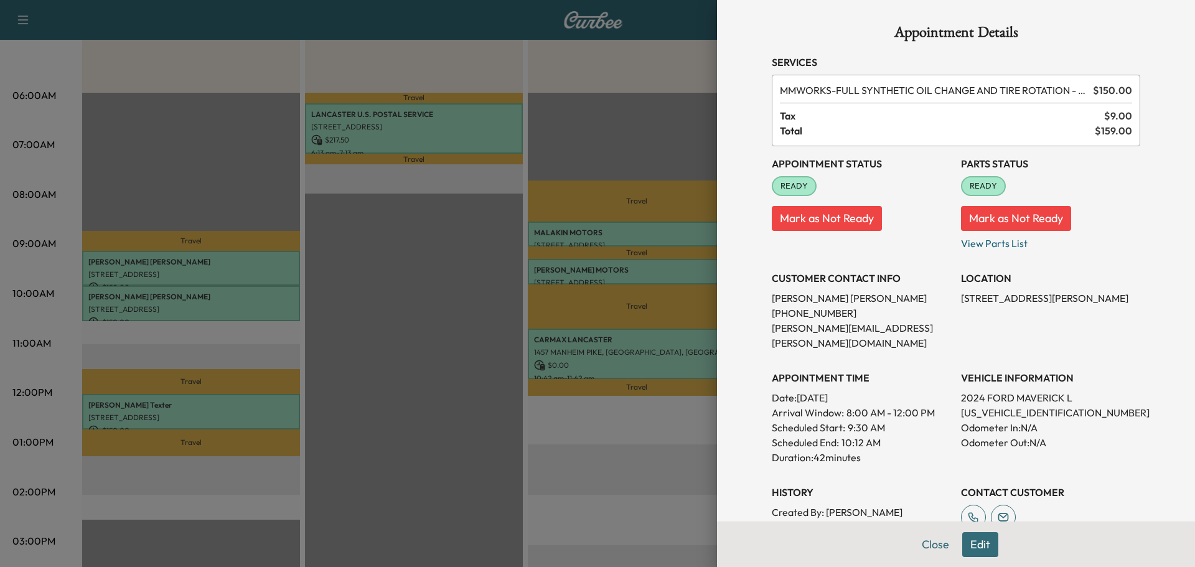
click at [968, 548] on button "Edit" at bounding box center [980, 544] width 36 height 25
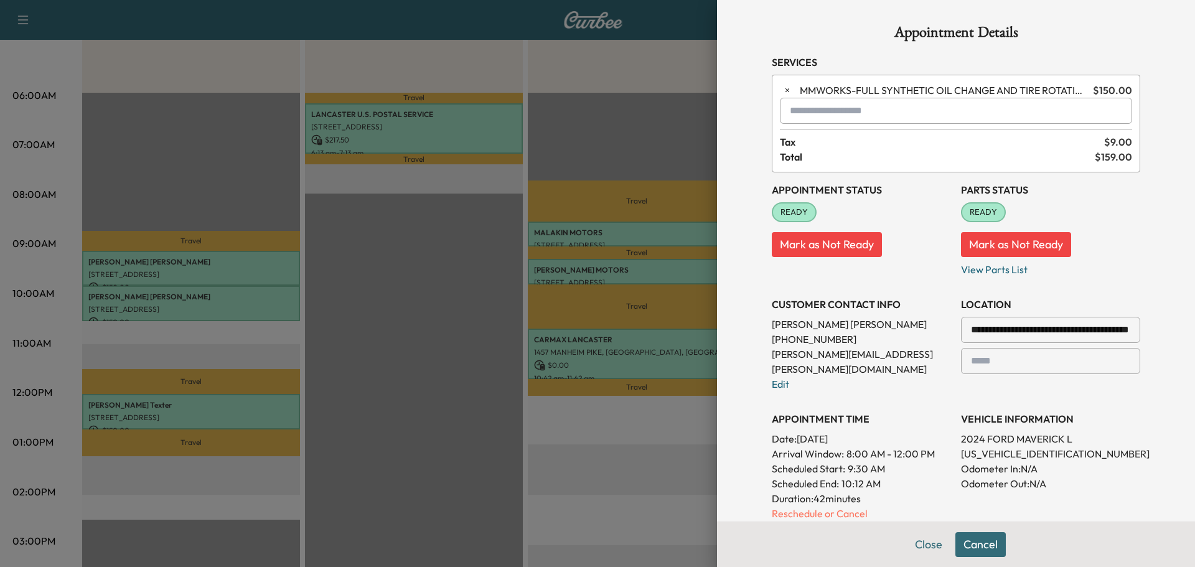
click at [809, 124] on div "MMWORKS - FULL SYNTHETIC OIL CHANGE AND TIRE ROTATION - WORKS PACKAGE $ 150.00 …" at bounding box center [956, 124] width 368 height 98
click at [810, 121] on input "text" at bounding box center [956, 111] width 352 height 26
click at [837, 147] on p "TBF - Tech: Bridgett F" at bounding box center [911, 142] width 271 height 17
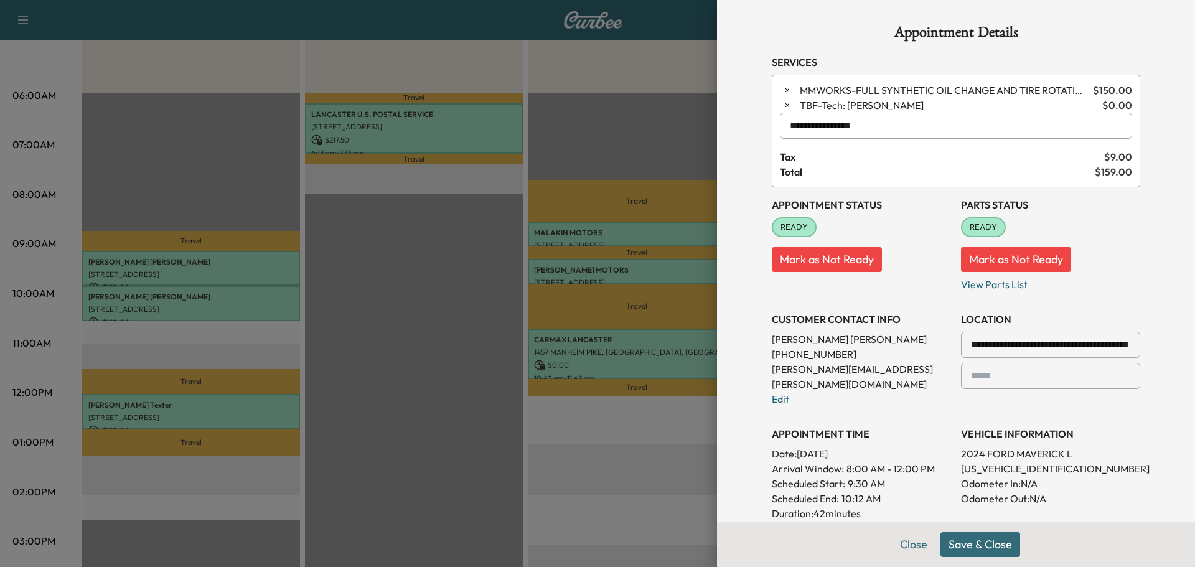
type input "**********"
click at [950, 545] on button "Save & Close" at bounding box center [980, 544] width 80 height 25
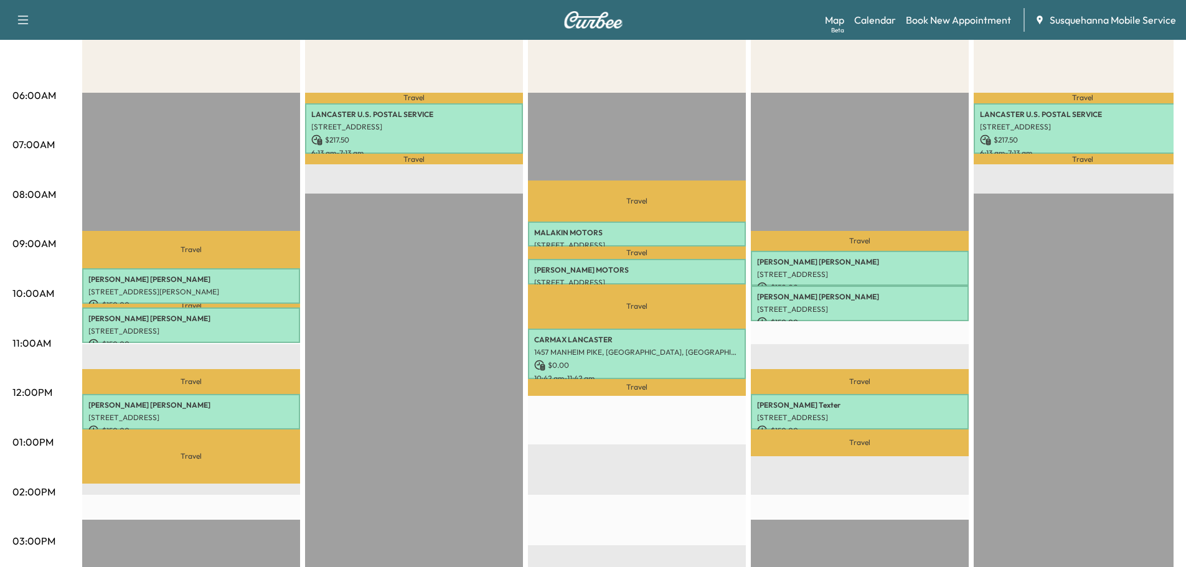
scroll to position [133, 0]
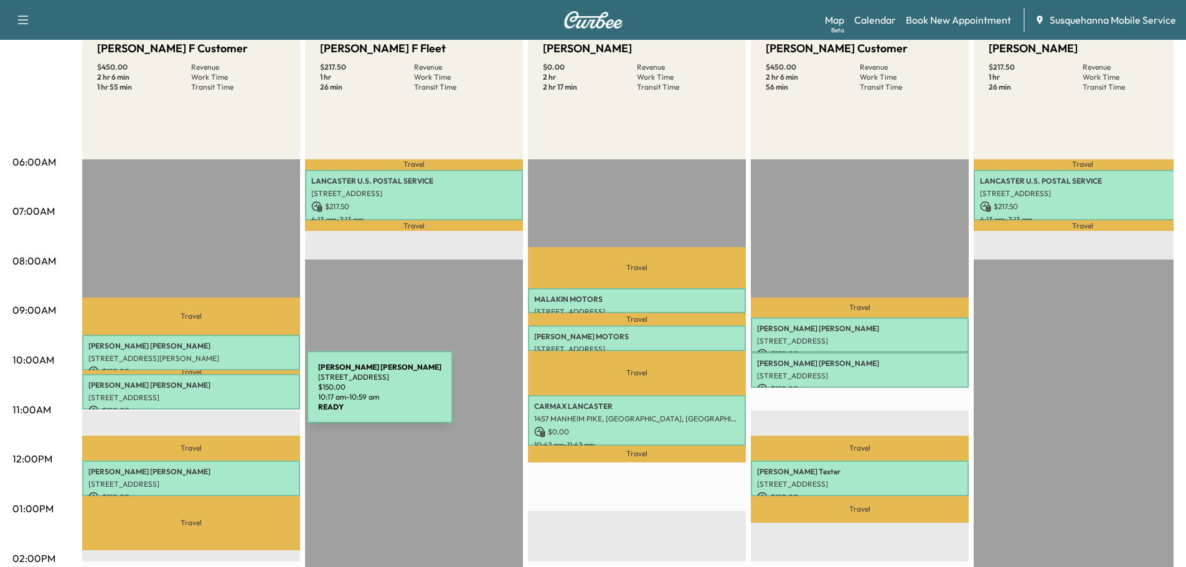
click at [213, 395] on p "[STREET_ADDRESS]" at bounding box center [190, 398] width 205 height 10
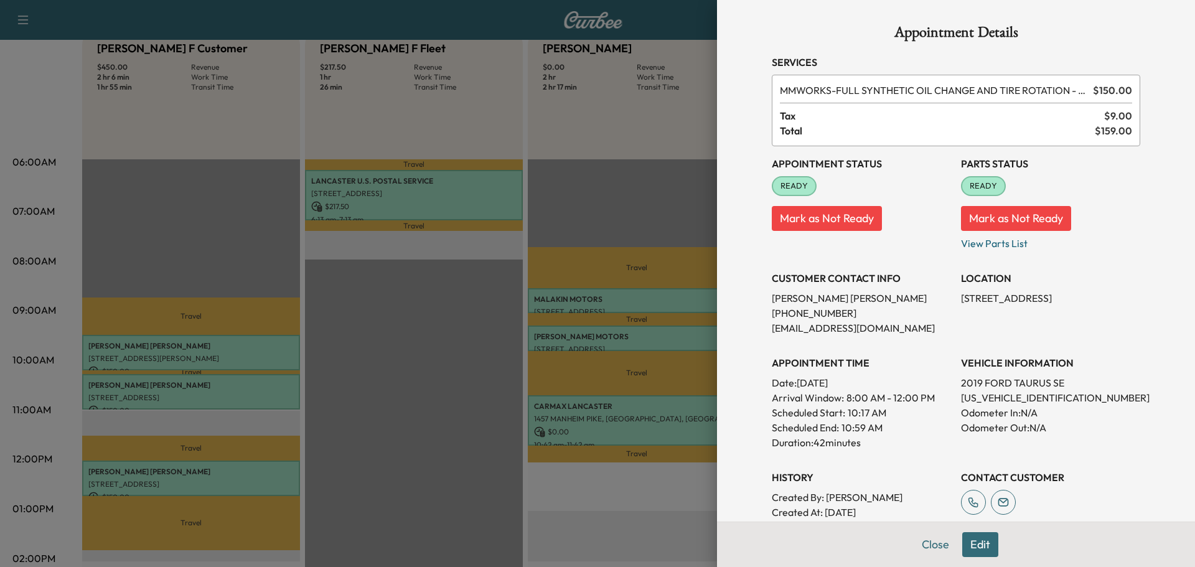
drag, startPoint x: 979, startPoint y: 547, endPoint x: 980, endPoint y: 535, distance: 12.5
click at [980, 539] on button "Edit" at bounding box center [980, 544] width 36 height 25
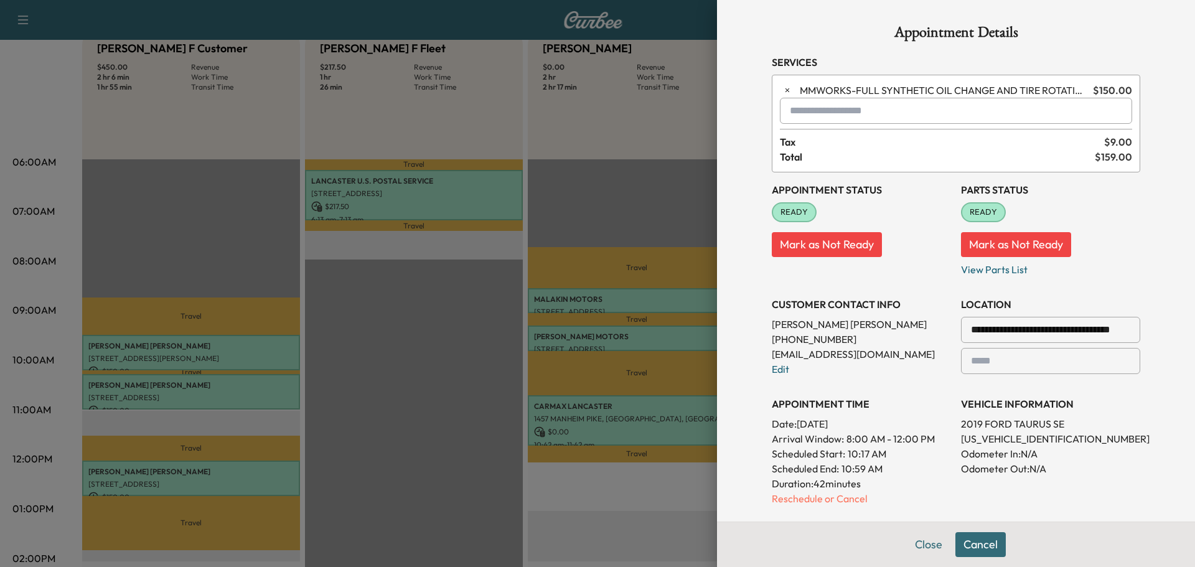
drag, startPoint x: 808, startPoint y: 111, endPoint x: 808, endPoint y: 104, distance: 7.5
click at [808, 104] on input "text" at bounding box center [956, 111] width 352 height 26
click at [846, 138] on p "TBF - Tech: Bridgett F" at bounding box center [911, 142] width 271 height 17
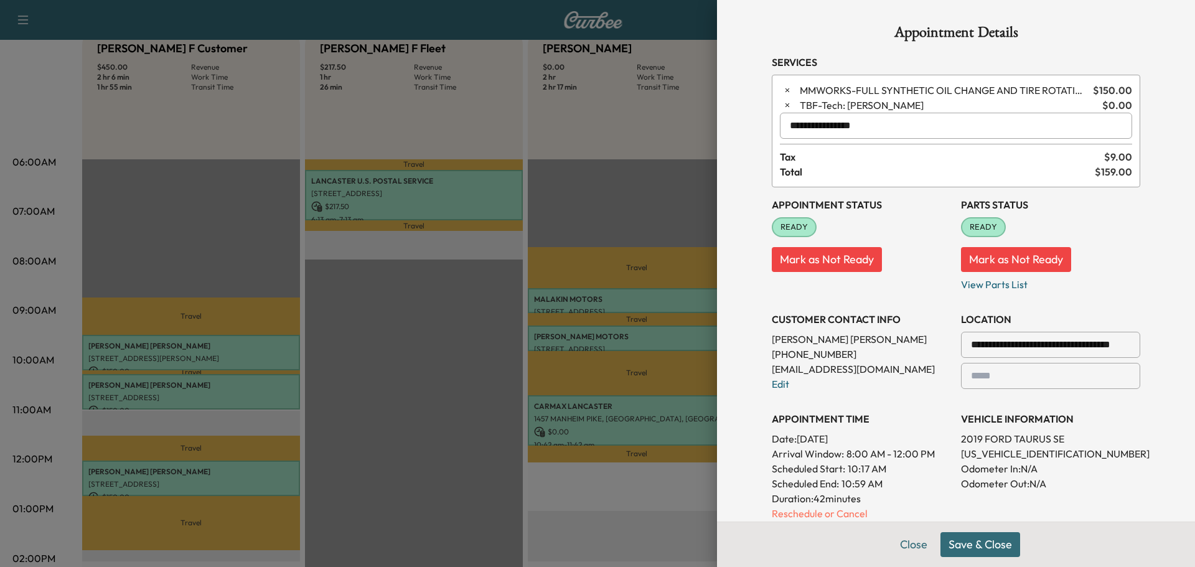
type input "**********"
click at [953, 545] on button "Save & Close" at bounding box center [980, 544] width 80 height 25
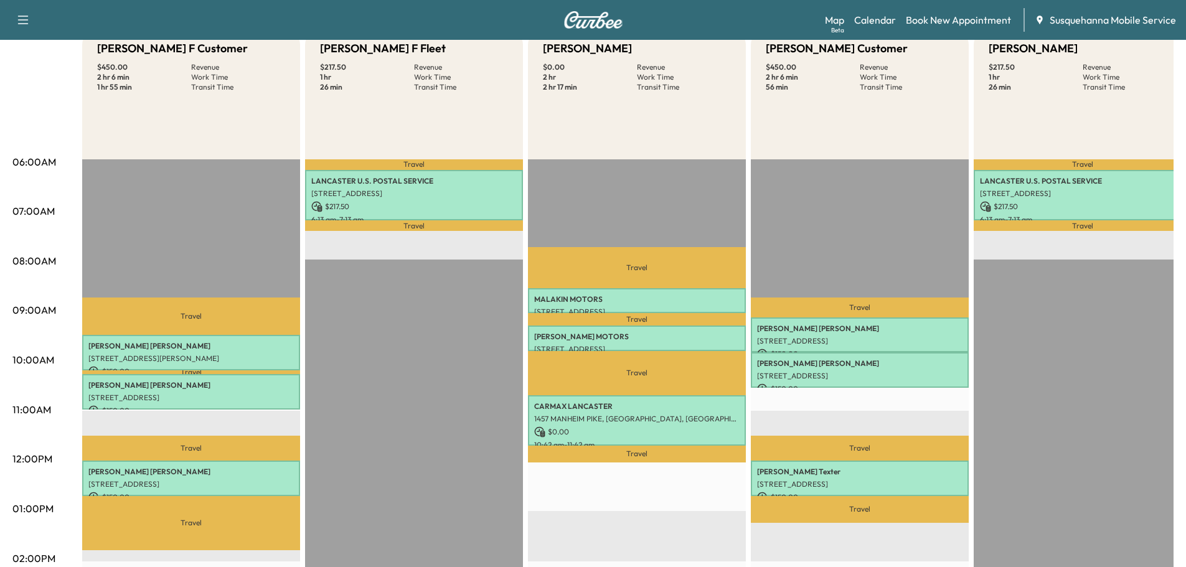
click at [208, 467] on p "KRISTINA DOYLE" at bounding box center [190, 472] width 205 height 10
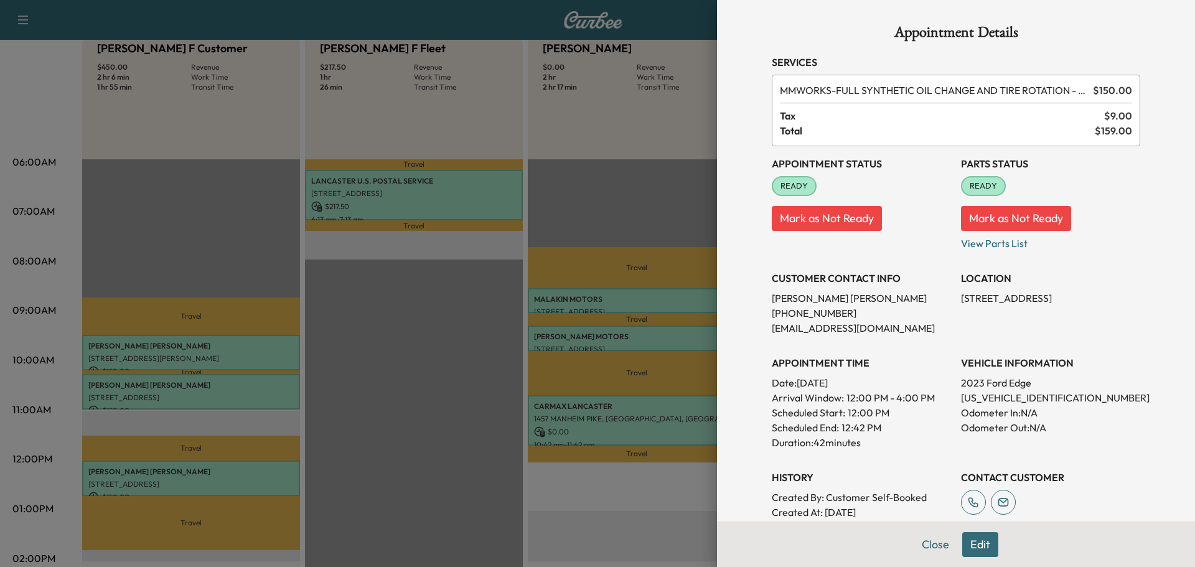
click at [974, 546] on button "Edit" at bounding box center [980, 544] width 36 height 25
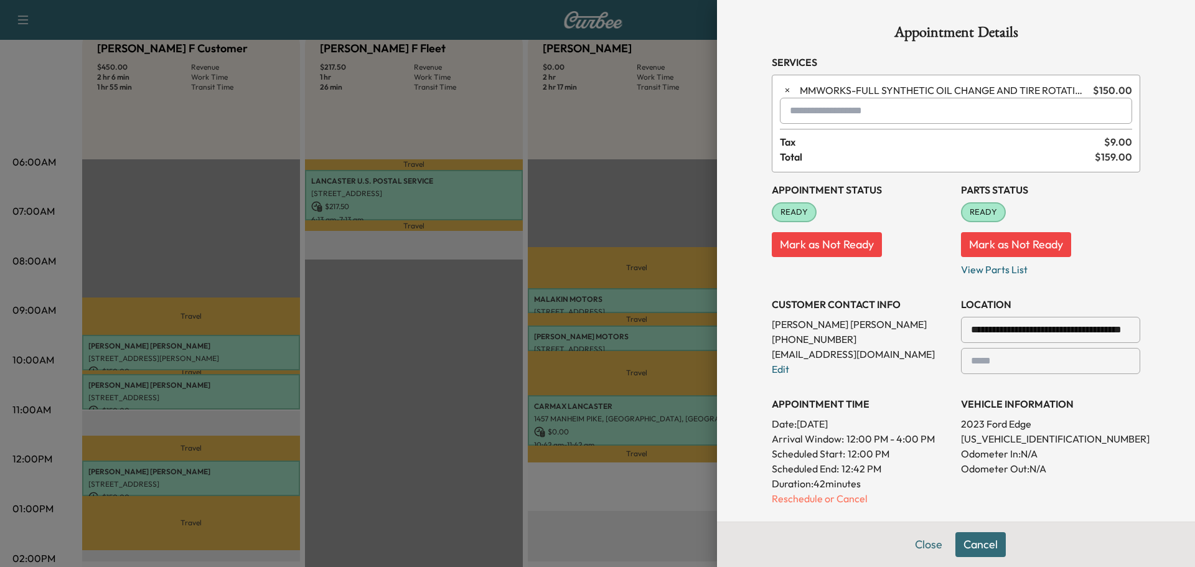
click at [838, 111] on input "text" at bounding box center [956, 111] width 352 height 26
click at [845, 136] on p "TBF - Tech: Bridgett F" at bounding box center [911, 142] width 271 height 17
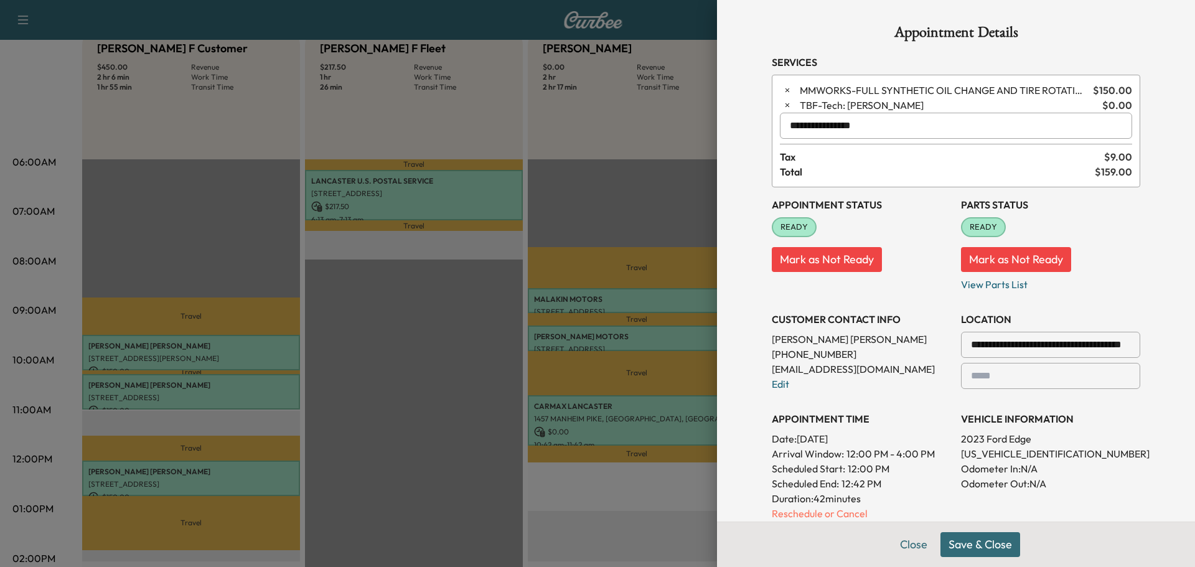
type input "**********"
click at [987, 554] on button "Save & Close" at bounding box center [980, 544] width 80 height 25
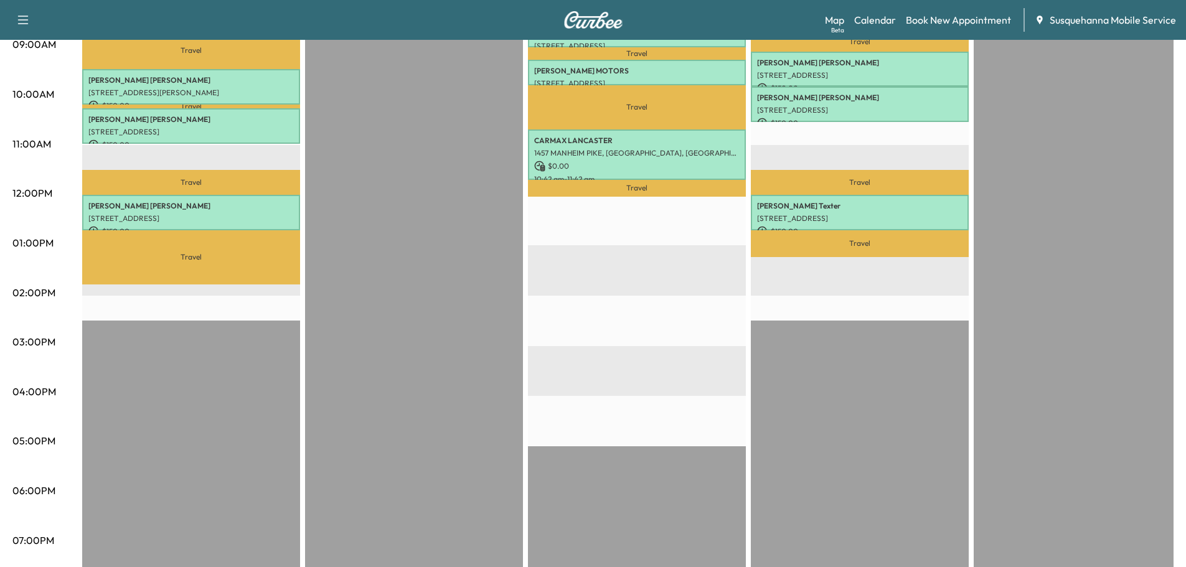
scroll to position [541, 0]
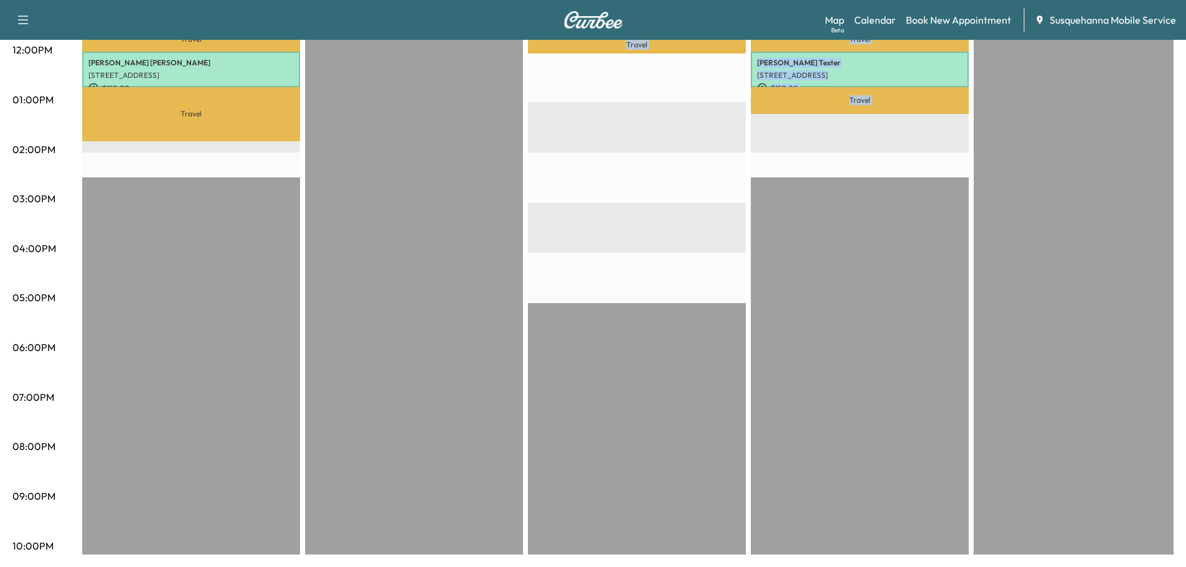
drag, startPoint x: 625, startPoint y: 545, endPoint x: 1045, endPoint y: 550, distance: 420.1
click at [1045, 550] on div "Bridgett F Customer $ 450.00 Revenue 2 hr 6 min Work Time 1 hr 55 min Transit T…" at bounding box center [627, 87] width 1091 height 933
click at [821, 498] on div "Travel TIMOTHY HOWELL 115 FARM LANE, MANCHESTER, PA, USA $ 150.00 9:09 am - 9:5…" at bounding box center [860, 152] width 218 height 804
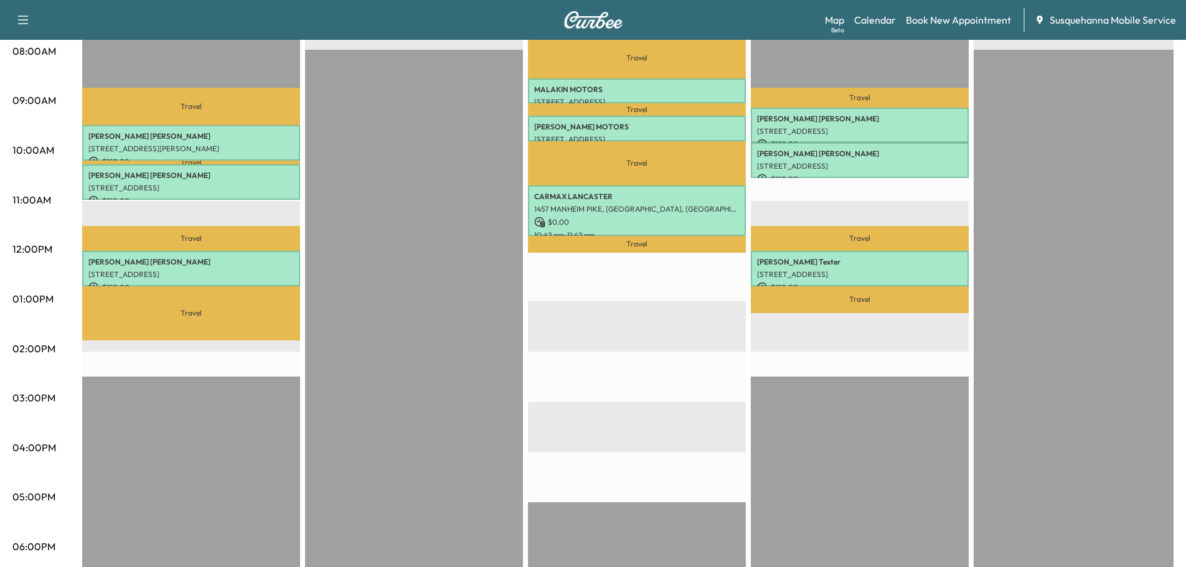
scroll to position [143, 0]
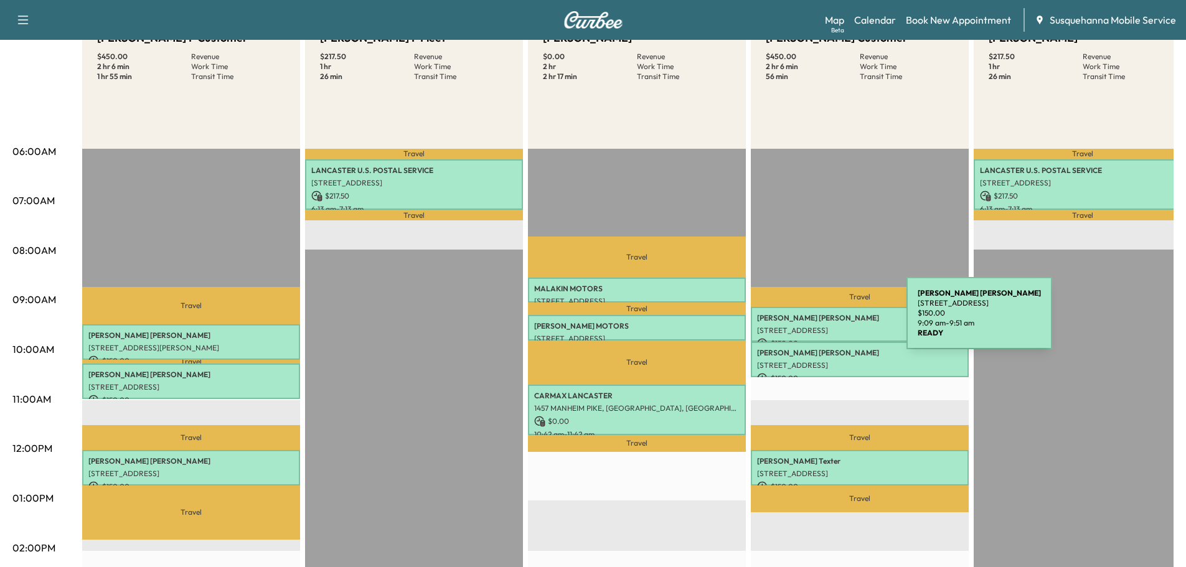
click at [812, 321] on div "TIMOTHY HOWELL 115 FARM LANE, MANCHESTER, PA, USA $ 150.00 9:09 am - 9:51 am" at bounding box center [860, 324] width 218 height 35
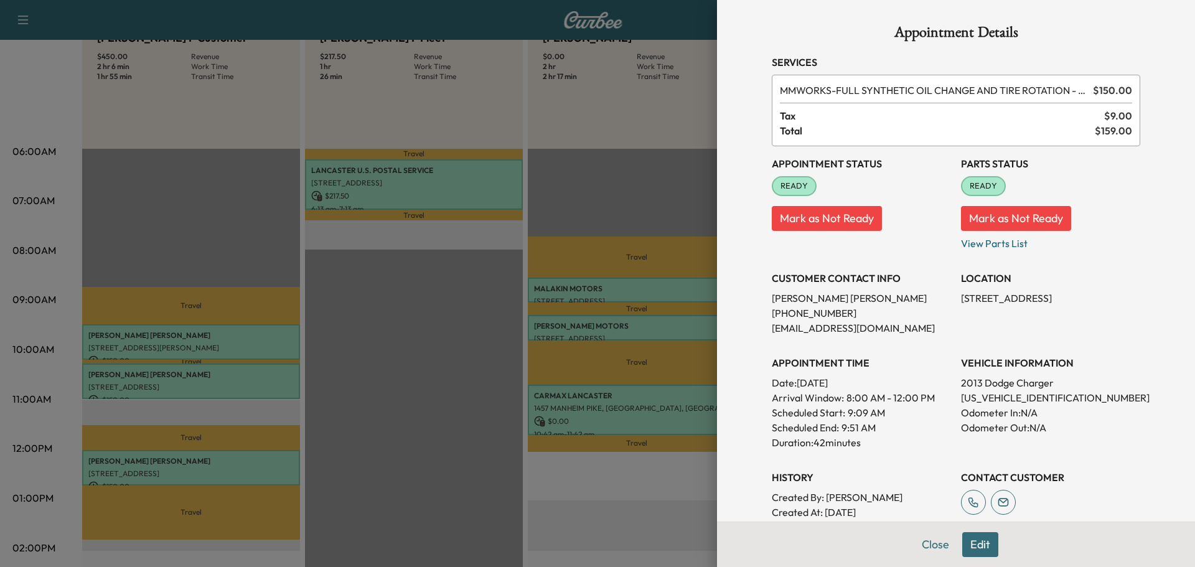
click at [968, 538] on button "Edit" at bounding box center [980, 544] width 36 height 25
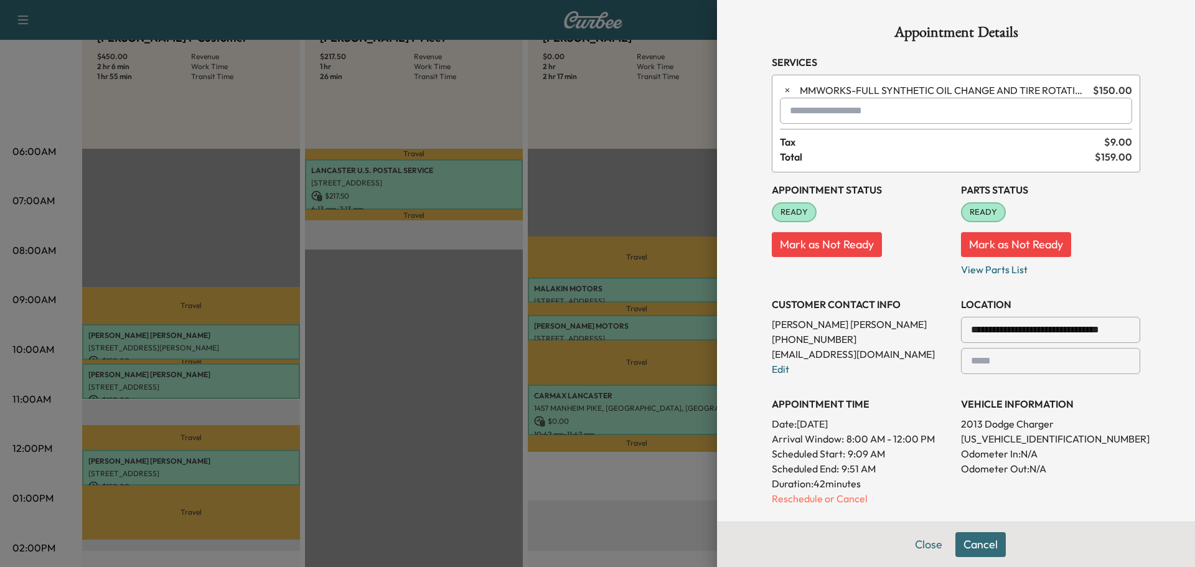
click at [846, 110] on input "text" at bounding box center [956, 111] width 352 height 26
click at [840, 141] on p "TJJ - Tech: Jay J" at bounding box center [911, 142] width 271 height 17
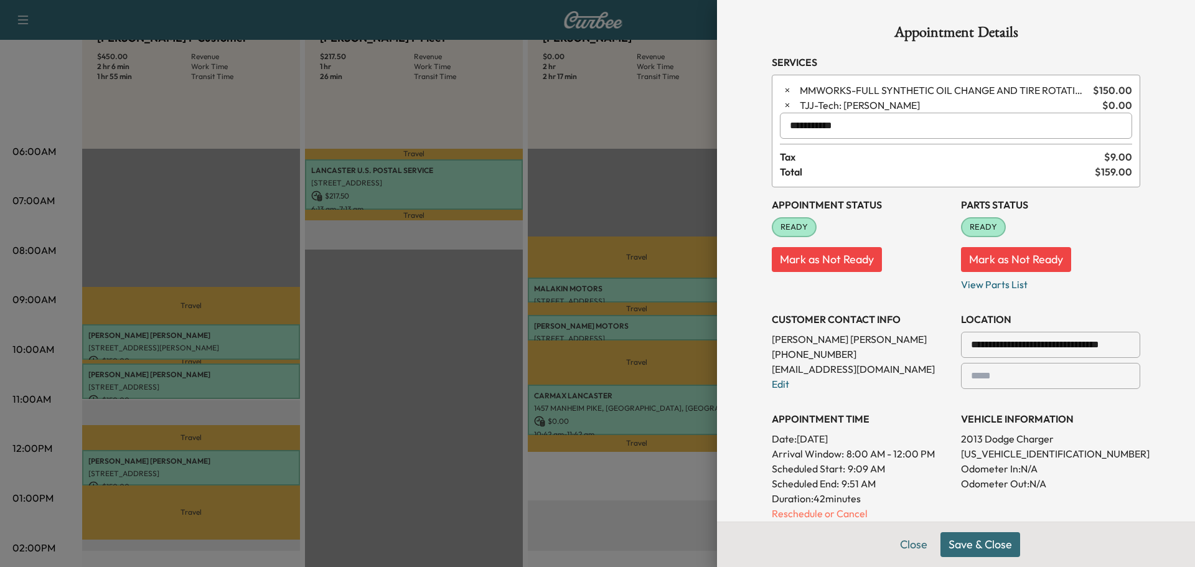
type input "**********"
click at [978, 538] on button "Save & Close" at bounding box center [980, 544] width 80 height 25
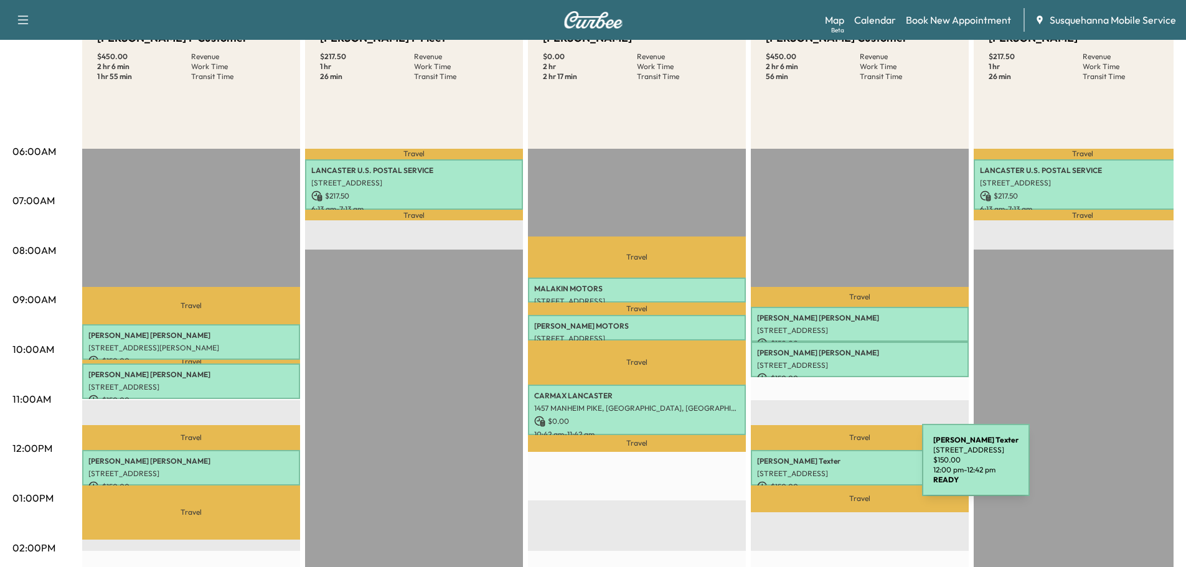
click at [828, 469] on p "[STREET_ADDRESS]" at bounding box center [859, 474] width 205 height 10
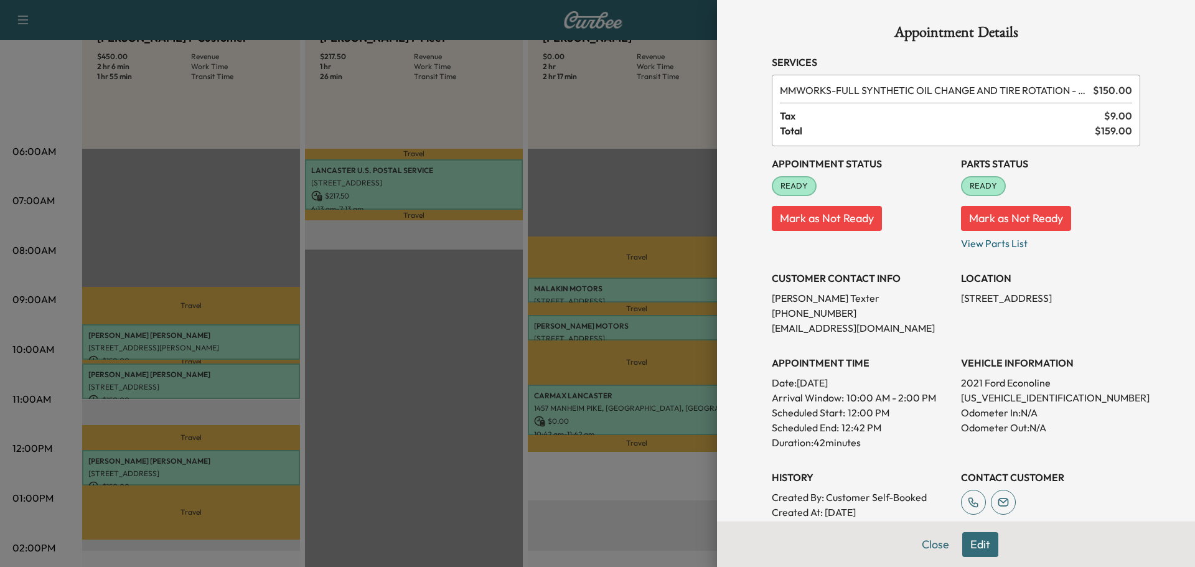
click at [981, 550] on button "Edit" at bounding box center [980, 544] width 36 height 25
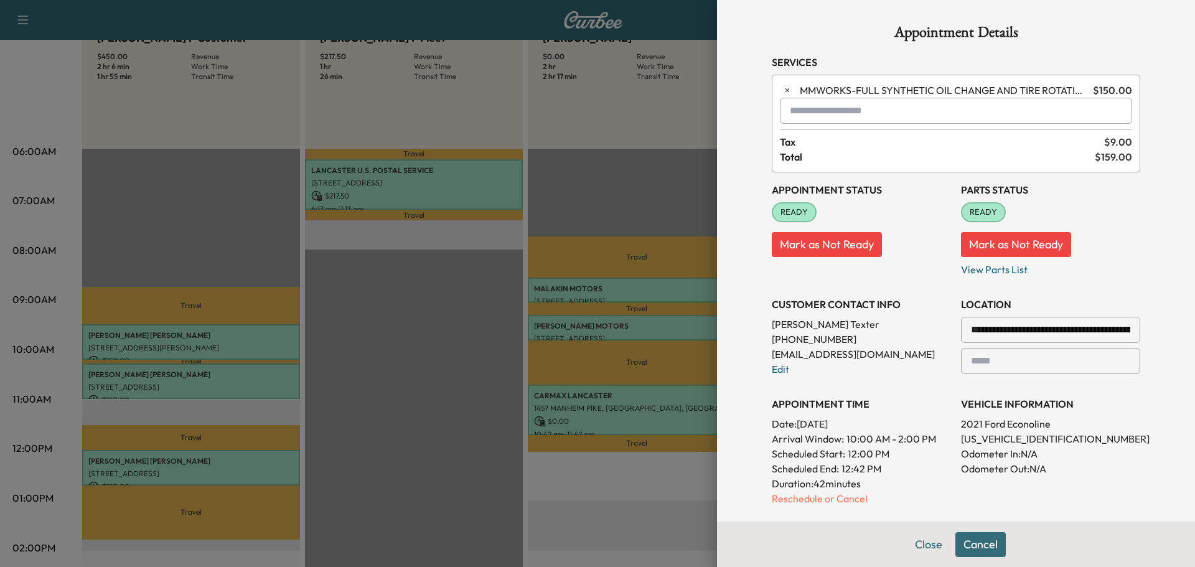
click at [851, 116] on input "text" at bounding box center [956, 111] width 352 height 26
click at [849, 146] on p "TJJ - Tech: Jay J" at bounding box center [911, 142] width 271 height 17
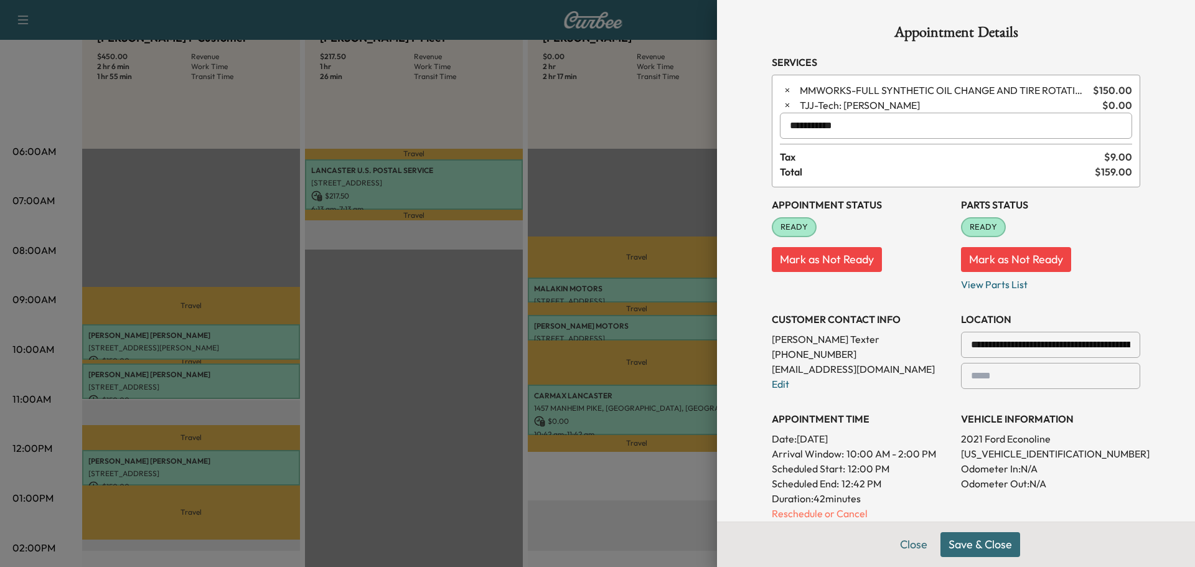
type input "**********"
click at [987, 541] on button "Save & Close" at bounding box center [980, 544] width 80 height 25
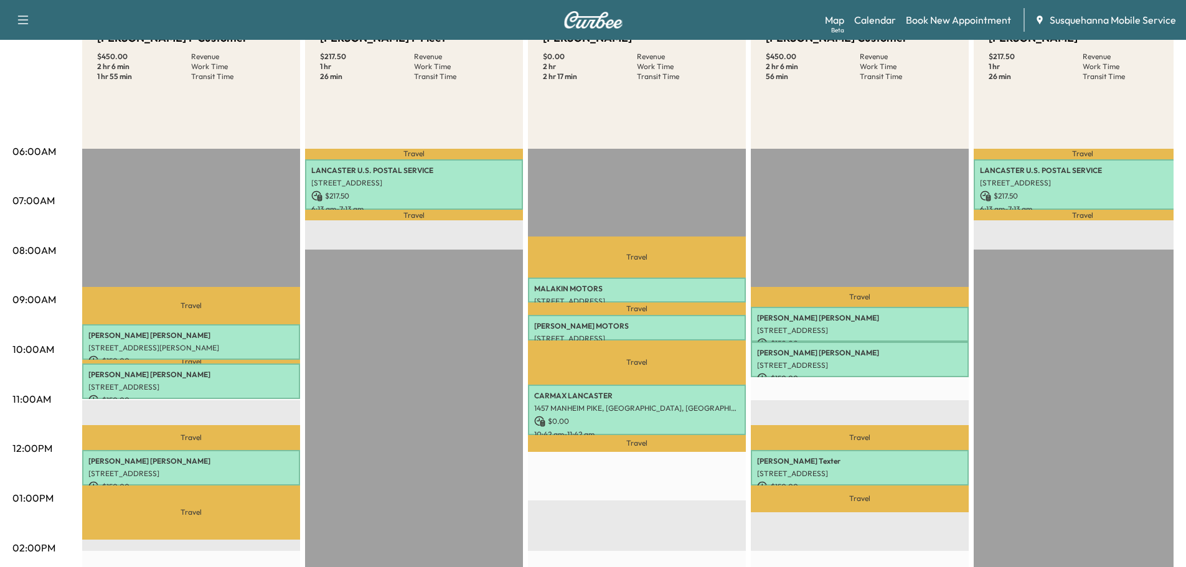
scroll to position [0, 0]
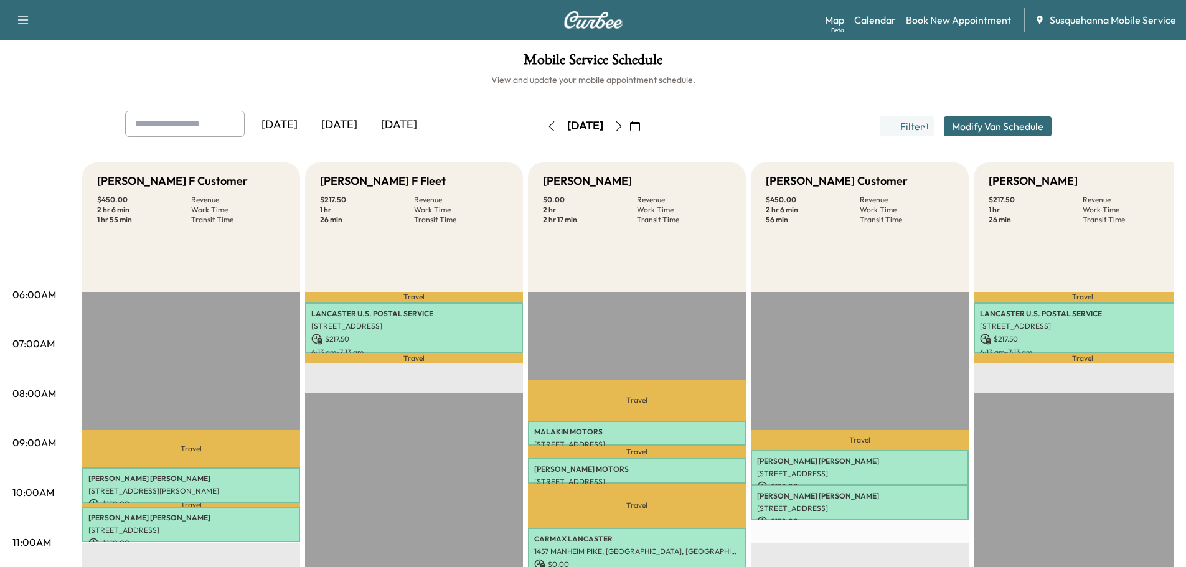
click at [624, 128] on icon "button" at bounding box center [619, 126] width 10 height 10
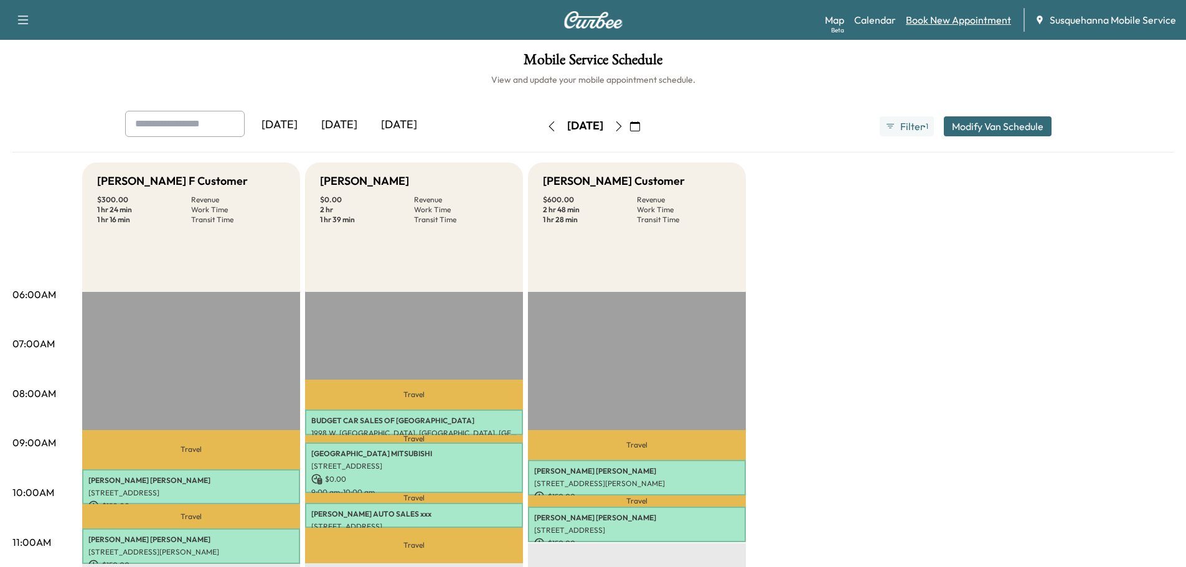
click at [943, 20] on link "Book New Appointment" at bounding box center [957, 19] width 105 height 15
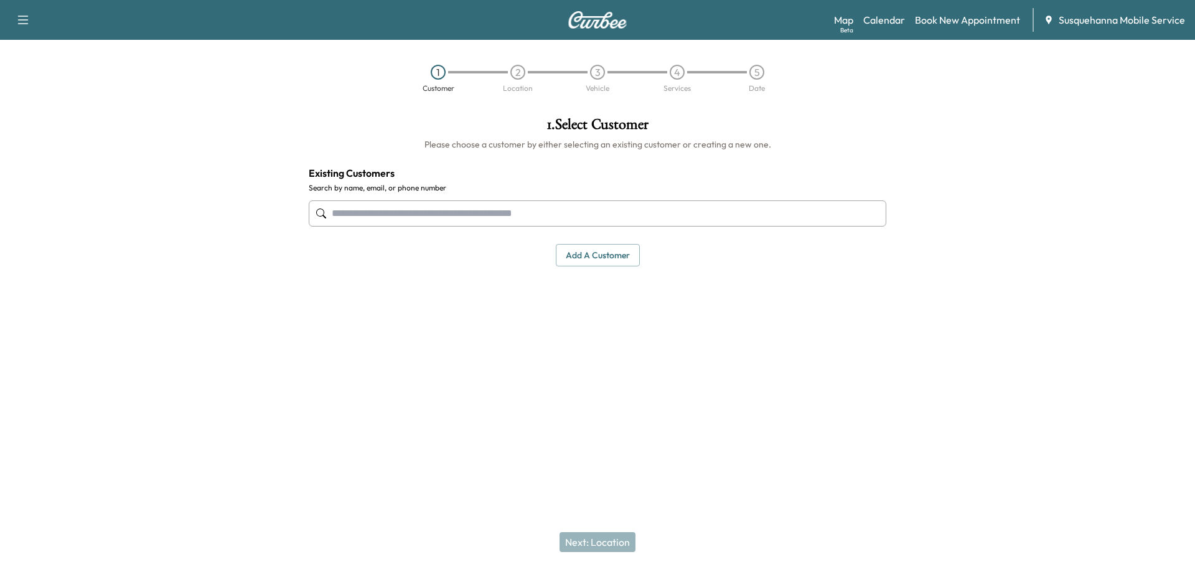
click at [589, 213] on input "text" at bounding box center [598, 213] width 578 height 26
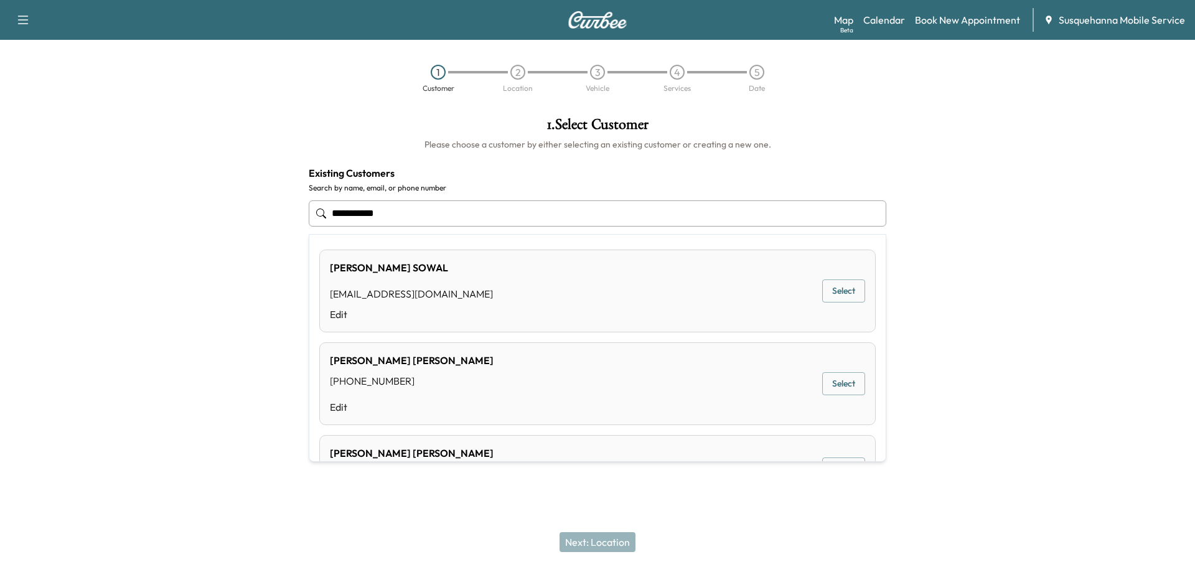
click at [837, 291] on button "Select" at bounding box center [843, 290] width 43 height 23
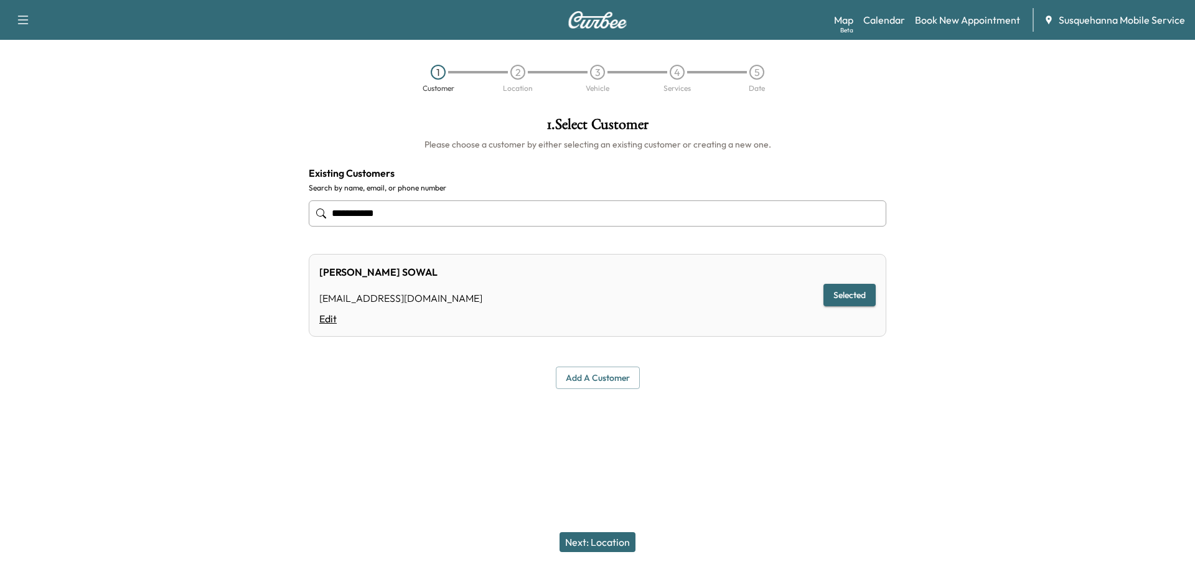
type input "**********"
click at [332, 317] on link "Edit" at bounding box center [400, 318] width 163 height 15
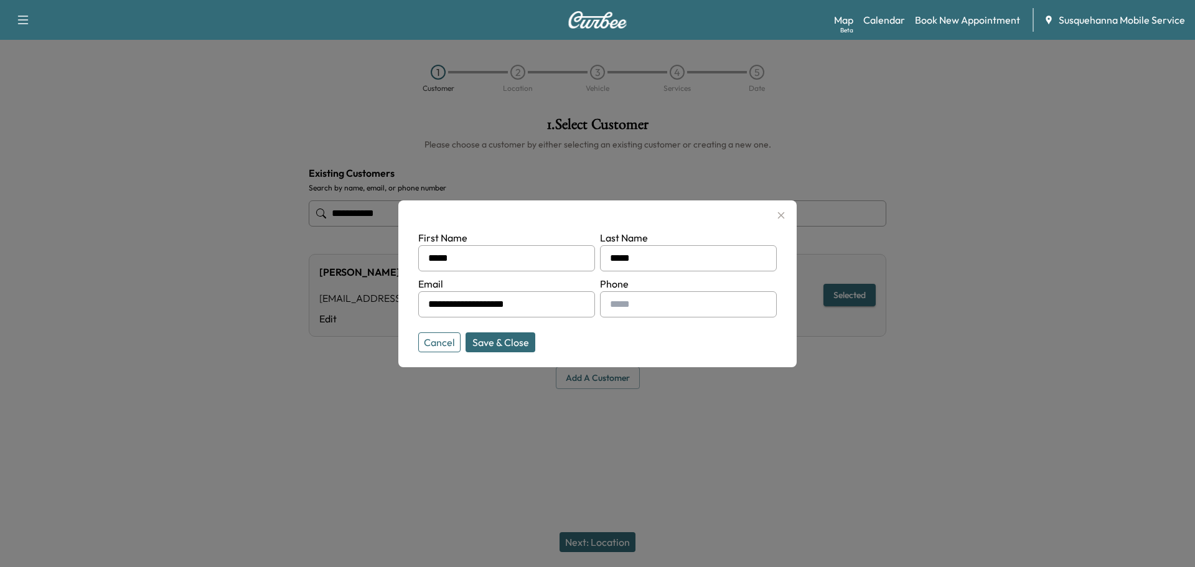
click at [646, 307] on input "text" at bounding box center [688, 304] width 177 height 26
type input "**********"
click at [523, 349] on button "Save & Close" at bounding box center [501, 342] width 70 height 20
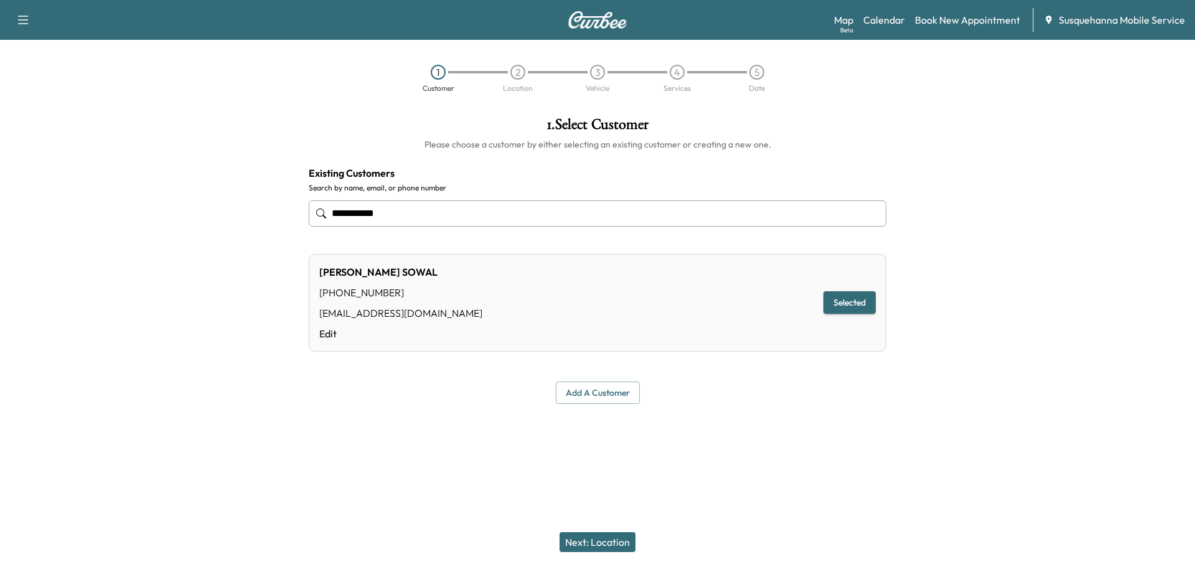
click at [614, 538] on button "Next: Location" at bounding box center [597, 542] width 76 height 20
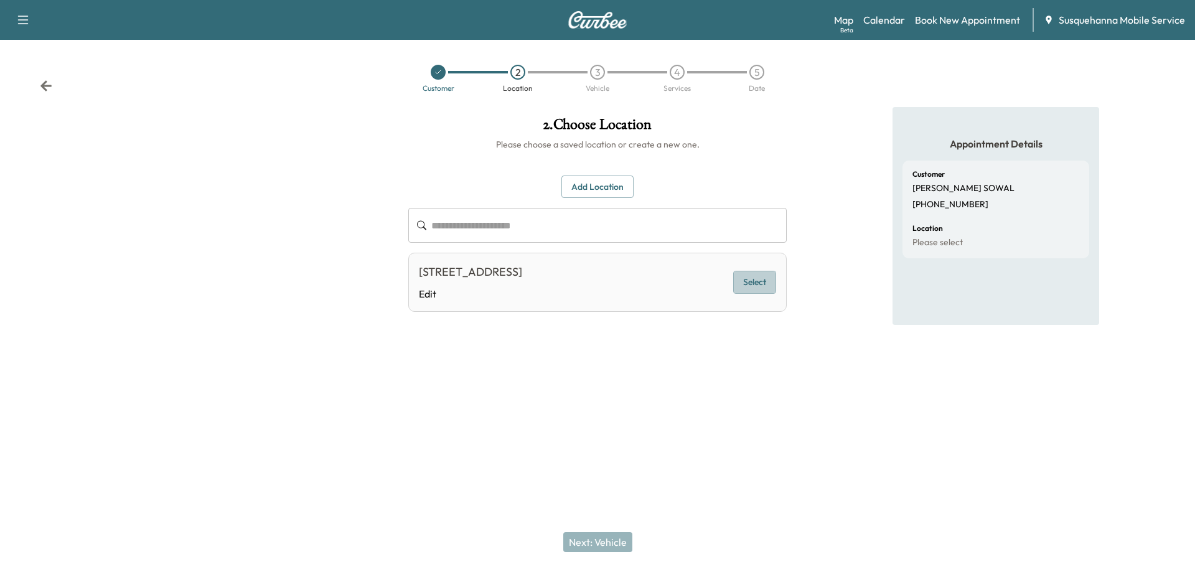
click at [765, 290] on button "Select" at bounding box center [754, 282] width 43 height 23
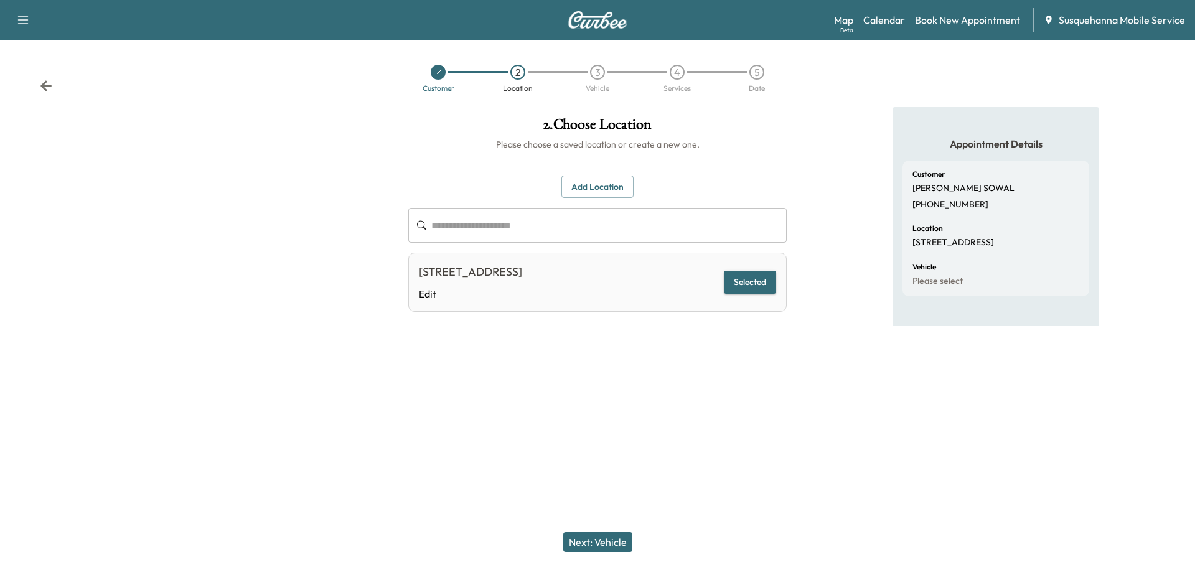
click at [617, 540] on button "Next: Vehicle" at bounding box center [597, 542] width 69 height 20
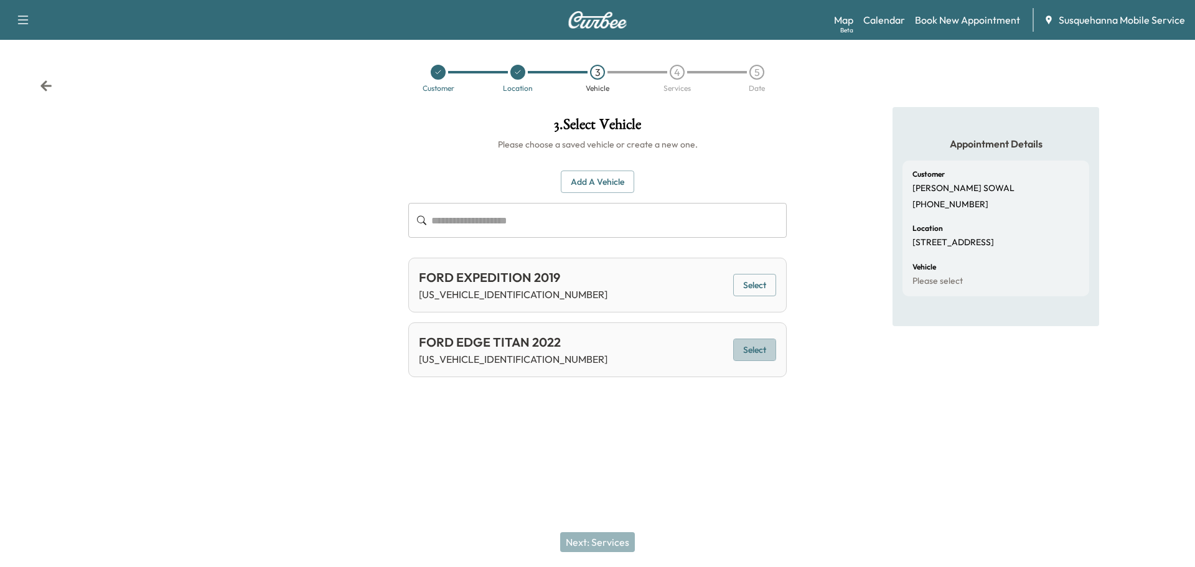
click at [757, 348] on button "Select" at bounding box center [754, 350] width 43 height 23
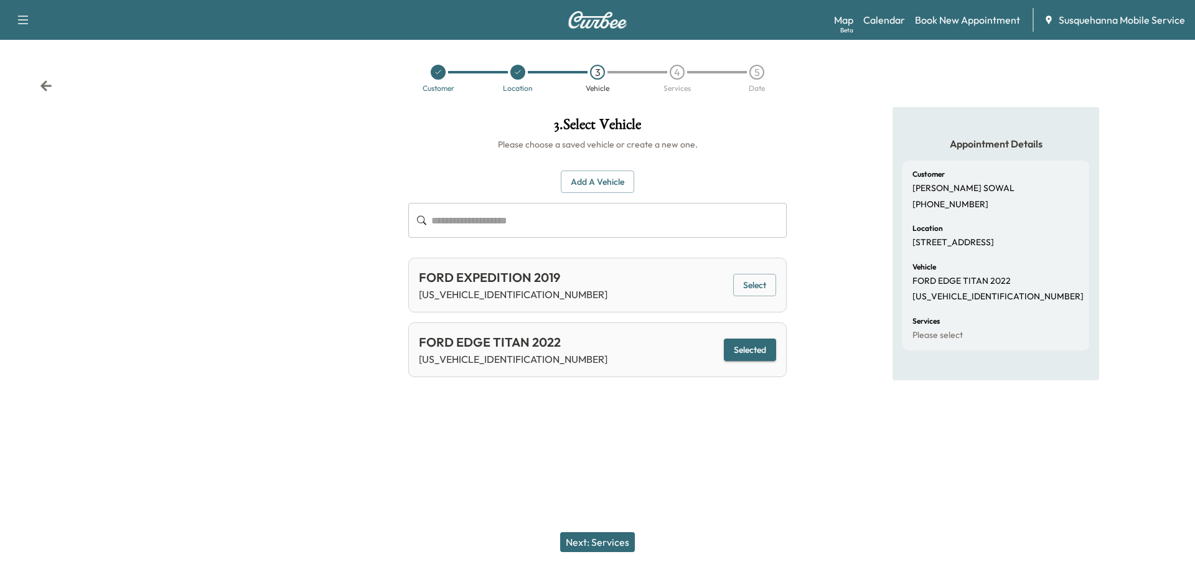
click at [618, 543] on button "Next: Services" at bounding box center [597, 542] width 75 height 20
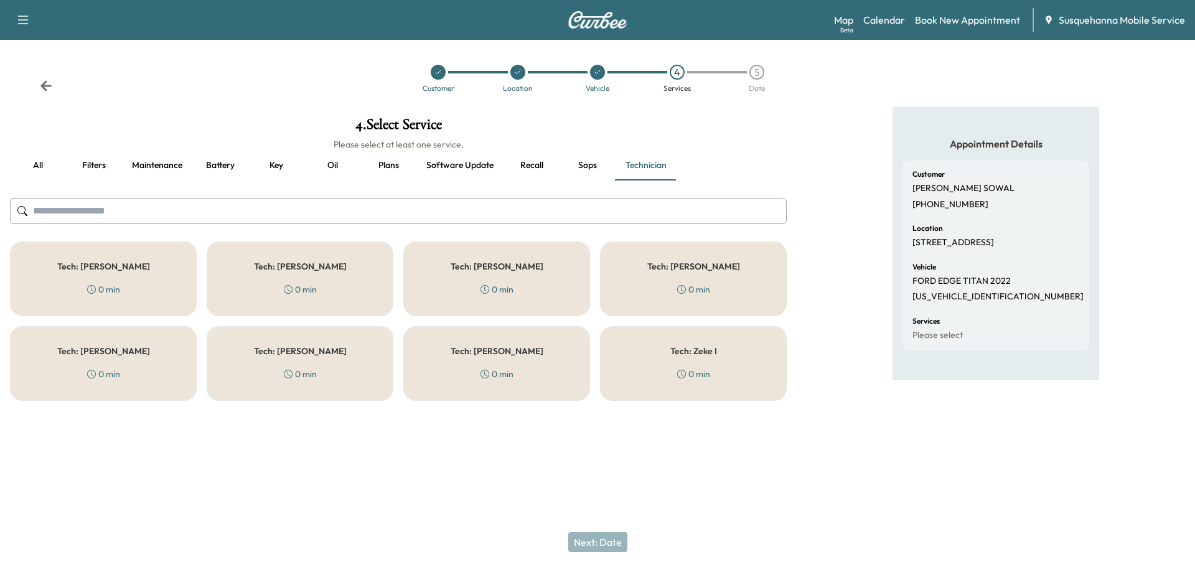
click at [34, 165] on button "all" at bounding box center [38, 166] width 56 height 30
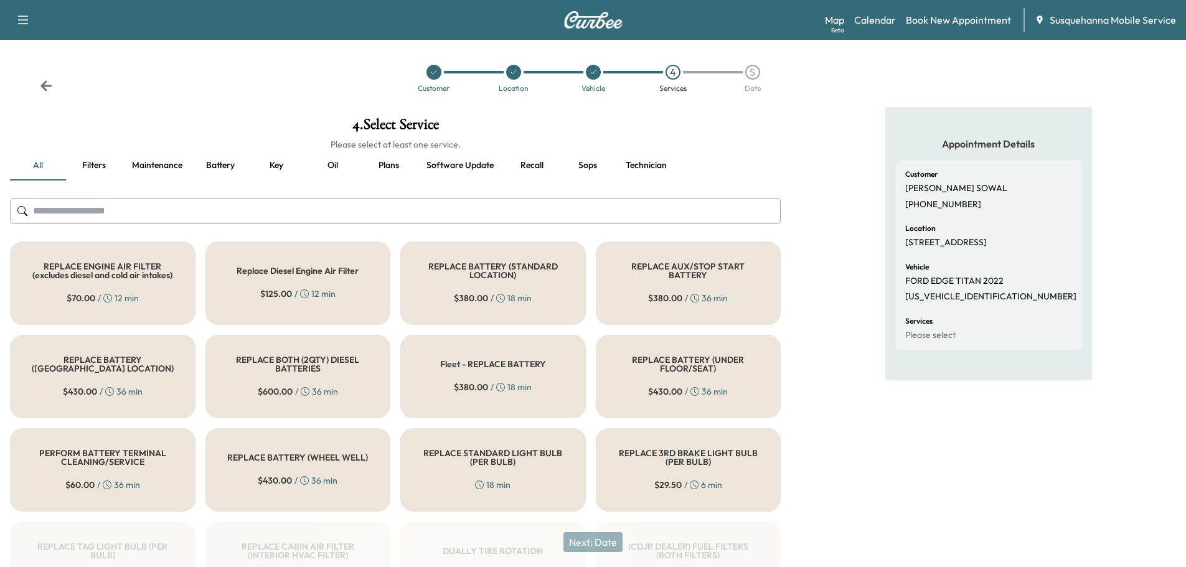
drag, startPoint x: 235, startPoint y: 210, endPoint x: 222, endPoint y: 193, distance: 21.8
click at [233, 208] on input "text" at bounding box center [395, 211] width 770 height 26
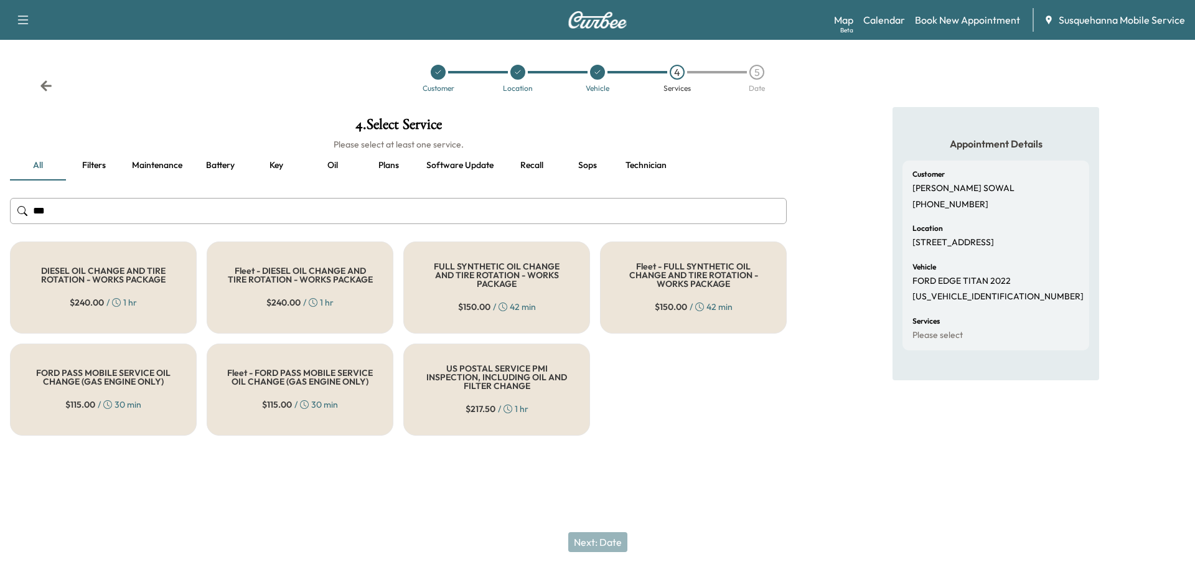
type input "***"
click at [461, 292] on div "FULL SYNTHETIC OIL CHANGE AND TIRE ROTATION - WORKS PACKAGE $ 150.00 / 42 min" at bounding box center [496, 287] width 187 height 92
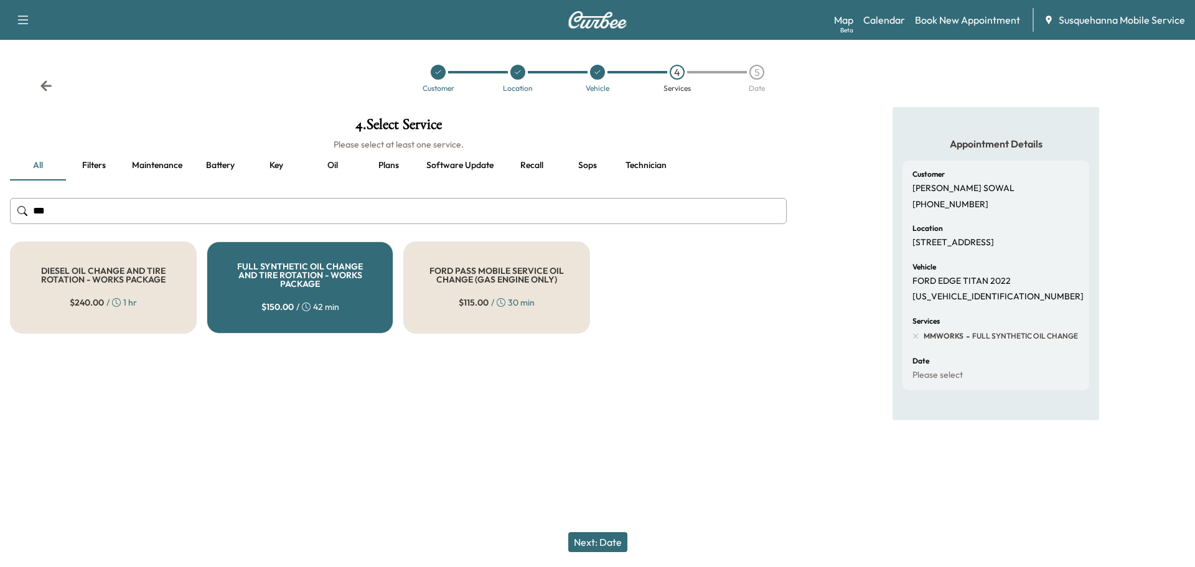
click at [588, 538] on button "Next: Date" at bounding box center [597, 542] width 59 height 20
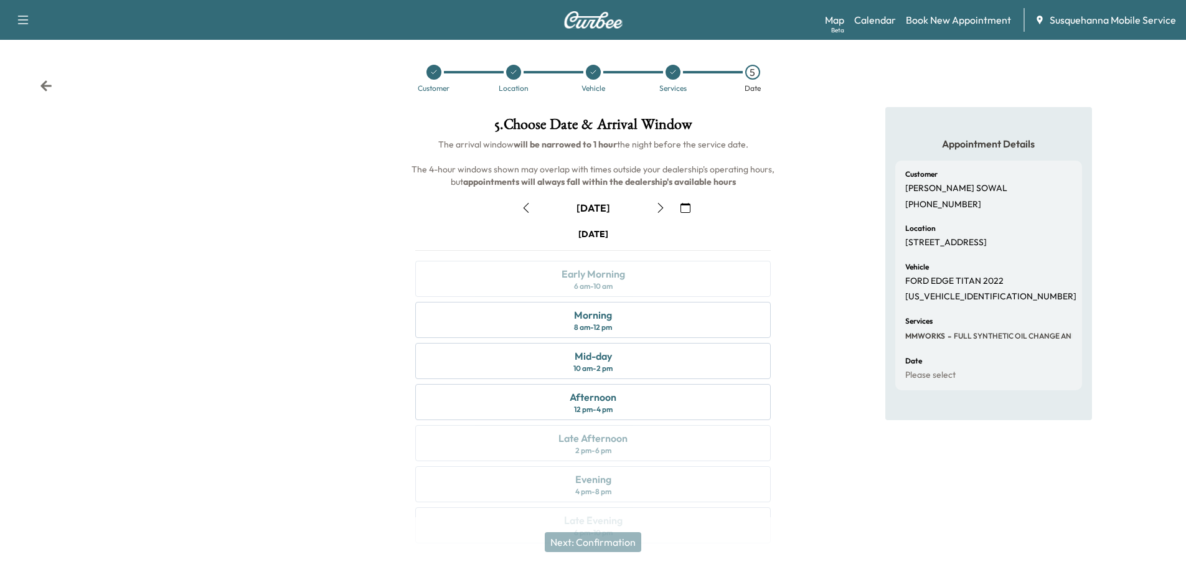
click at [658, 212] on icon "button" at bounding box center [660, 208] width 10 height 10
click at [589, 372] on div "10 am - 2 pm" at bounding box center [592, 368] width 39 height 10
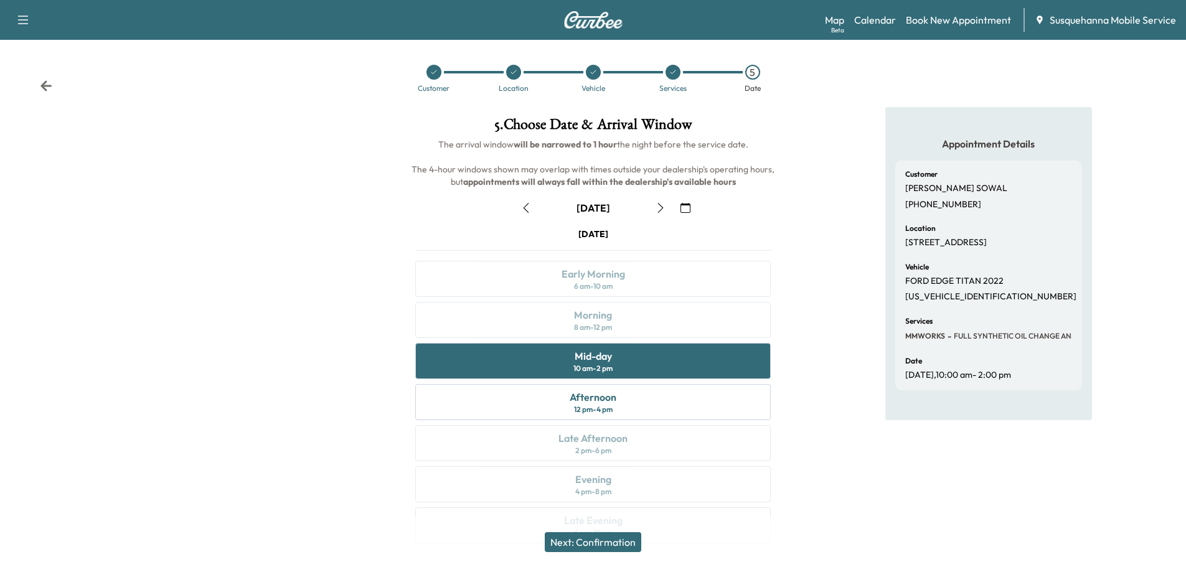
click at [614, 536] on button "Next: Confirmation" at bounding box center [593, 542] width 96 height 20
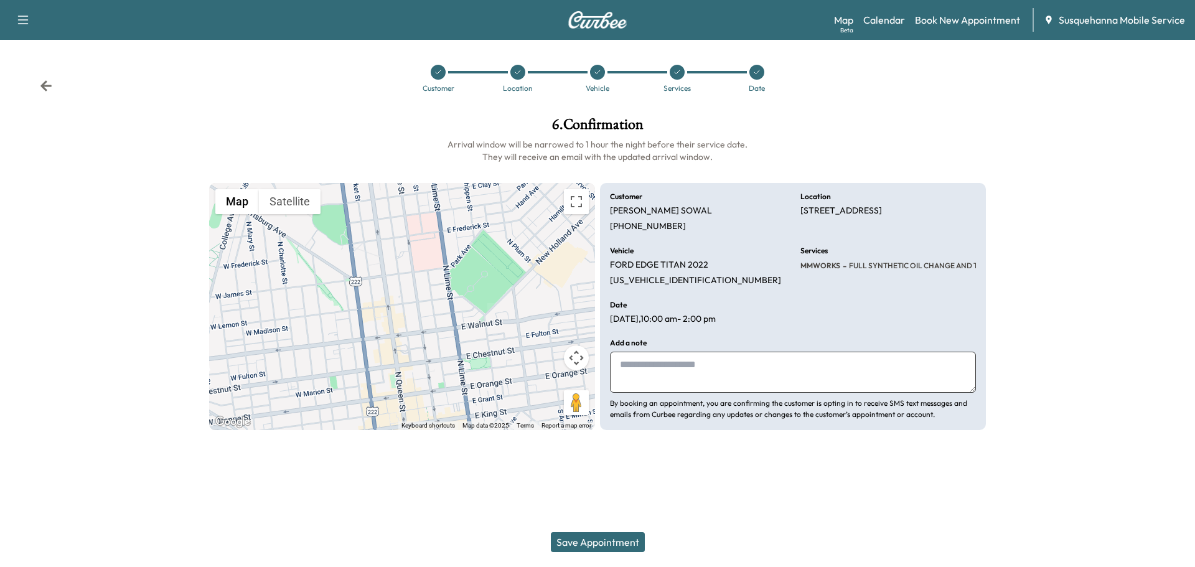
drag, startPoint x: 652, startPoint y: 376, endPoint x: 667, endPoint y: 376, distance: 14.9
click at [667, 376] on textarea at bounding box center [793, 372] width 366 height 41
type textarea "**********"
click at [624, 548] on button "Save Appointment" at bounding box center [598, 542] width 94 height 20
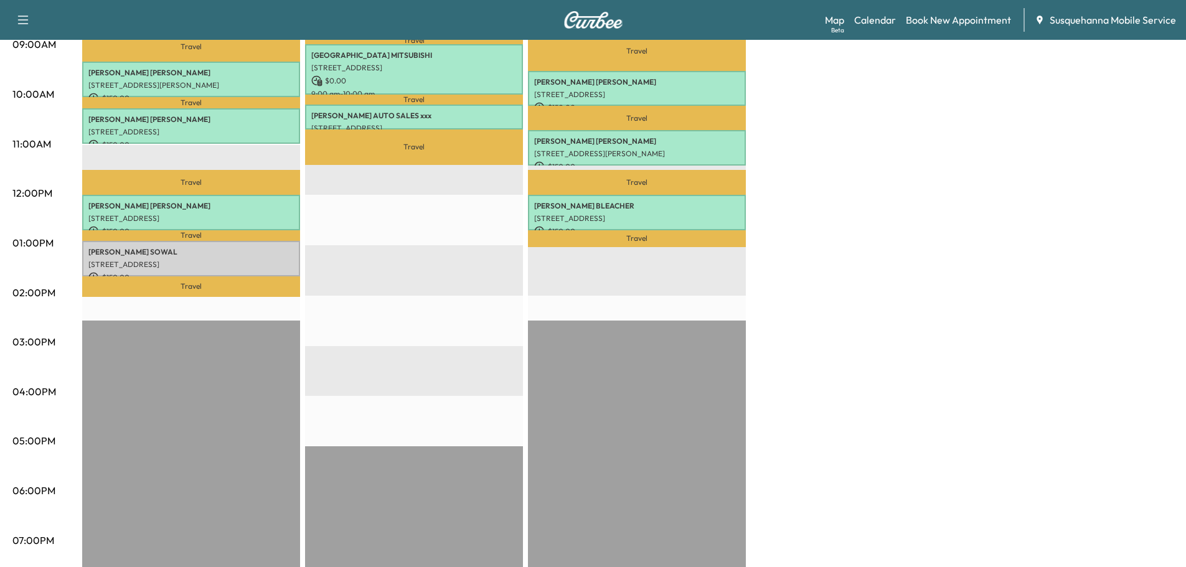
scroll to position [133, 0]
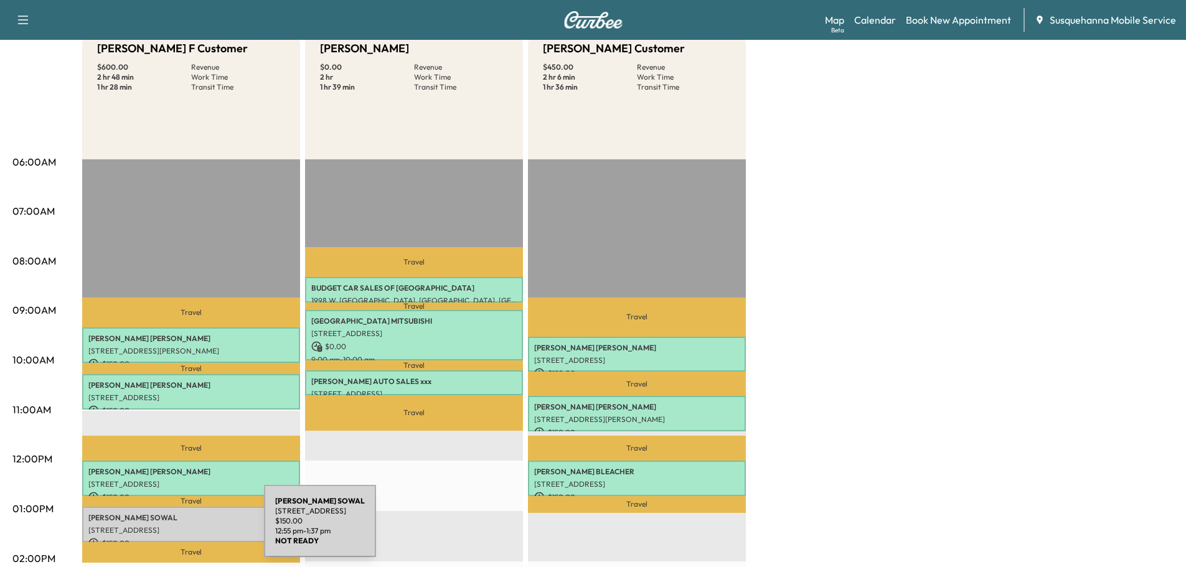
click at [171, 528] on p "24 EAST LEMON STREET, LANCASTER, PA, USA" at bounding box center [190, 530] width 205 height 10
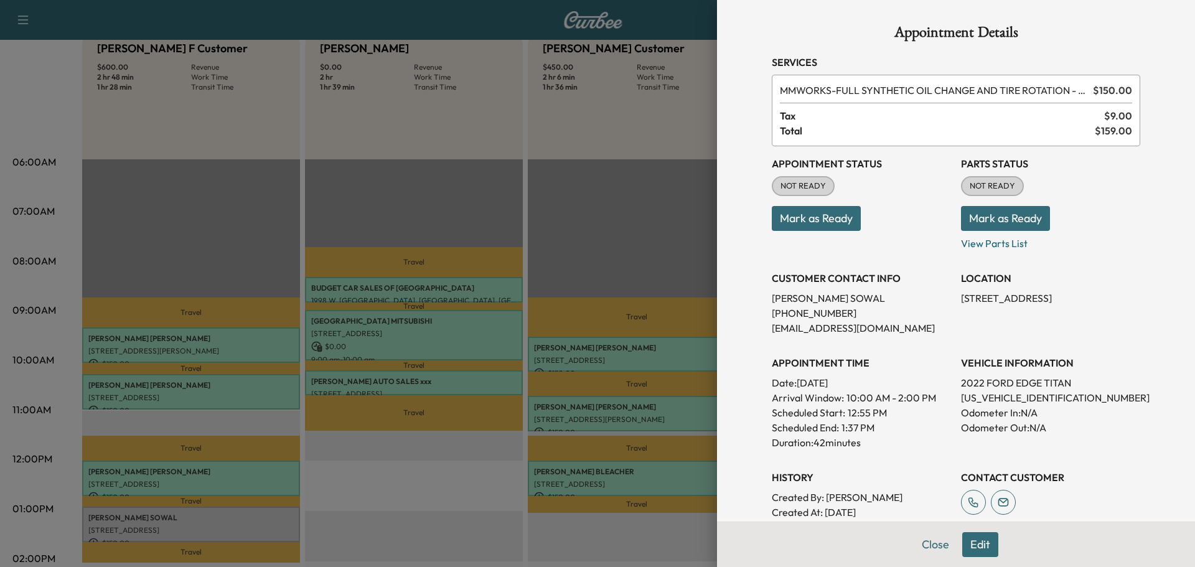
click at [986, 215] on button "Mark as Ready" at bounding box center [1005, 218] width 89 height 25
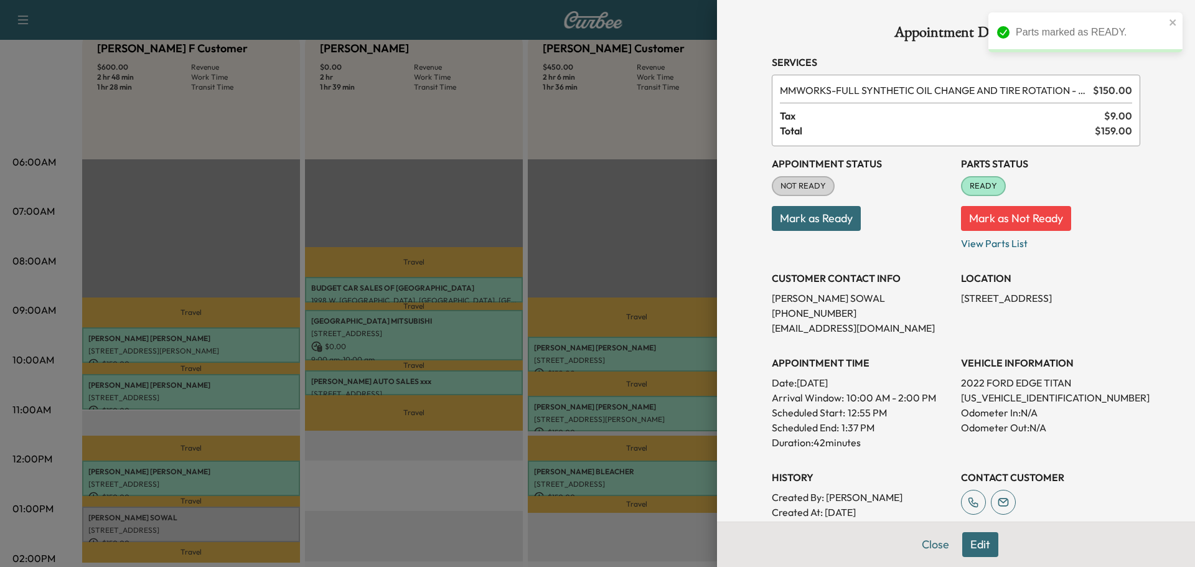
click at [846, 225] on button "Mark as Ready" at bounding box center [816, 218] width 89 height 25
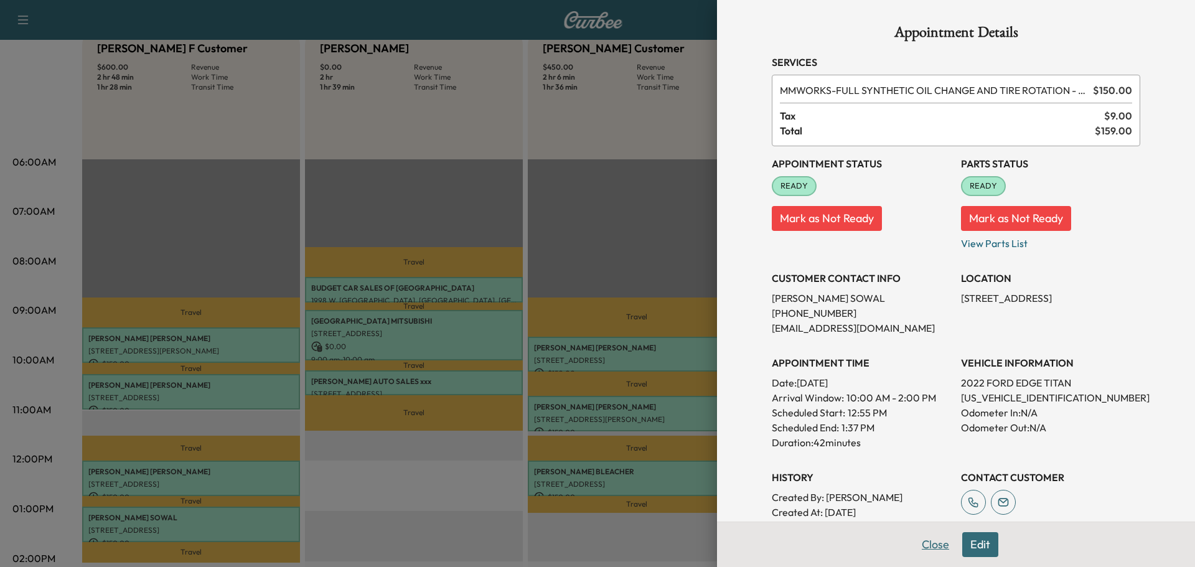
click at [933, 541] on button "Close" at bounding box center [936, 544] width 44 height 25
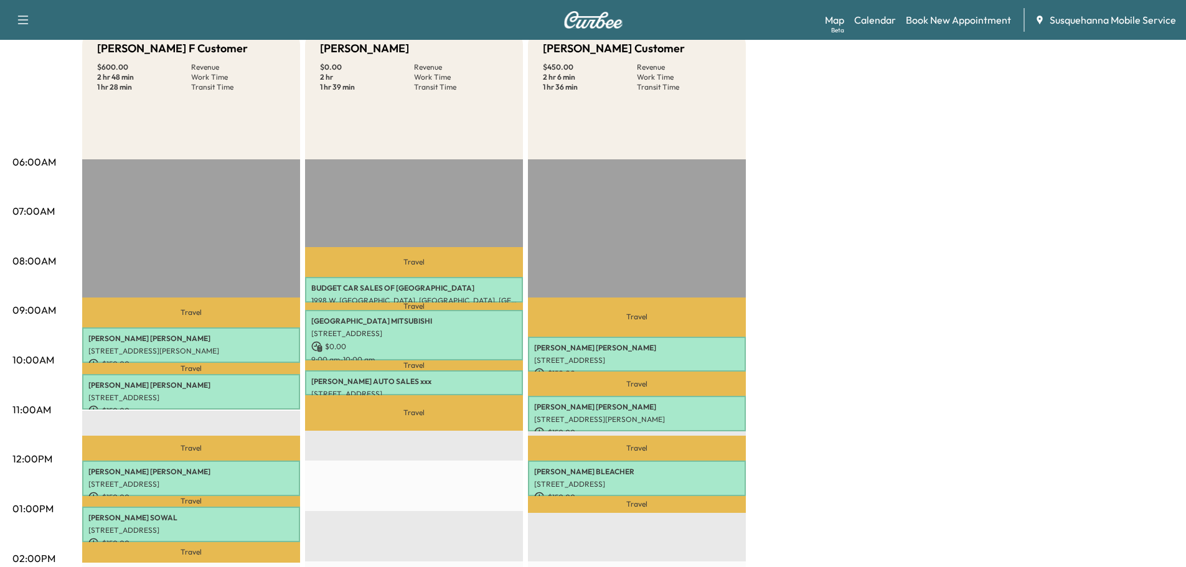
scroll to position [0, 0]
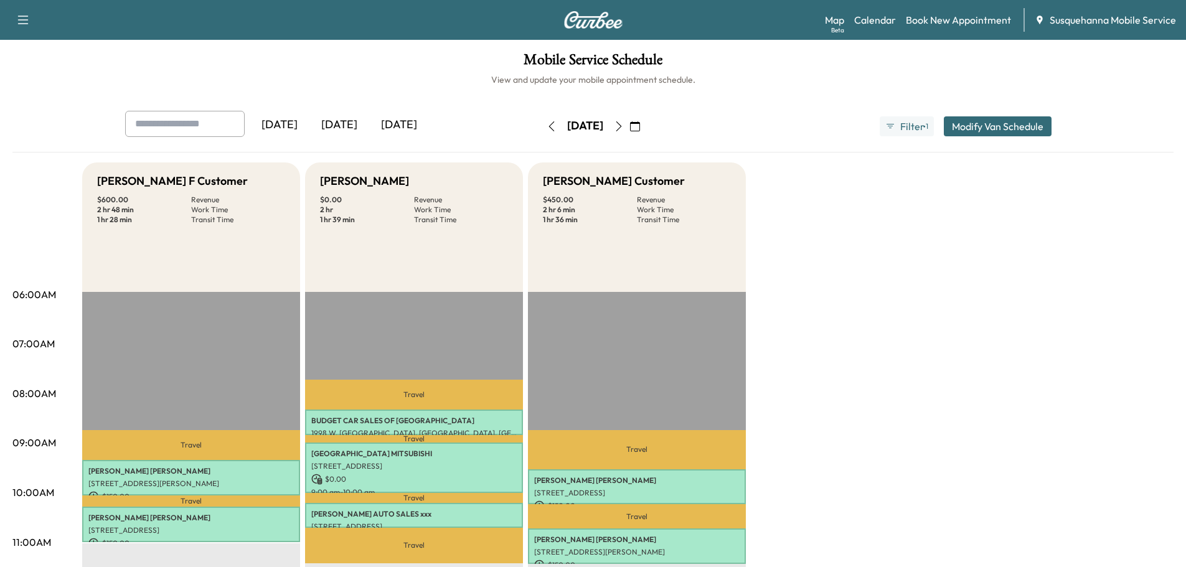
click at [546, 128] on icon "button" at bounding box center [551, 126] width 10 height 10
